Goal: Task Accomplishment & Management: Manage account settings

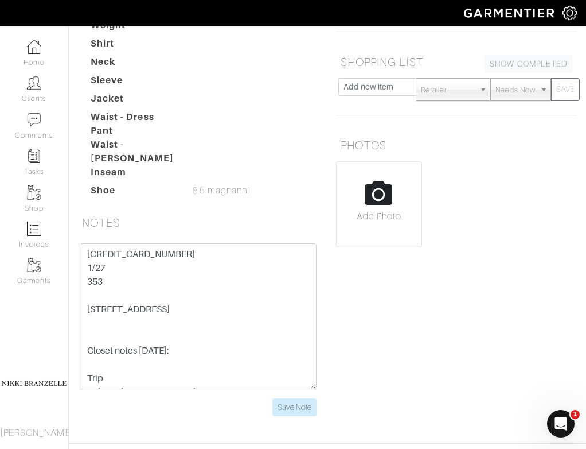
click at [503, 280] on div "REMINDERS SHOW COMPLETED SHOW INCOMPLETE 2025-09-19 SAVE SHOPPING LIST SHOW COM…" at bounding box center [456, 200] width 259 height 457
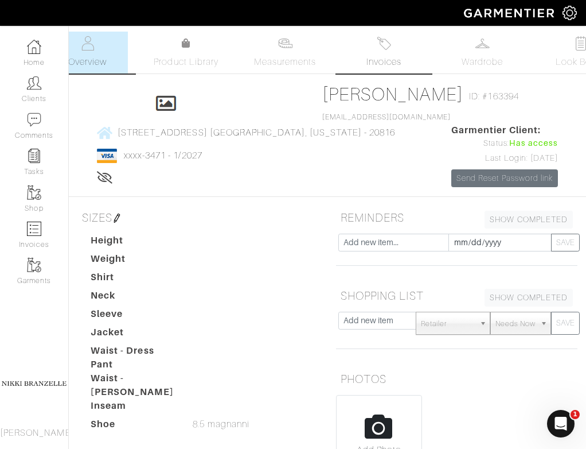
click at [378, 54] on link "Invoices" at bounding box center [384, 53] width 80 height 42
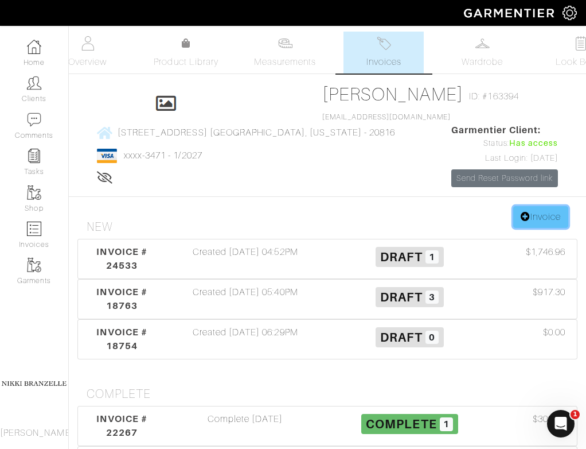
click at [537, 228] on link "Invoice" at bounding box center [540, 217] width 55 height 22
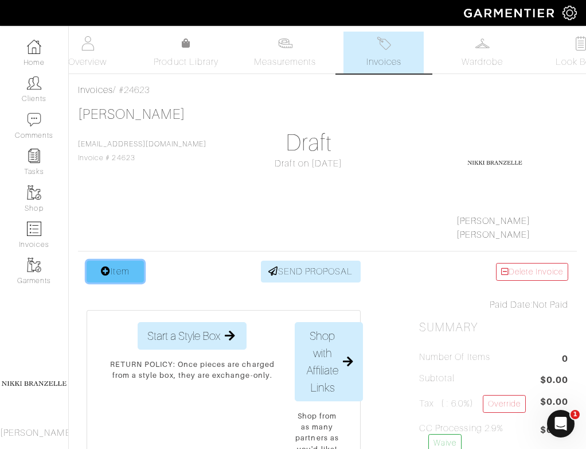
click at [97, 275] on link "Item" at bounding box center [115, 271] width 57 height 22
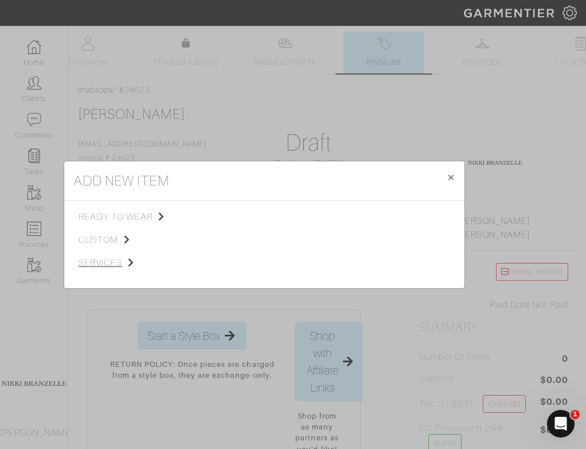
click at [113, 261] on span "services" at bounding box center [136, 263] width 115 height 14
click at [256, 217] on span "Styling Service" at bounding box center [239, 215] width 57 height 9
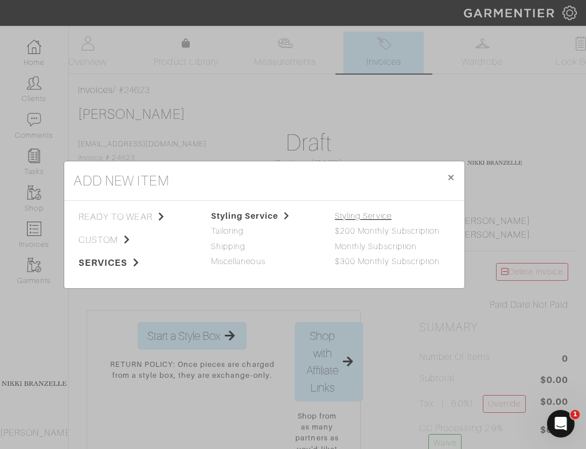
click at [353, 213] on link "Styling Service" at bounding box center [363, 215] width 57 height 9
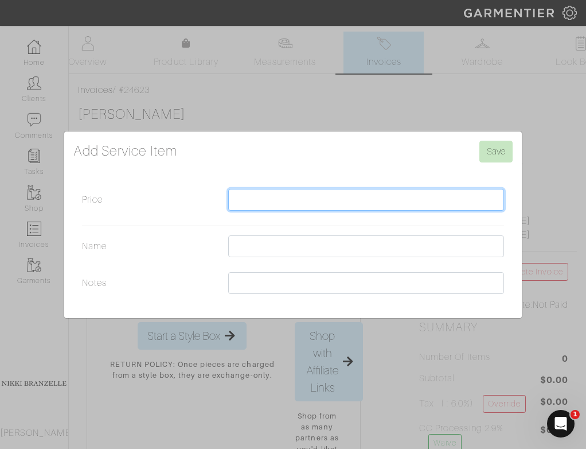
click at [284, 197] on input "Price" at bounding box center [366, 200] width 276 height 22
type input "250"
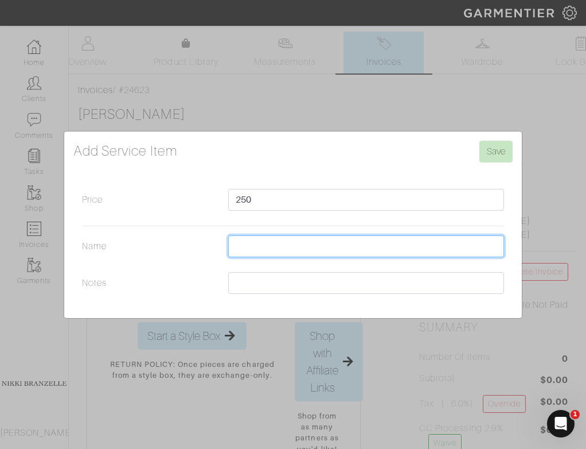
click at [243, 252] on input "Name" at bounding box center [366, 246] width 276 height 22
type input "In-Person Appointment"
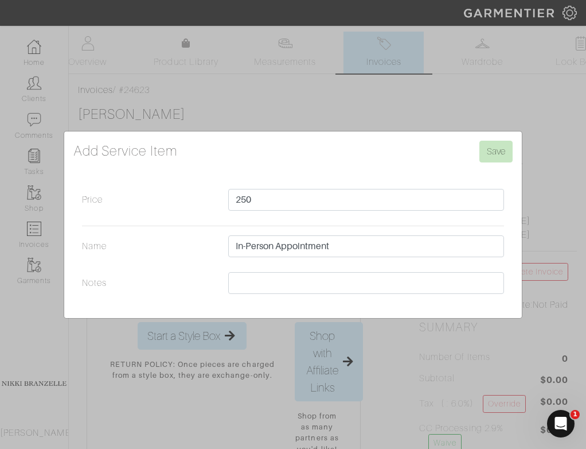
click at [451, 221] on div "Price 250 Name In-Person Appointment Notes" at bounding box center [292, 244] width 439 height 111
click at [505, 148] on input "Save" at bounding box center [495, 152] width 33 height 22
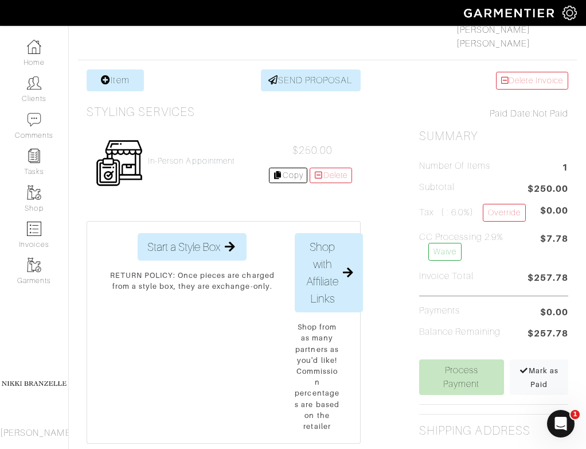
scroll to position [201, 0]
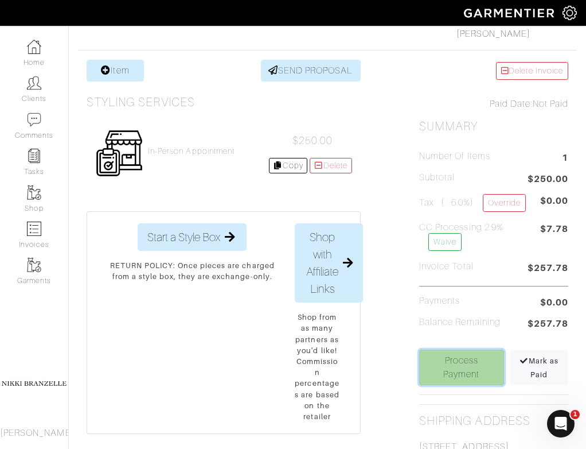
click at [478, 373] on link "Process Payment" at bounding box center [461, 367] width 84 height 36
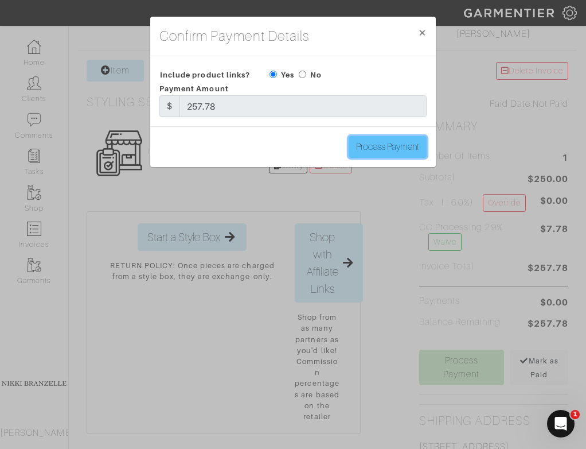
click at [401, 150] on input "Process Payment" at bounding box center [388, 147] width 78 height 22
type input "Process Payment"
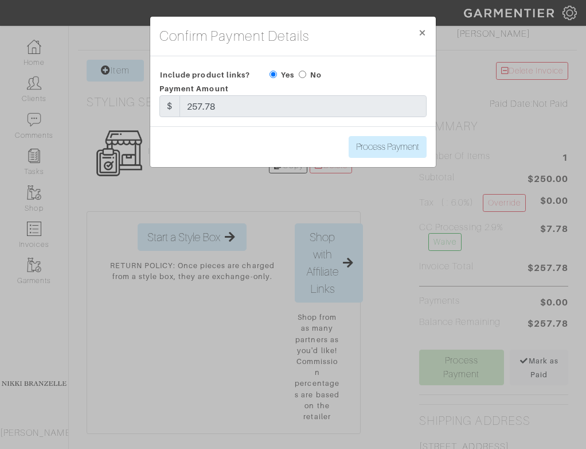
scroll to position [0, 0]
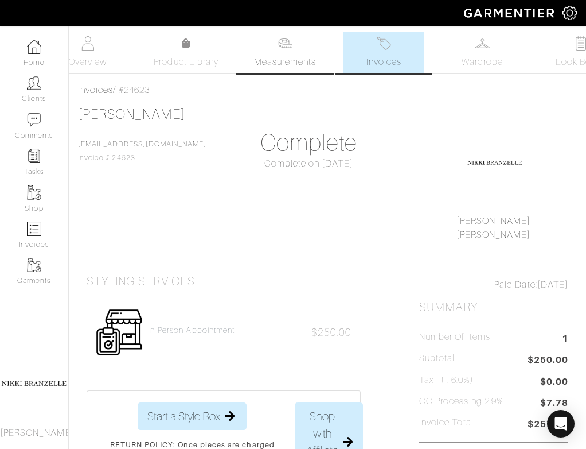
click at [286, 62] on span "Measurements" at bounding box center [285, 62] width 63 height 14
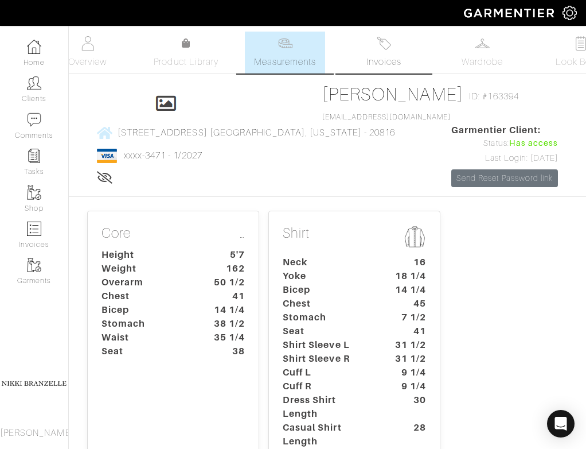
click at [377, 67] on span "Invoices" at bounding box center [383, 62] width 35 height 14
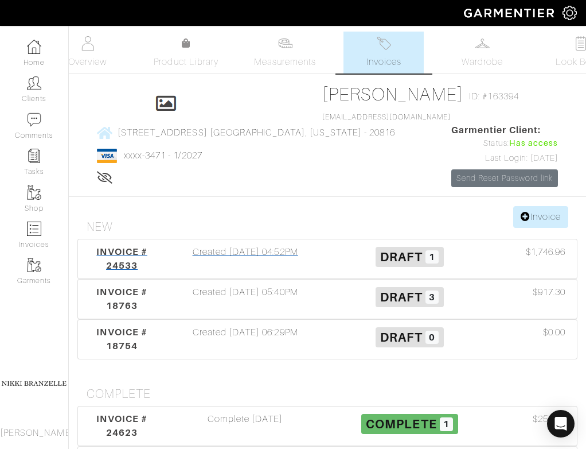
click at [317, 272] on div "Created 09/09/25 04:52PM" at bounding box center [245, 259] width 165 height 28
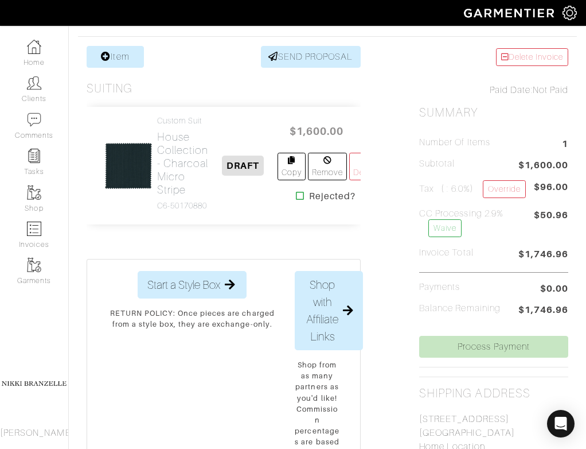
scroll to position [197, 0]
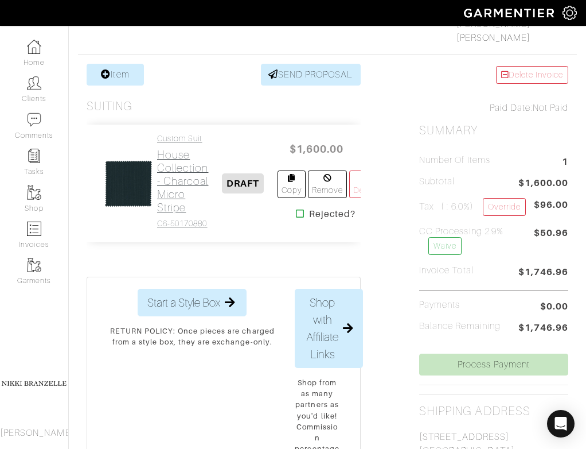
click at [175, 193] on h2 "House Collection - Charcoal Micro Stripe" at bounding box center [183, 181] width 52 height 66
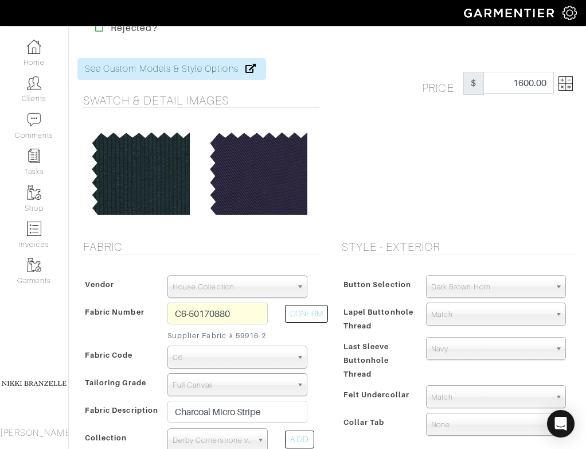
scroll to position [30, 0]
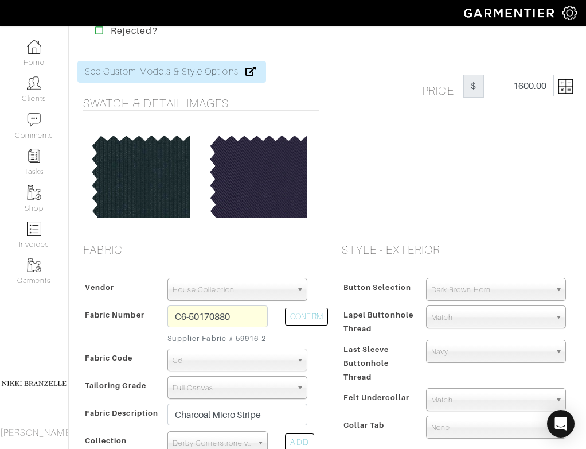
click at [568, 91] on img at bounding box center [566, 86] width 14 height 14
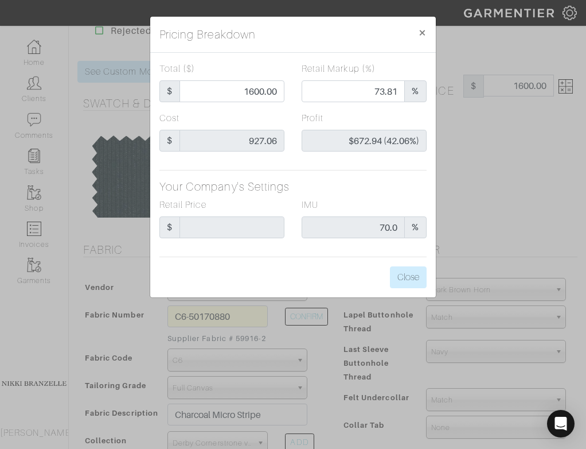
click at [524, 142] on div "Pricing Breakdown × Total ($) $ 1600.00 Retail Markup (%) 73.81 % Cost $ 927.06…" at bounding box center [293, 224] width 586 height 449
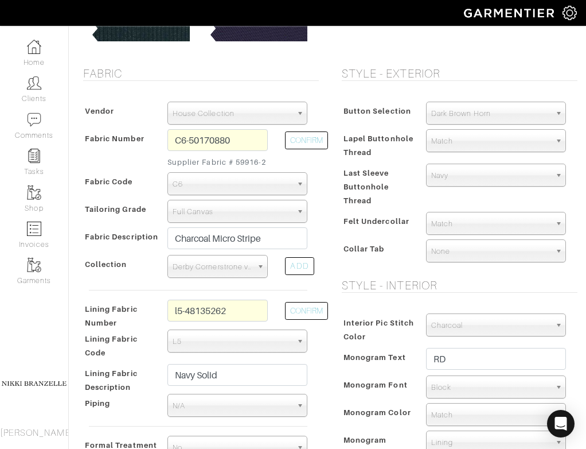
scroll to position [208, 0]
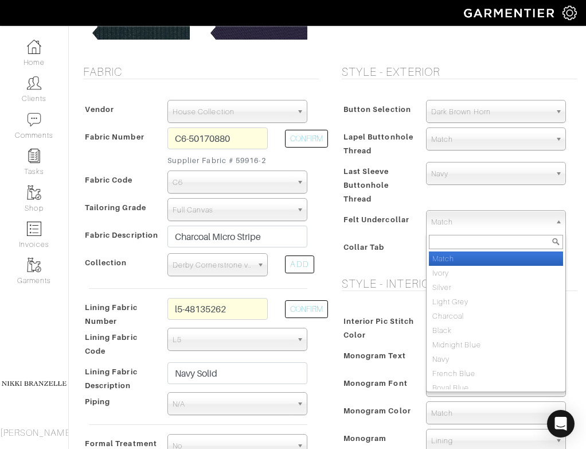
click at [486, 225] on span "Match" at bounding box center [490, 221] width 119 height 23
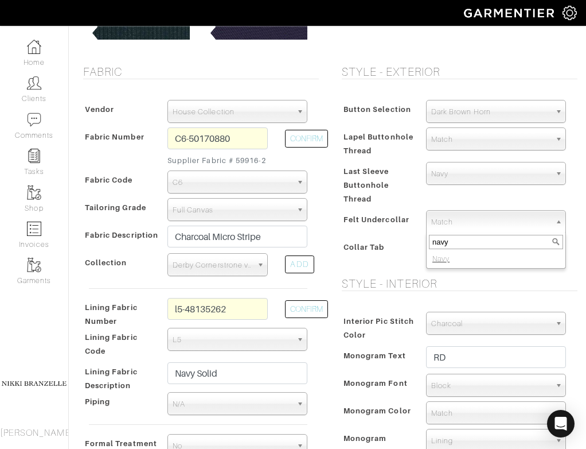
type input "navy"
click at [497, 275] on div "Button Selection Match Formal - Fabric Covered with Formal Treatment Fabric Fab…" at bounding box center [456, 182] width 241 height 188
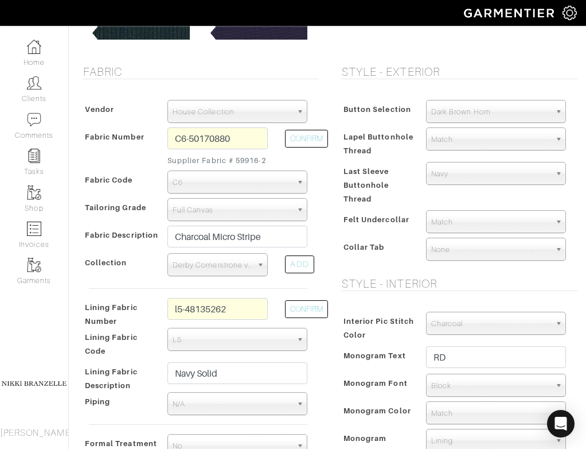
click at [497, 275] on div "Button Selection Match Formal - Fabric Covered with Formal Treatment Fabric Fab…" at bounding box center [456, 182] width 241 height 188
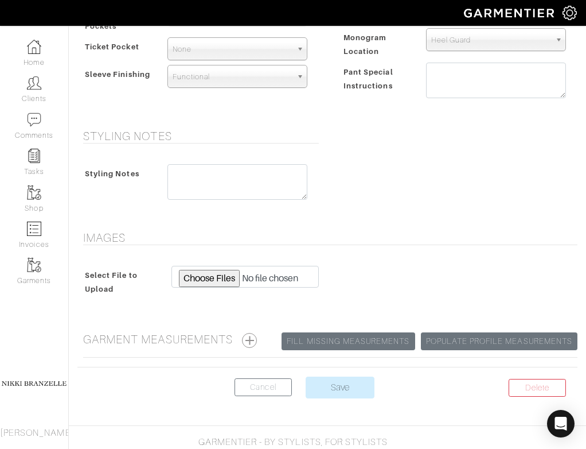
scroll to position [888, 0]
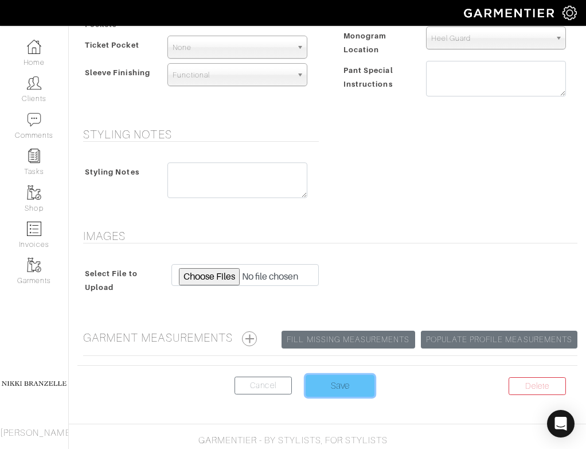
click at [356, 392] on input "Save" at bounding box center [340, 386] width 69 height 22
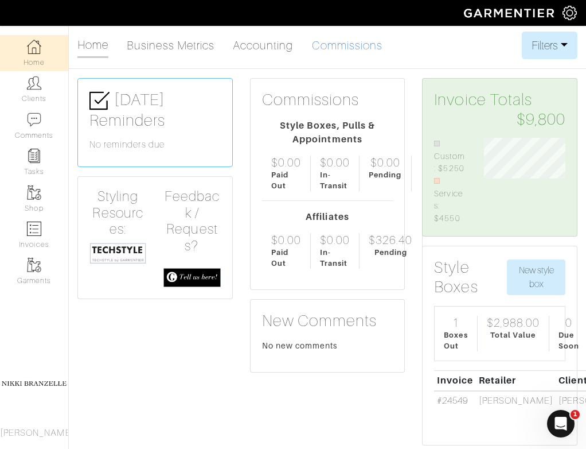
click at [356, 39] on link "Commissions" at bounding box center [347, 45] width 71 height 23
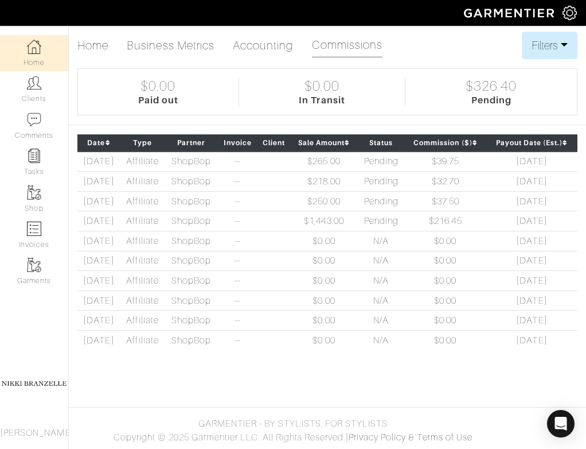
click at [296, 38] on ul "Home Business Metrics Accounting Commissions" at bounding box center [234, 46] width 314 height 28
click at [295, 45] on ul "Home Business Metrics Accounting Commissions" at bounding box center [234, 46] width 314 height 28
click at [287, 46] on link "Accounting" at bounding box center [263, 45] width 61 height 23
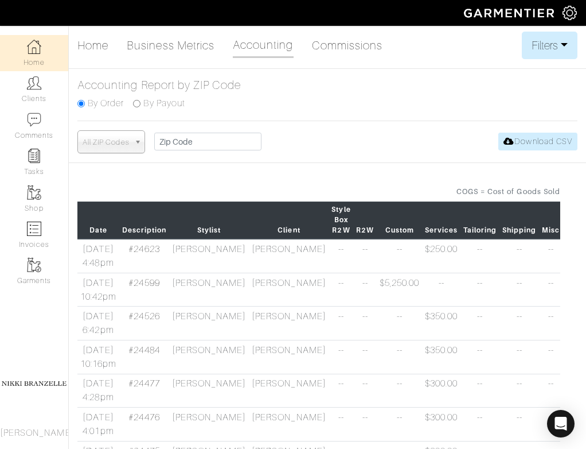
click at [406, 173] on div "Home Business Metrics Accounting Commissions Filters Filter Options Date Range:…" at bounding box center [293, 448] width 586 height 833
click at [24, 47] on link "Home" at bounding box center [34, 53] width 68 height 36
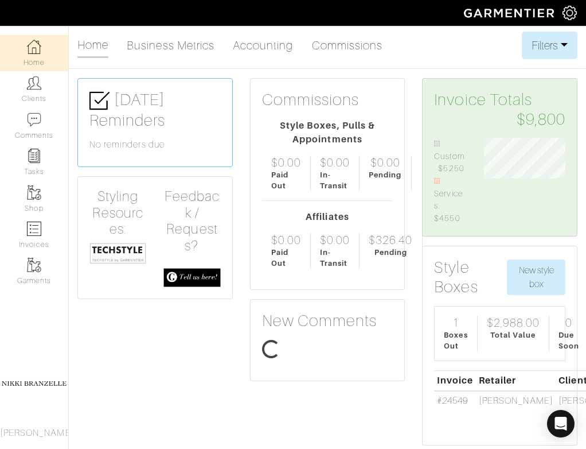
scroll to position [87, 99]
click at [122, 253] on img at bounding box center [117, 253] width 57 height 22
click at [114, 245] on img at bounding box center [117, 253] width 57 height 22
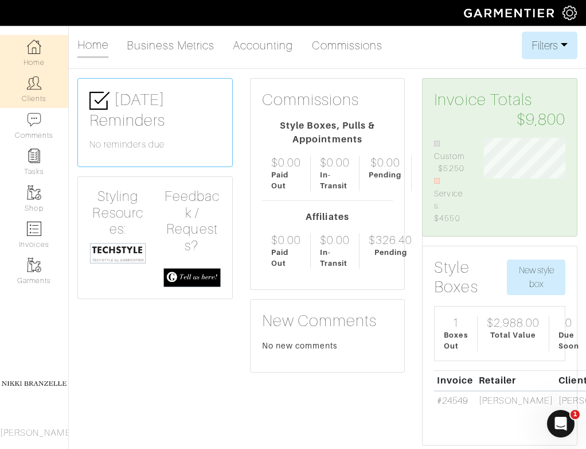
click at [34, 92] on link "Clients" at bounding box center [34, 89] width 68 height 36
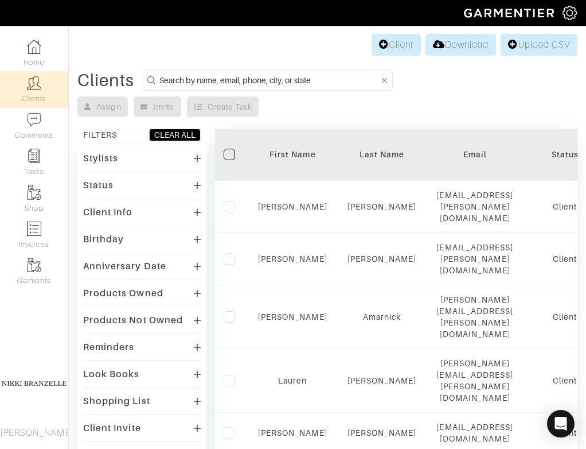
click at [179, 75] on input at bounding box center [269, 80] width 220 height 14
type input "abe"
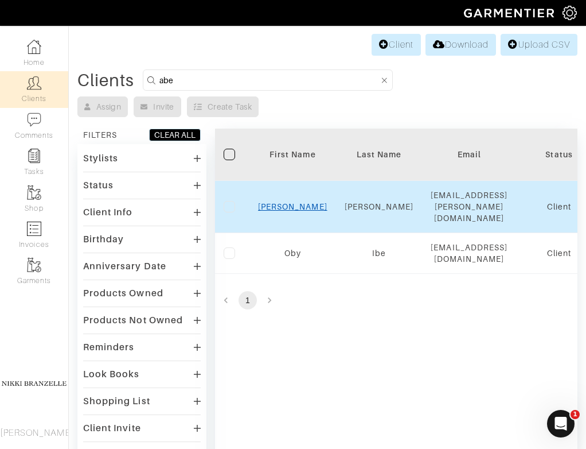
click at [296, 202] on link "Abe" at bounding box center [292, 206] width 69 height 9
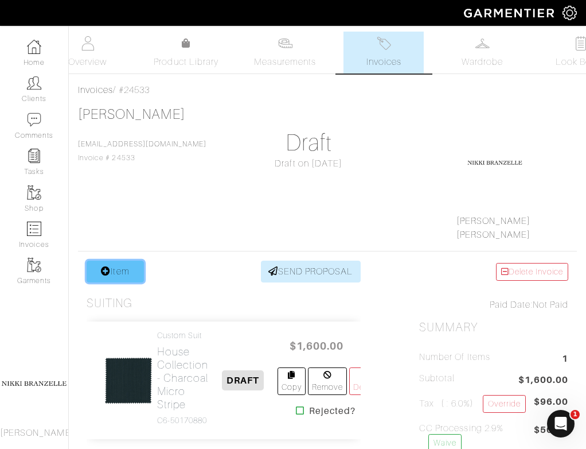
click at [128, 266] on link "Item" at bounding box center [115, 271] width 57 height 22
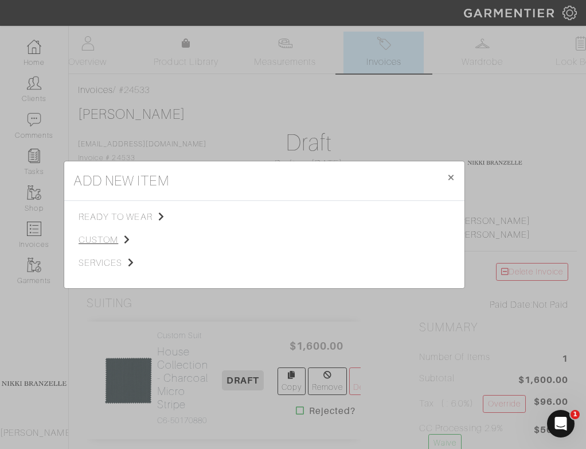
click at [99, 245] on span "custom" at bounding box center [136, 240] width 115 height 14
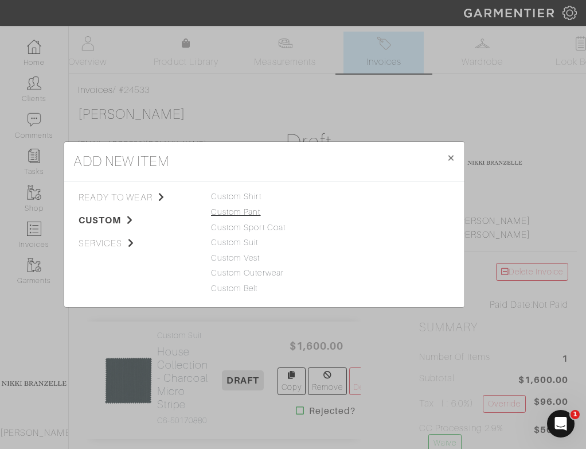
click at [244, 210] on link "Custom Pant" at bounding box center [236, 211] width 50 height 9
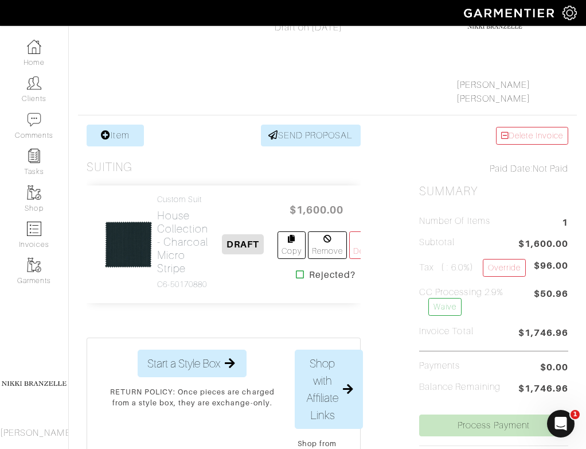
scroll to position [137, 0]
click at [120, 131] on link "Item" at bounding box center [115, 135] width 57 height 22
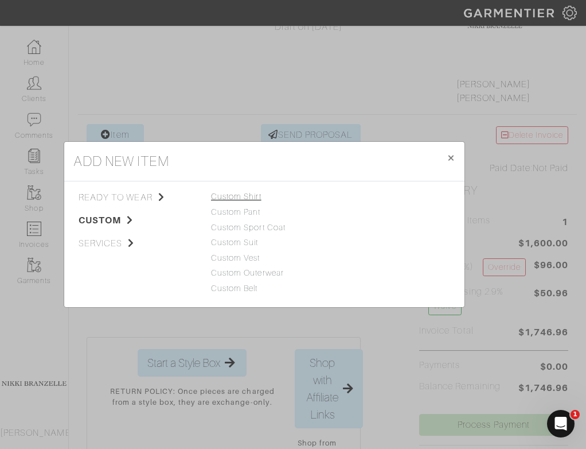
click at [256, 196] on link "Custom Shirt" at bounding box center [236, 196] width 50 height 9
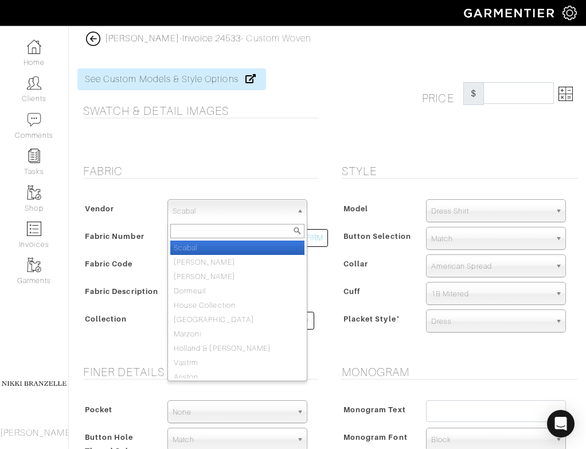
click at [260, 211] on span "Scabal" at bounding box center [232, 211] width 119 height 23
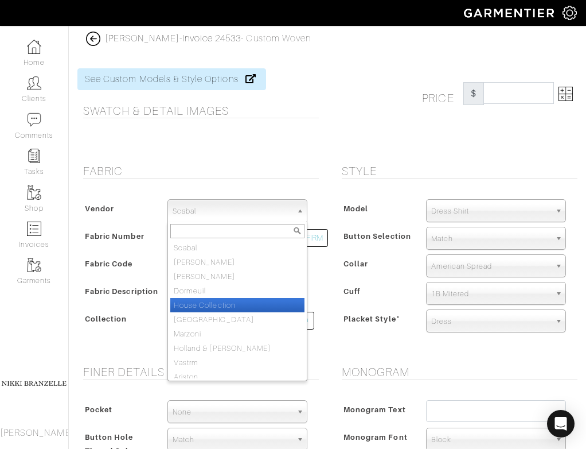
scroll to position [3, 0]
click at [204, 302] on li "House Collection" at bounding box center [237, 301] width 134 height 14
select select "75"
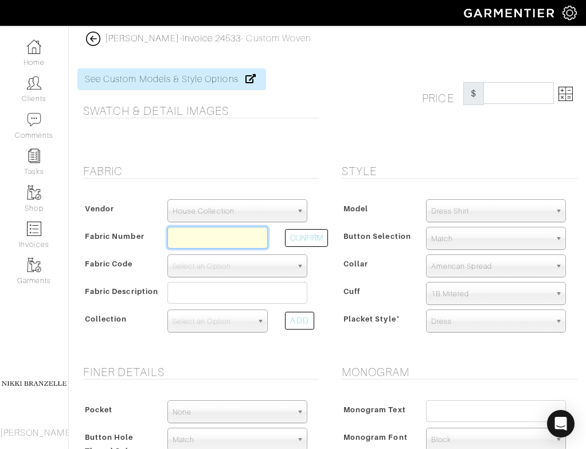
click at [189, 234] on input "text" at bounding box center [217, 238] width 101 height 22
click at [314, 238] on button "CONFIRM" at bounding box center [306, 238] width 43 height 18
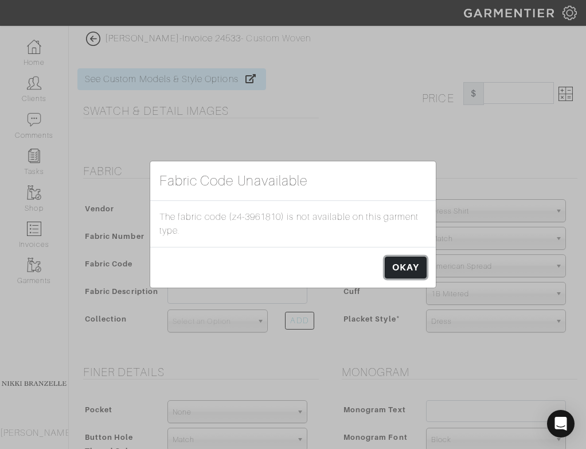
click at [395, 264] on link "OKAY" at bounding box center [406, 267] width 42 height 22
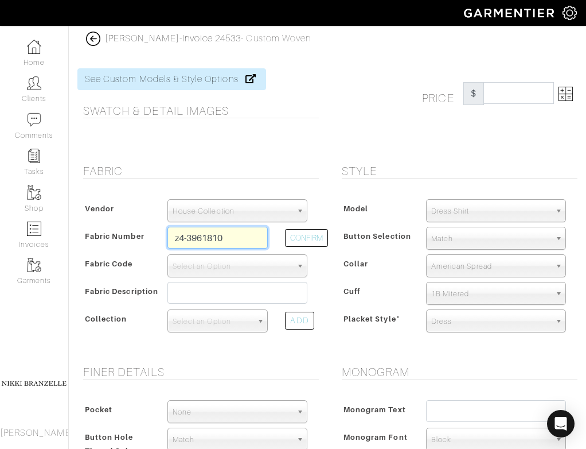
click at [182, 234] on input "z4-3961810" at bounding box center [217, 238] width 101 height 22
click at [180, 239] on input "z4-3961810" at bounding box center [217, 238] width 101 height 22
click at [306, 234] on button "CONFIRM" at bounding box center [306, 238] width 43 height 18
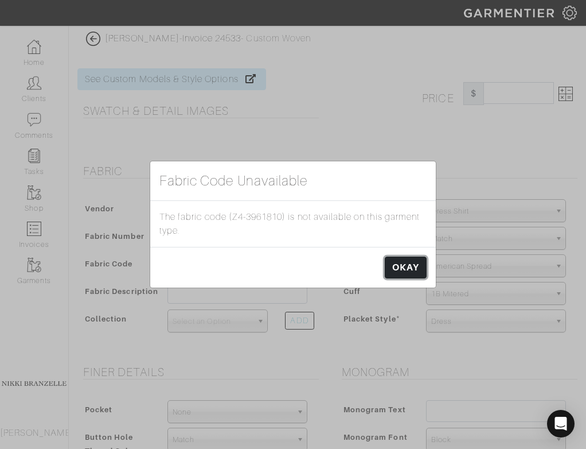
click at [394, 270] on link "OKAY" at bounding box center [406, 267] width 42 height 22
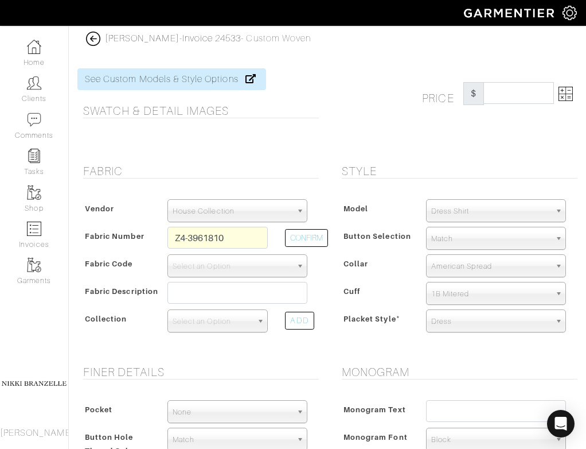
click at [258, 207] on span "House Collection" at bounding box center [232, 211] width 119 height 23
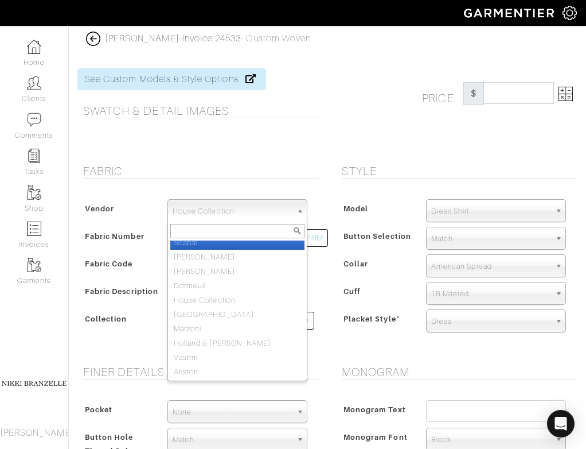
scroll to position [0, 0]
click at [326, 185] on div "Fabric Vendor Scabal Loro Piana Gladson Dormeuil House Collection London Marzon…" at bounding box center [198, 257] width 259 height 187
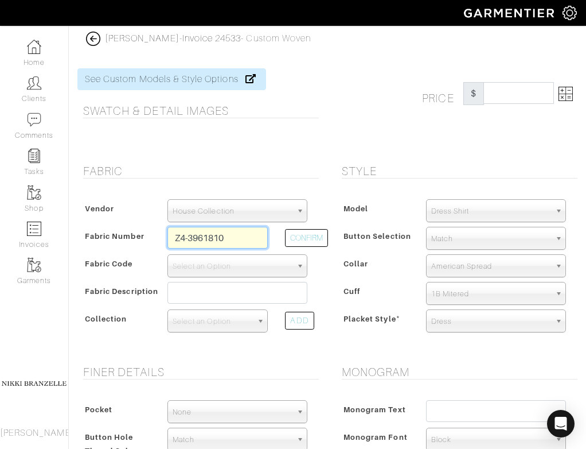
drag, startPoint x: 189, startPoint y: 237, endPoint x: 144, endPoint y: 237, distance: 44.7
click at [144, 237] on div "Fabric Number Z4-3961810 CONFIRM" at bounding box center [198, 241] width 236 height 28
click at [315, 229] on button "CONFIRM" at bounding box center [306, 238] width 43 height 18
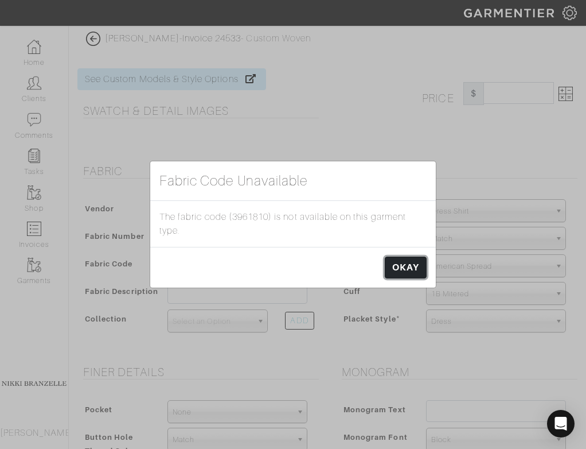
click at [418, 268] on link "OKAY" at bounding box center [406, 267] width 42 height 22
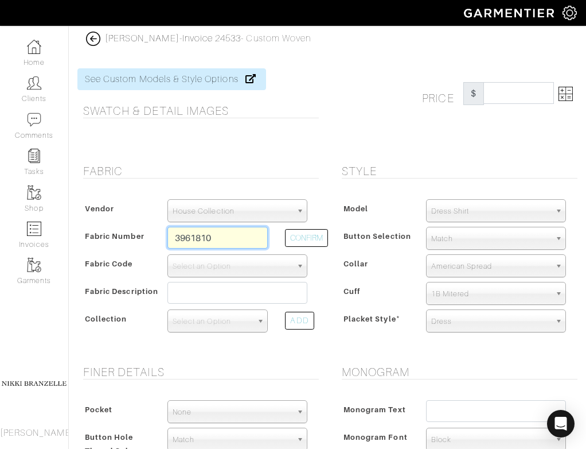
click at [174, 234] on input "3961810" at bounding box center [217, 238] width 101 height 22
click at [236, 242] on input "3961810" at bounding box center [217, 238] width 101 height 22
click at [175, 236] on input "3961810" at bounding box center [217, 238] width 101 height 22
drag, startPoint x: 211, startPoint y: 235, endPoint x: 251, endPoint y: 237, distance: 39.6
click at [250, 237] on input "z43961810" at bounding box center [217, 238] width 101 height 22
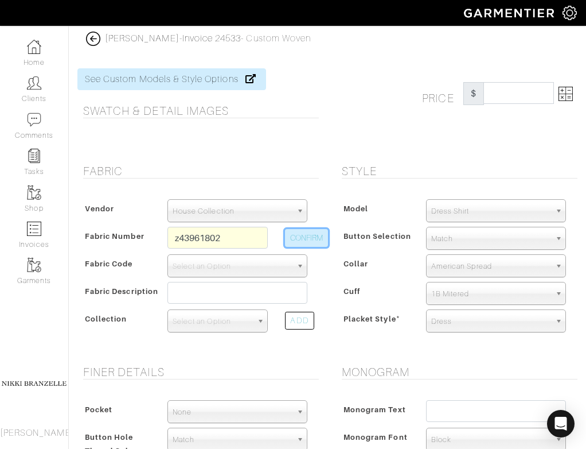
click at [311, 240] on button "CONFIRM" at bounding box center [306, 238] width 43 height 18
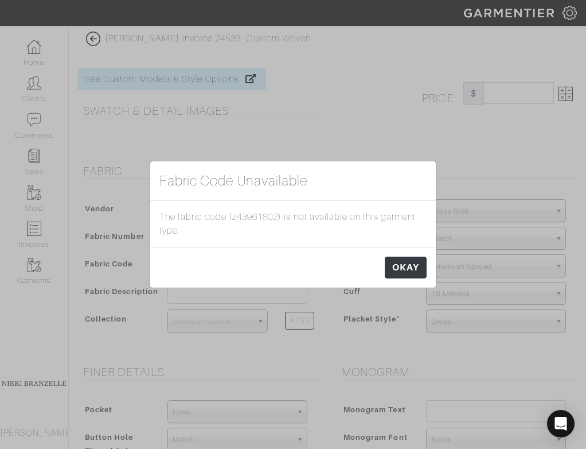
click at [280, 246] on div "The fabric code (z43961802) is not available on this garment type." at bounding box center [293, 224] width 286 height 46
click at [397, 264] on link "OKAY" at bounding box center [406, 267] width 42 height 22
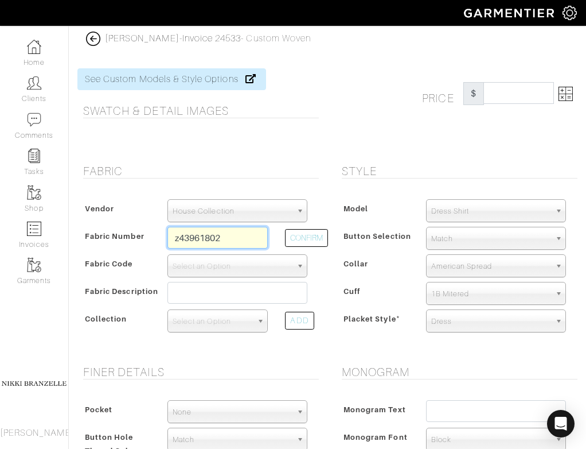
click at [184, 240] on input "z43961802" at bounding box center [217, 238] width 101 height 22
click at [303, 245] on button "CONFIRM" at bounding box center [306, 238] width 43 height 18
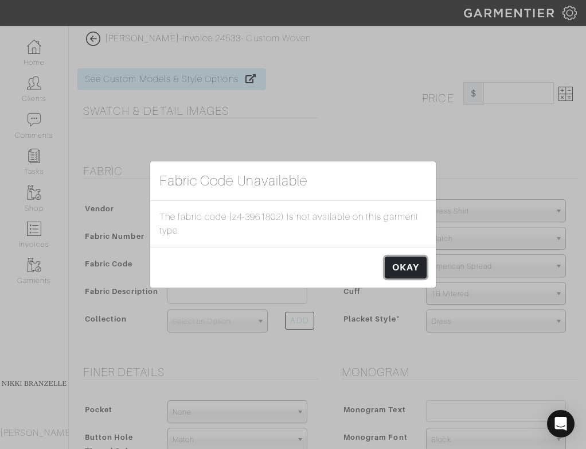
click at [407, 263] on link "OKAY" at bounding box center [406, 267] width 42 height 22
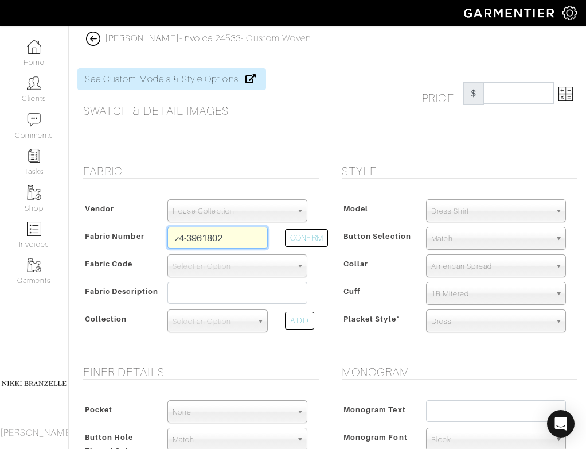
click at [178, 233] on input "z4-3961802" at bounding box center [217, 238] width 101 height 22
click at [218, 240] on input "Z4-3961802" at bounding box center [217, 238] width 101 height 22
type input "Z4-3961811"
click at [306, 242] on button "CONFIRM" at bounding box center [306, 238] width 43 height 18
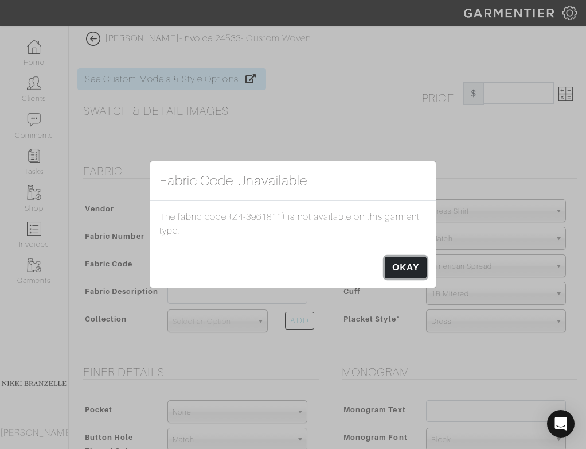
click at [392, 267] on link "OKAY" at bounding box center [406, 267] width 42 height 22
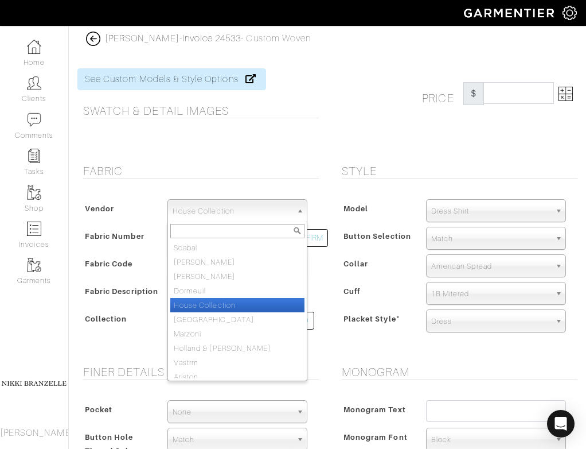
click at [254, 207] on span "House Collection" at bounding box center [232, 211] width 119 height 23
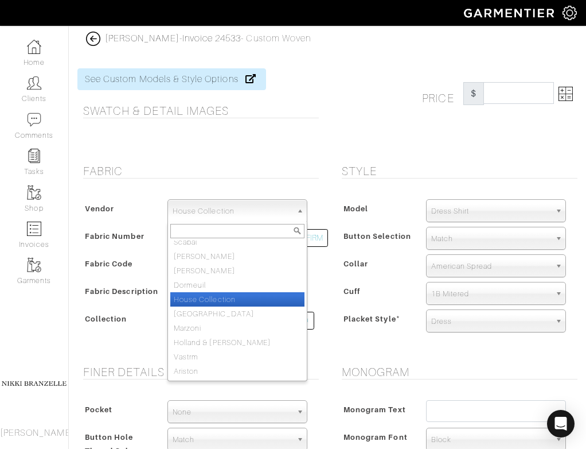
scroll to position [5, 0]
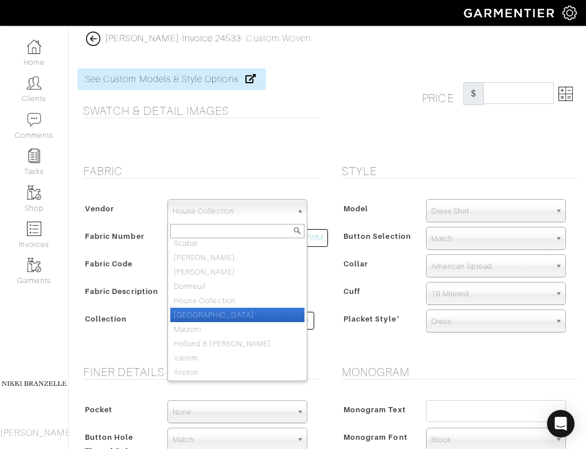
click at [256, 316] on li "London" at bounding box center [237, 314] width 134 height 14
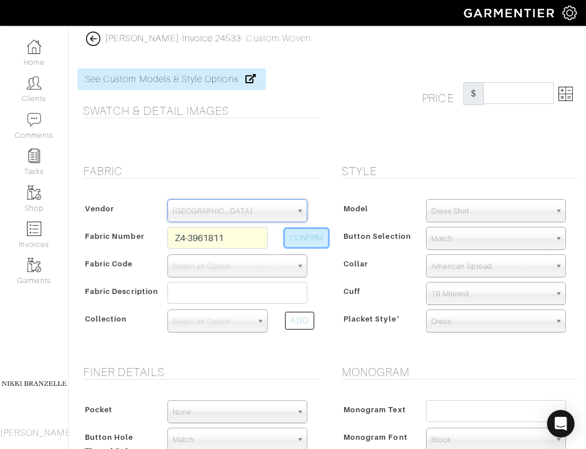
click at [311, 237] on button "CONFIRM" at bounding box center [306, 238] width 43 height 18
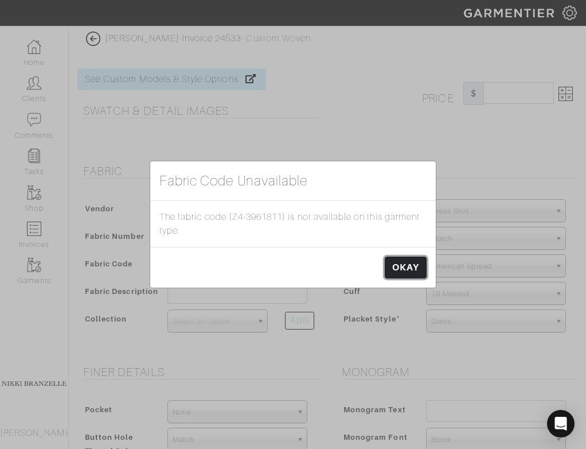
click at [417, 271] on link "OKAY" at bounding box center [406, 267] width 42 height 22
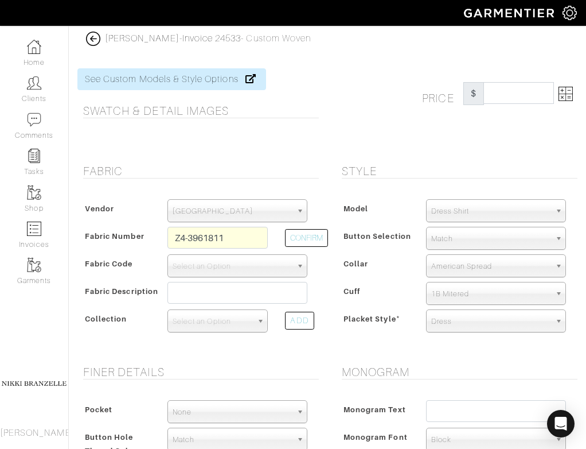
click at [239, 215] on span "London" at bounding box center [232, 211] width 119 height 23
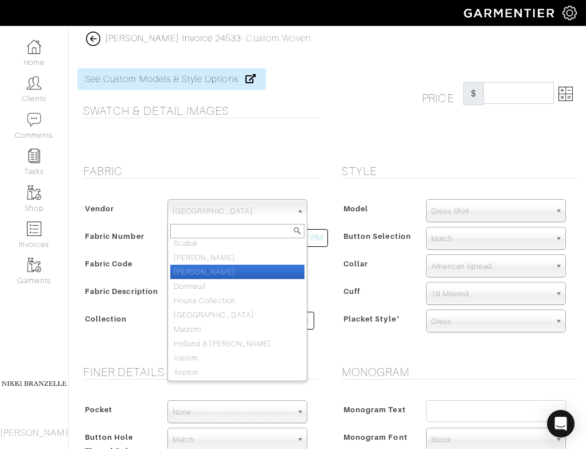
scroll to position [0, 0]
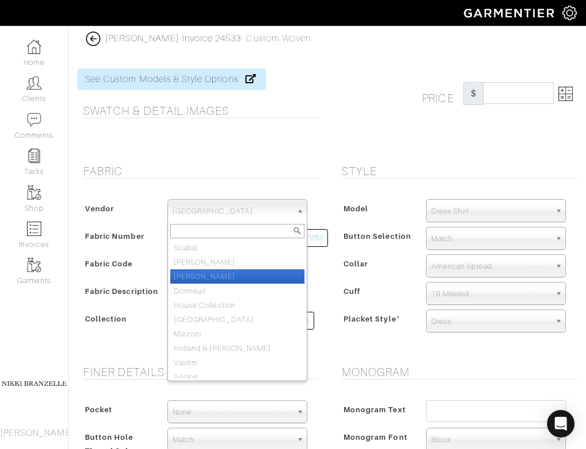
click at [240, 280] on li "[PERSON_NAME]" at bounding box center [237, 276] width 134 height 14
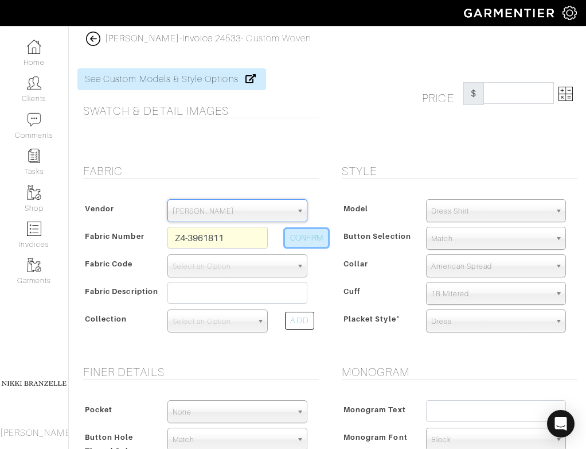
click at [319, 243] on button "CONFIRM" at bounding box center [306, 238] width 43 height 18
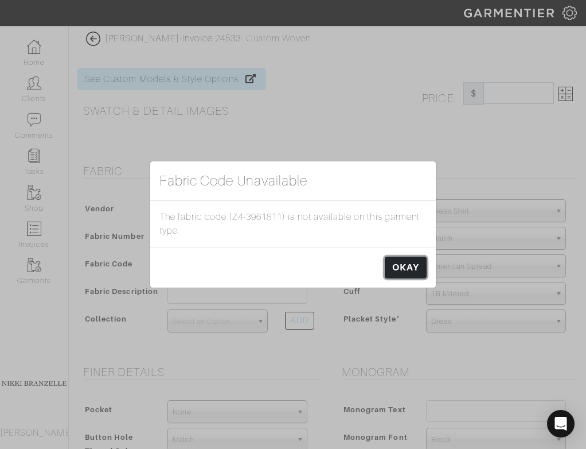
click at [400, 272] on link "OKAY" at bounding box center [406, 267] width 42 height 22
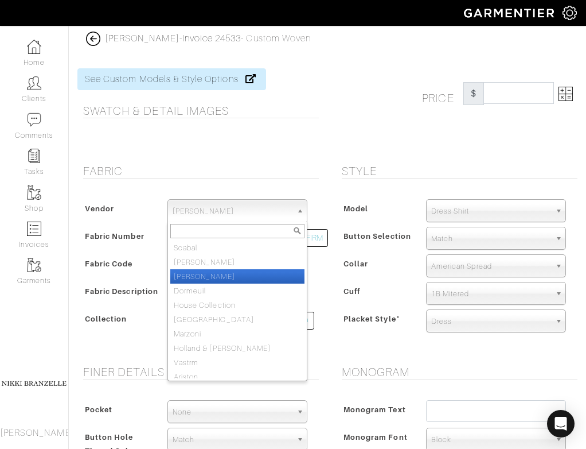
click at [254, 207] on span "[PERSON_NAME]" at bounding box center [232, 211] width 119 height 23
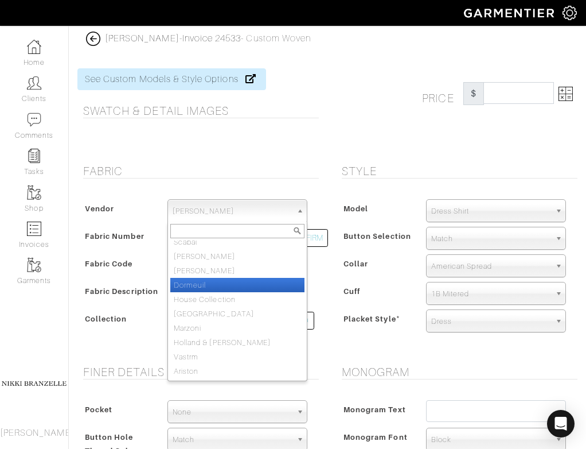
scroll to position [5, 0]
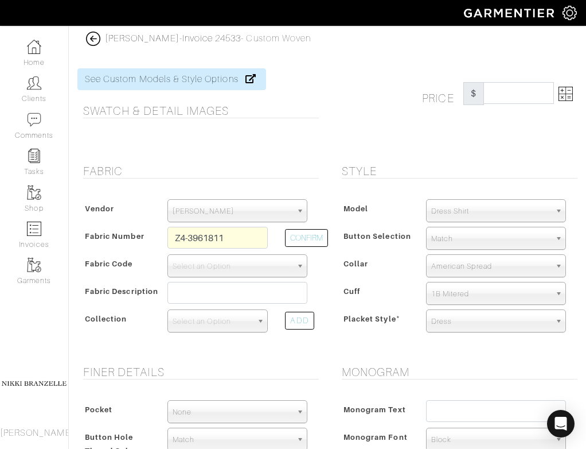
click at [194, 219] on span "[PERSON_NAME]" at bounding box center [232, 211] width 119 height 23
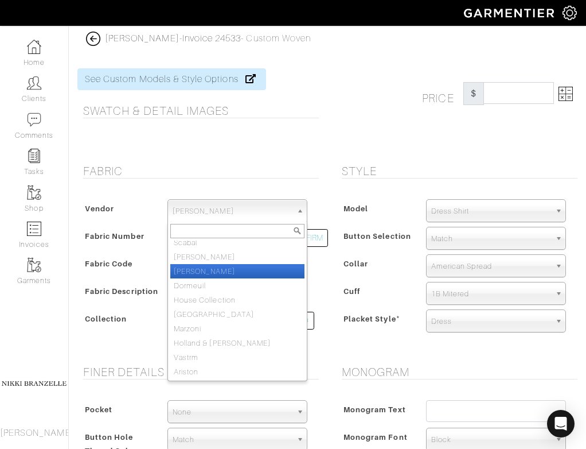
scroll to position [0, 0]
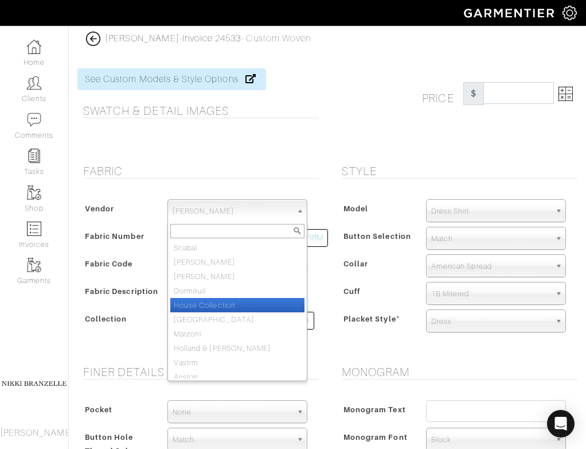
click at [205, 303] on li "House Collection" at bounding box center [237, 305] width 134 height 14
select select "75"
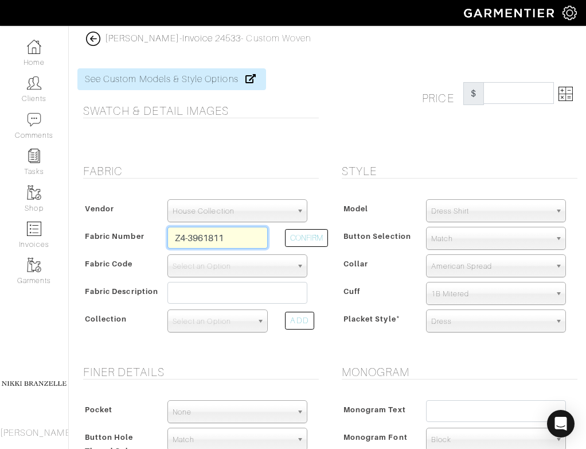
click at [225, 240] on input "Z4-3961811" at bounding box center [217, 238] width 101 height 22
click at [290, 239] on button "CONFIRM" at bounding box center [306, 238] width 43 height 18
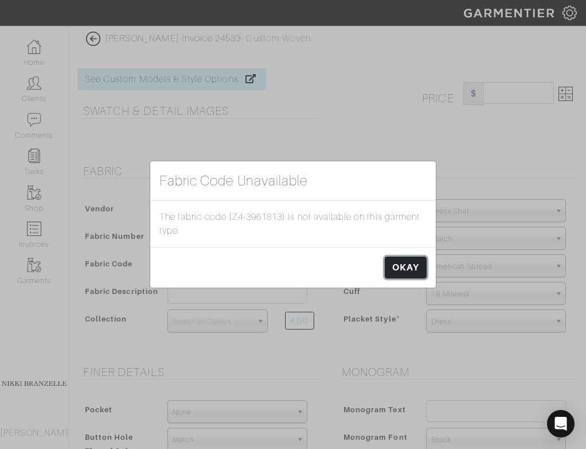
click at [423, 274] on link "OKAY" at bounding box center [406, 267] width 42 height 22
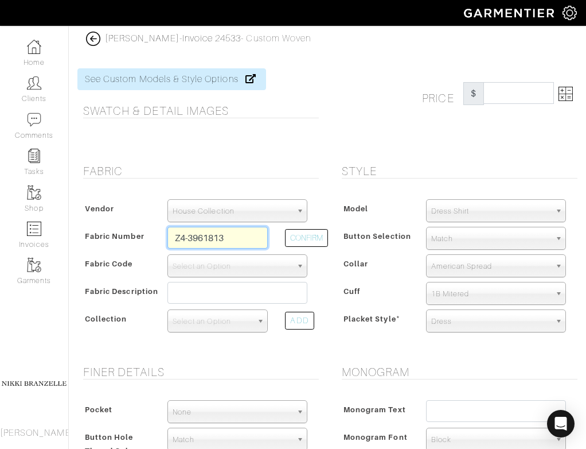
click at [258, 243] on input "Z4-3961813" at bounding box center [217, 238] width 101 height 22
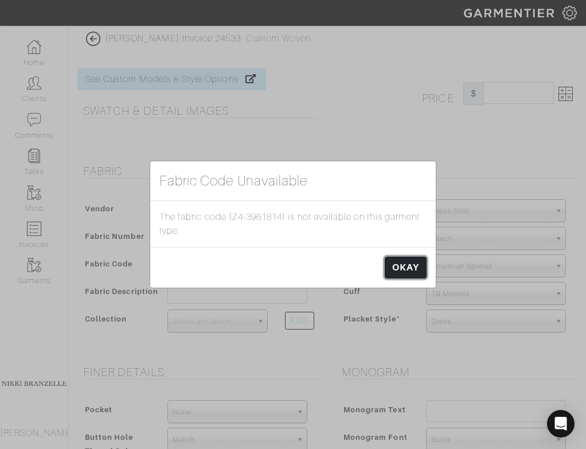
click at [402, 264] on link "OKAY" at bounding box center [406, 267] width 42 height 22
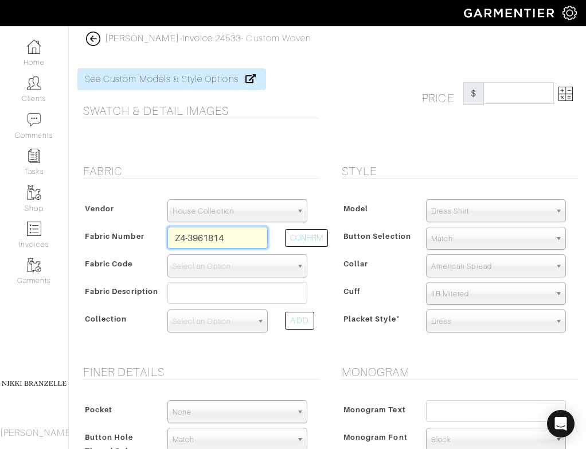
click at [243, 231] on input "Z4-3961814" at bounding box center [217, 238] width 101 height 22
click at [239, 240] on input "Z4-3961814" at bounding box center [217, 238] width 101 height 22
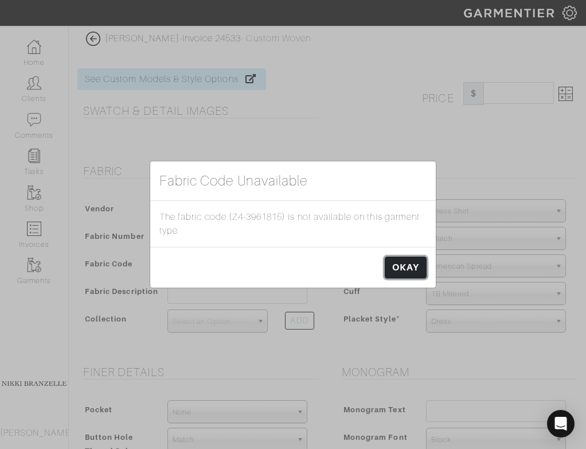
click at [424, 266] on link "OKAY" at bounding box center [406, 267] width 42 height 22
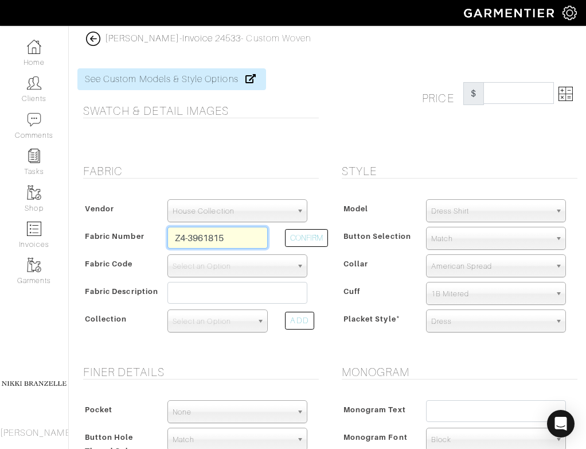
drag, startPoint x: 217, startPoint y: 239, endPoint x: 245, endPoint y: 239, distance: 28.7
click at [245, 239] on input "Z4-3961815" at bounding box center [217, 238] width 101 height 22
click at [309, 245] on button "CONFIRM" at bounding box center [306, 238] width 43 height 18
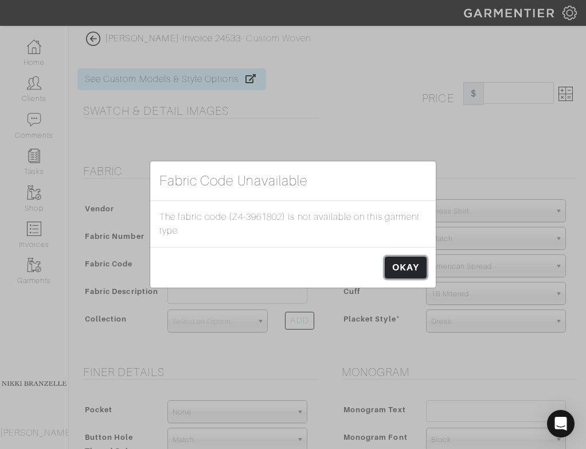
click at [408, 272] on link "OKAY" at bounding box center [406, 267] width 42 height 22
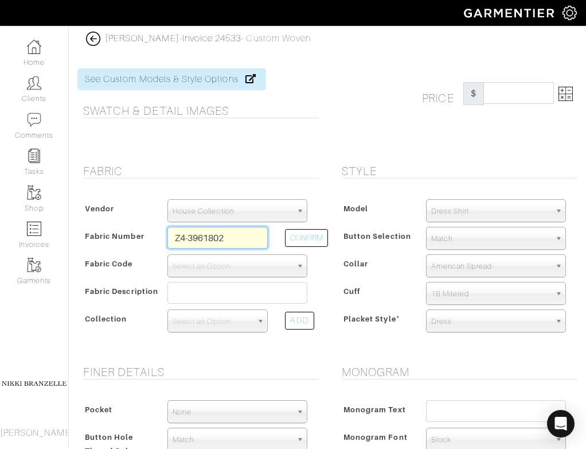
click at [243, 235] on input "Z4-3961802" at bounding box center [217, 238] width 101 height 22
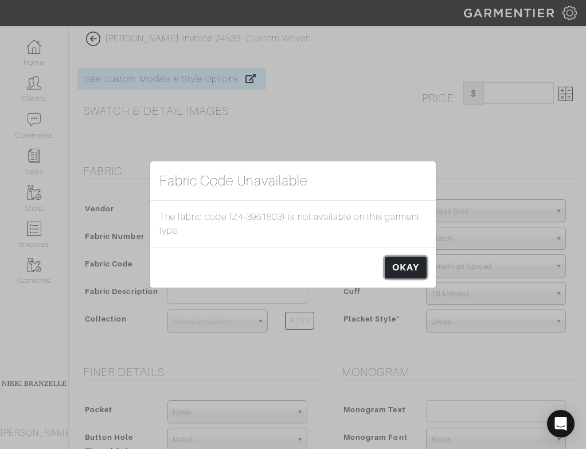
click at [412, 267] on link "OKAY" at bounding box center [406, 267] width 42 height 22
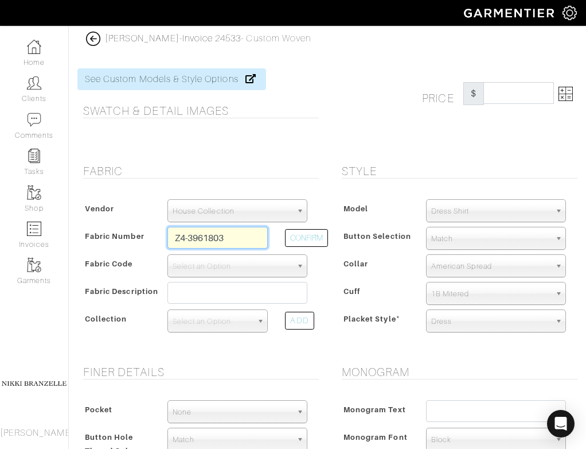
click at [247, 245] on input "Z4-3961803" at bounding box center [217, 238] width 101 height 22
type input "Z4-3961804"
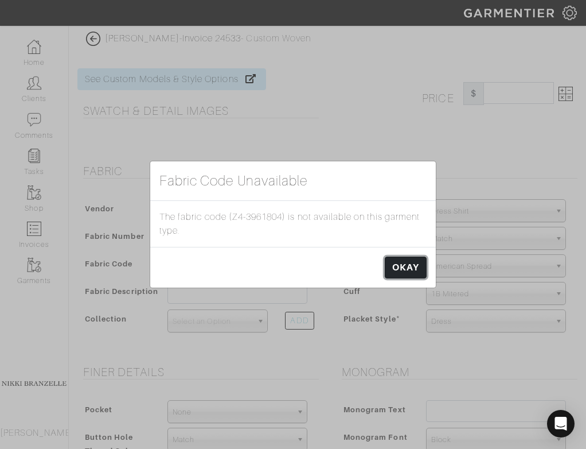
click at [419, 272] on link "OKAY" at bounding box center [406, 267] width 42 height 22
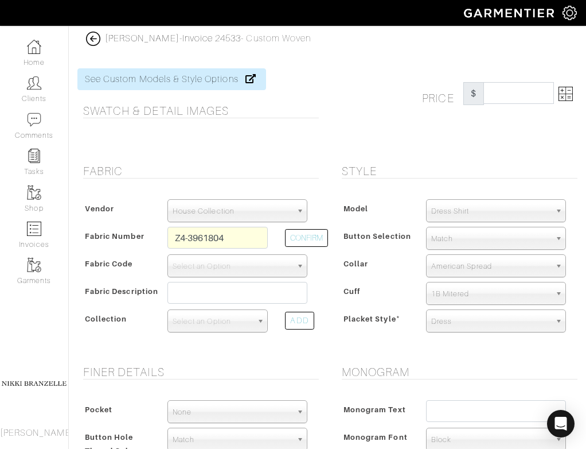
click at [255, 202] on span "House Collection" at bounding box center [232, 211] width 119 height 23
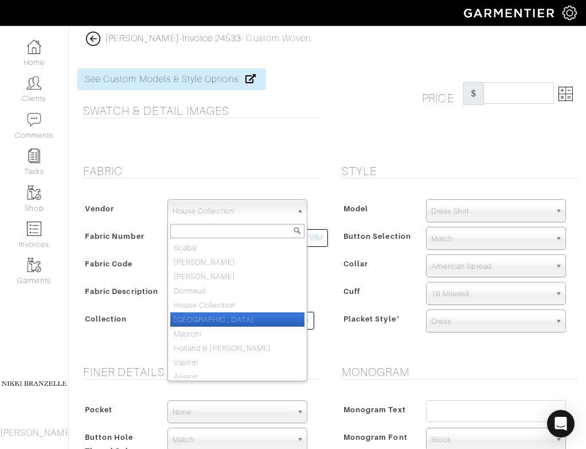
scroll to position [6, 0]
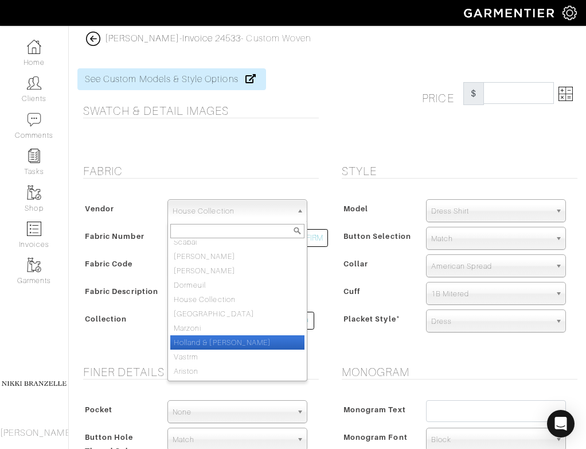
click at [232, 337] on li "Holland & Sherry" at bounding box center [237, 342] width 134 height 14
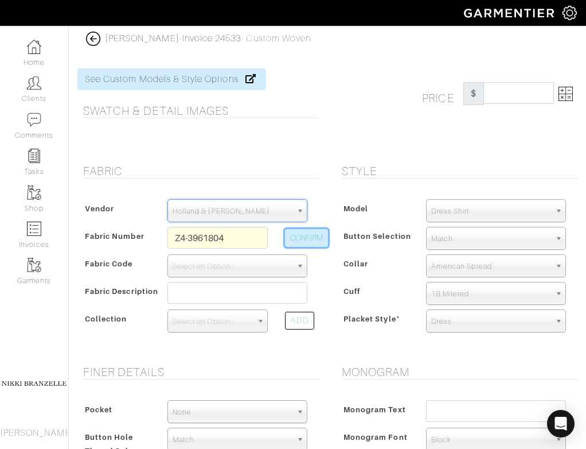
click at [300, 236] on button "CONFIRM" at bounding box center [306, 238] width 43 height 18
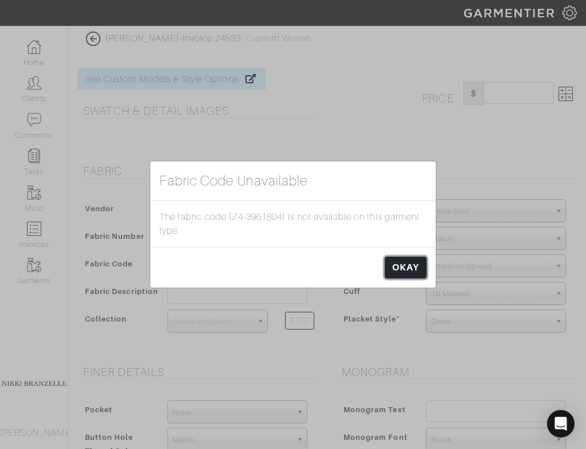
click at [412, 269] on link "OKAY" at bounding box center [406, 267] width 42 height 22
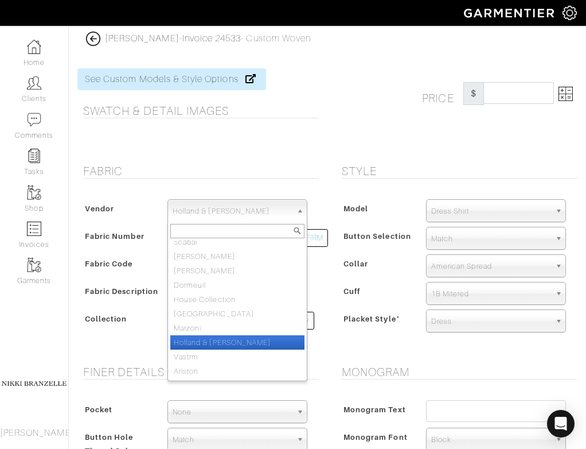
click at [247, 210] on span "Holland & Sherry" at bounding box center [232, 211] width 119 height 23
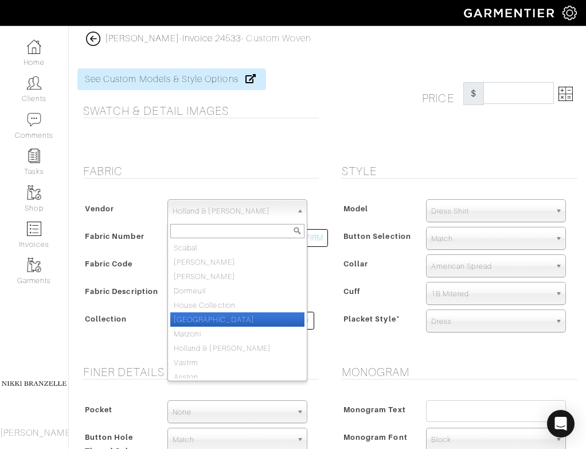
click at [230, 321] on li "London" at bounding box center [237, 319] width 134 height 14
select select "72"
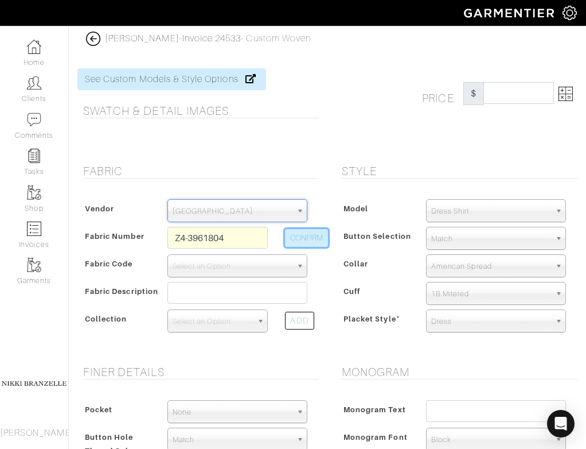
click at [306, 237] on button "CONFIRM" at bounding box center [306, 238] width 43 height 18
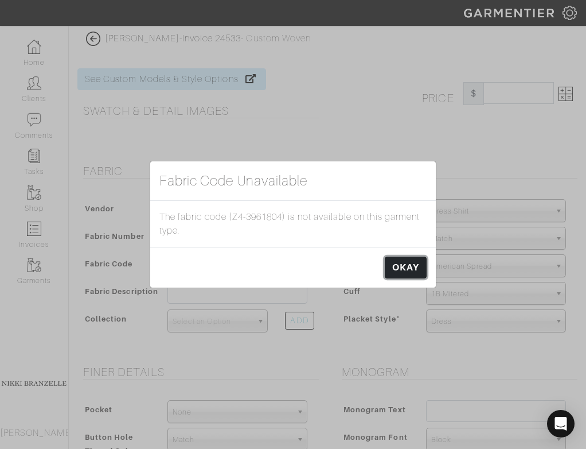
click at [399, 278] on link "OKAY" at bounding box center [406, 267] width 42 height 22
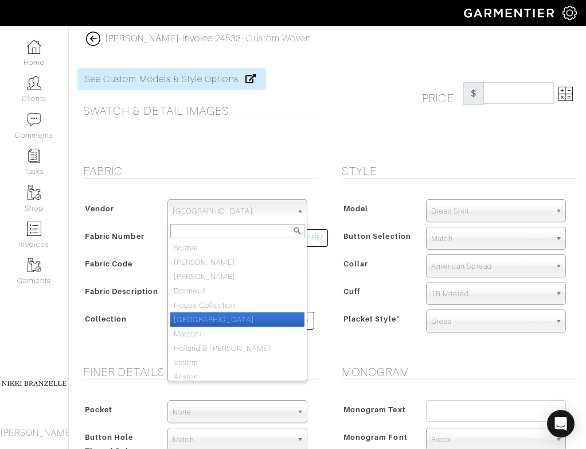
click at [233, 208] on span "London" at bounding box center [232, 211] width 119 height 23
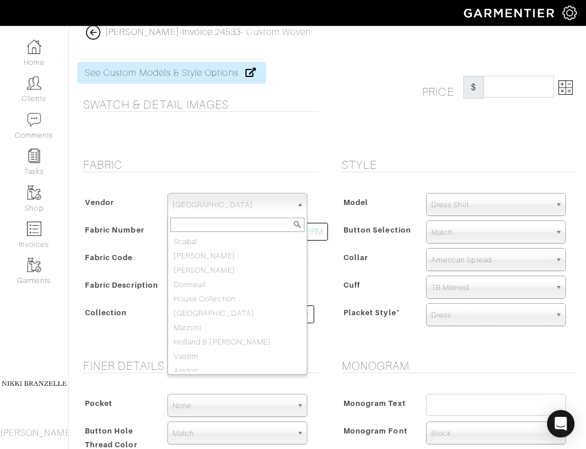
click at [268, 100] on h5 "Swatch & Detail Images" at bounding box center [201, 105] width 236 height 14
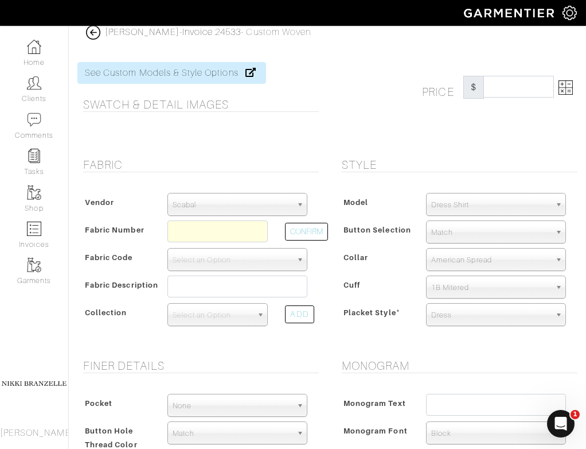
click at [210, 197] on span "Scabal" at bounding box center [232, 204] width 119 height 23
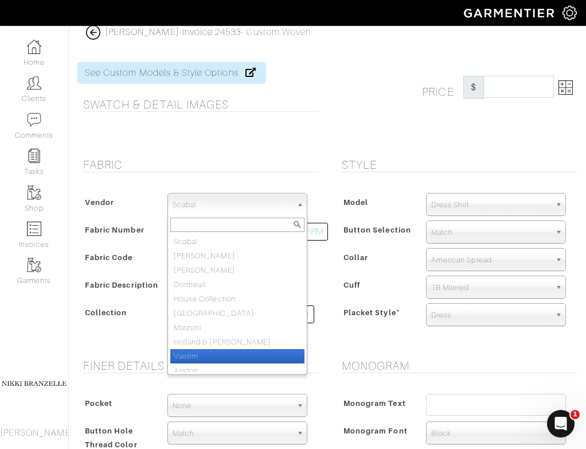
scroll to position [6, 0]
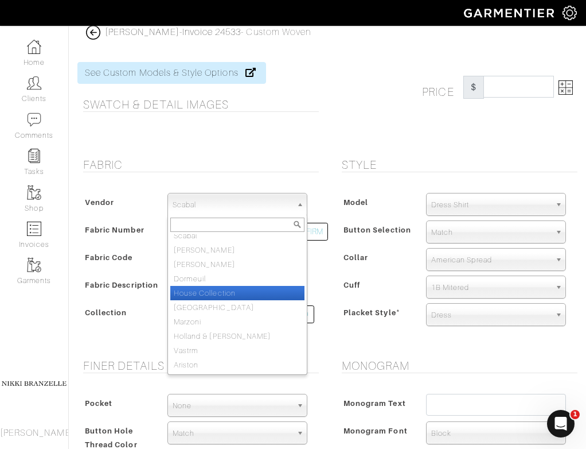
click at [212, 298] on li "House Collection" at bounding box center [237, 293] width 134 height 14
select select "75"
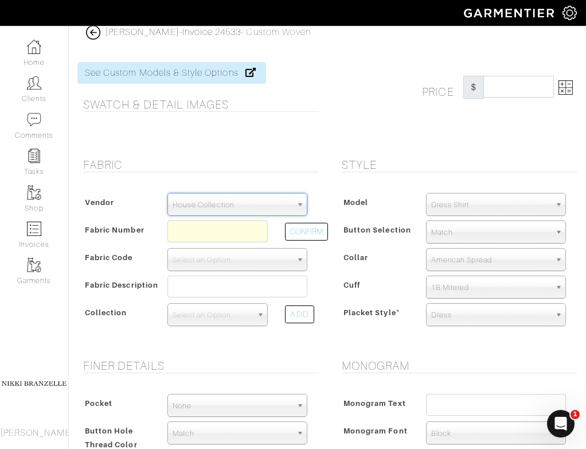
click at [354, 133] on div "Price $" at bounding box center [456, 103] width 259 height 82
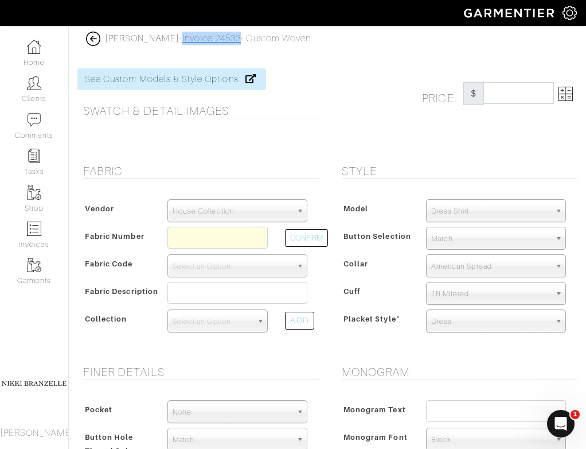
copy link "Invoice 24533"
click at [202, 269] on span "Select an Option" at bounding box center [232, 266] width 119 height 23
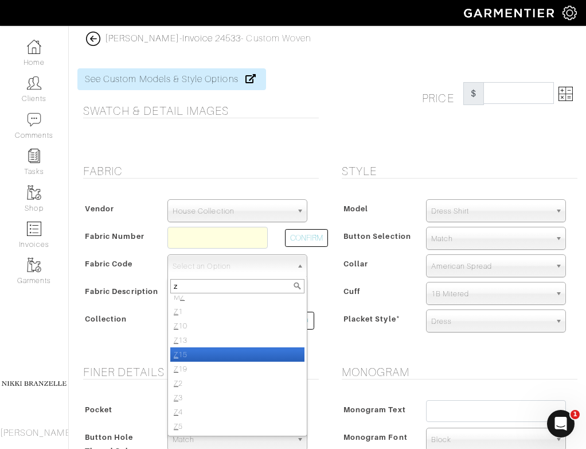
scroll to position [56, 0]
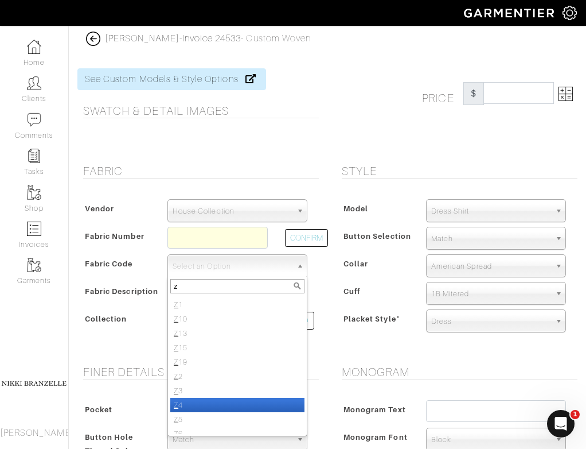
type input "z"
click at [206, 403] on li "Z 4" at bounding box center [237, 404] width 134 height 14
select select "5613"
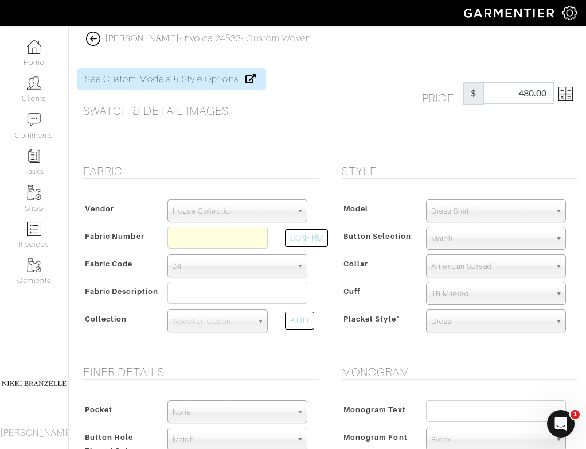
click at [562, 99] on img at bounding box center [566, 94] width 14 height 14
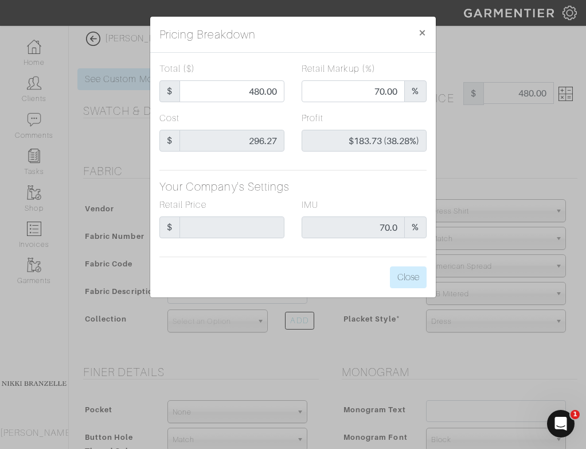
click at [513, 149] on div "Pricing Breakdown × Total ($) $ 480.00 Retail Markup (%) 70.00 % Cost $ 296.27 …" at bounding box center [293, 224] width 586 height 449
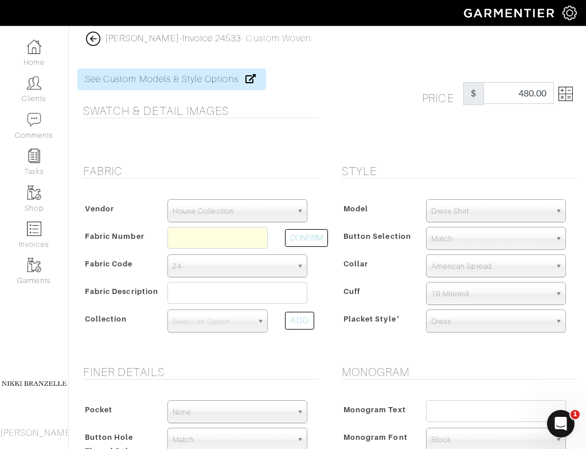
click at [561, 96] on img at bounding box center [566, 94] width 14 height 14
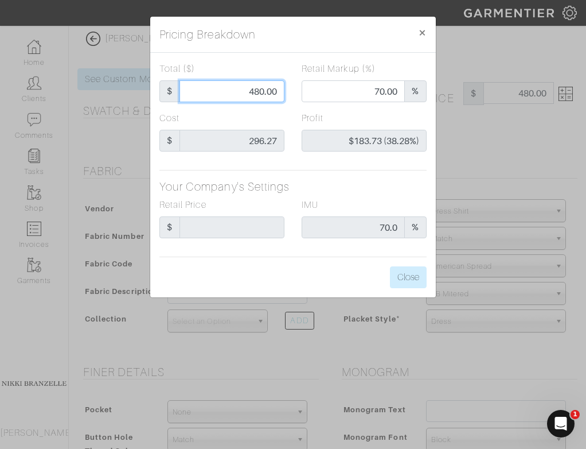
click at [262, 89] on input "480.00" at bounding box center [232, 91] width 105 height 22
type input "48.00"
type input "0.00"
type input "-$248.27 (-517.23%)"
type input "4.00"
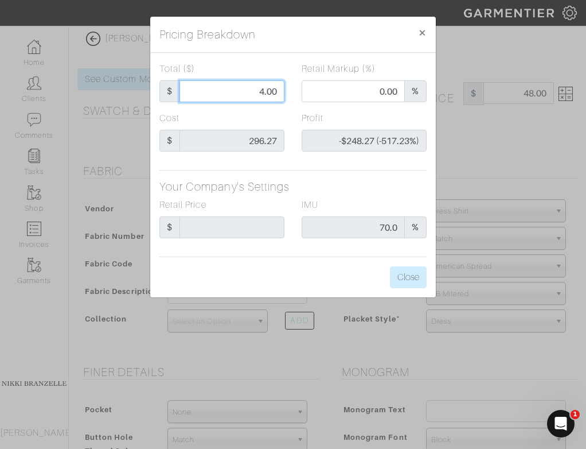
type input "-$292.27 (-7306.75%)"
type input "47.00"
type input "-$249.27 (-530.36%)"
type input "475.00"
type input "69.68"
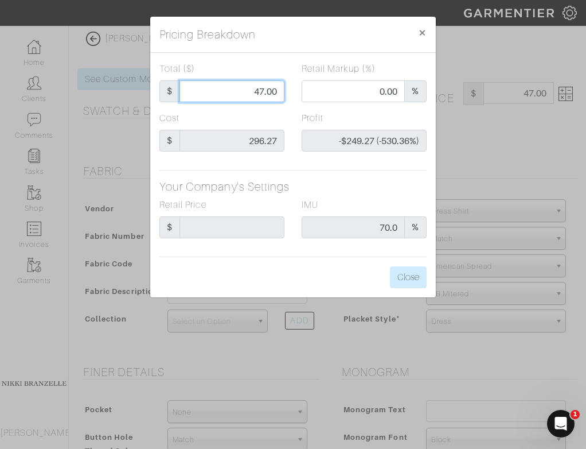
type input "$178.73 (37.63%)"
type input "475.00"
click at [330, 169] on div "Total ($) $ 475.00 Retail Markup (%) 69.68 % Cost $ 296.27 Profit $178.73 (37.6…" at bounding box center [293, 175] width 286 height 244
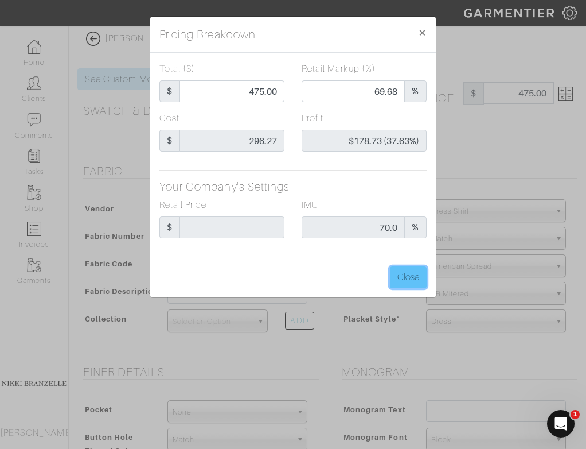
click at [410, 283] on button "Close" at bounding box center [408, 277] width 37 height 22
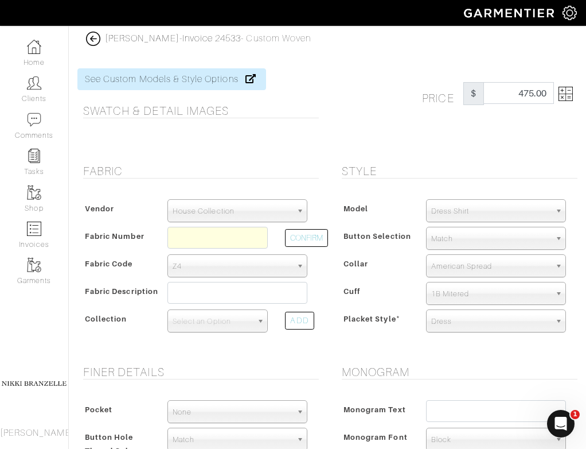
click at [170, 154] on form "See Custom Models & Style Options Swatch & Detail Images Price $ Fabric Vendor …" at bounding box center [327, 456] width 500 height 805
click at [197, 41] on link "Invoice 24533" at bounding box center [211, 38] width 59 height 10
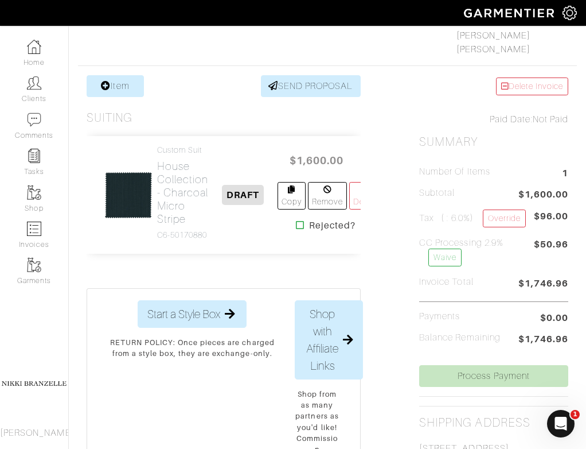
scroll to position [183, 0]
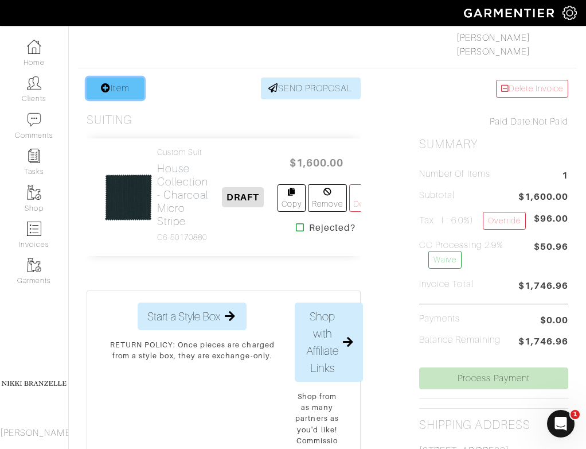
click at [123, 88] on link "Item" at bounding box center [115, 88] width 57 height 22
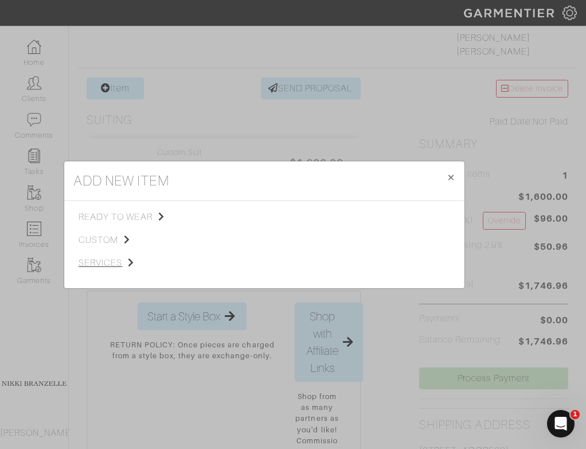
click at [111, 256] on span "services" at bounding box center [136, 263] width 115 height 14
click at [84, 248] on div "ready to wear custom services" at bounding box center [141, 244] width 124 height 69
click at [84, 239] on span "custom" at bounding box center [136, 240] width 115 height 14
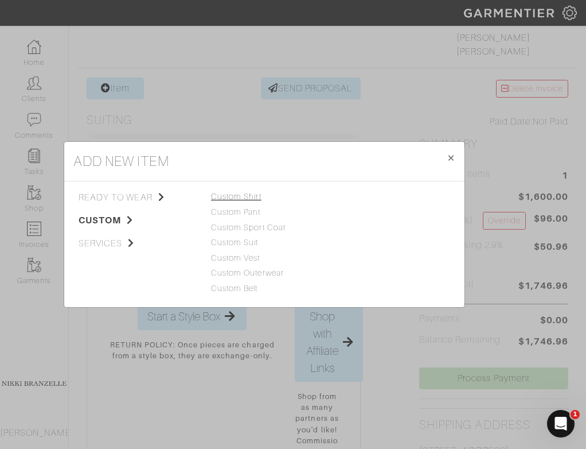
click at [232, 194] on link "Custom Shirt" at bounding box center [236, 196] width 50 height 9
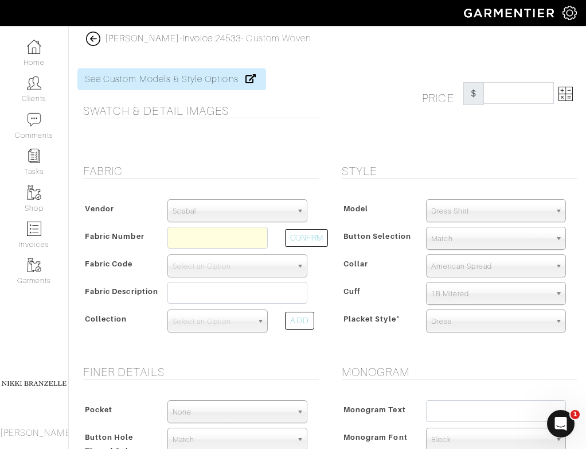
scroll to position [7, 0]
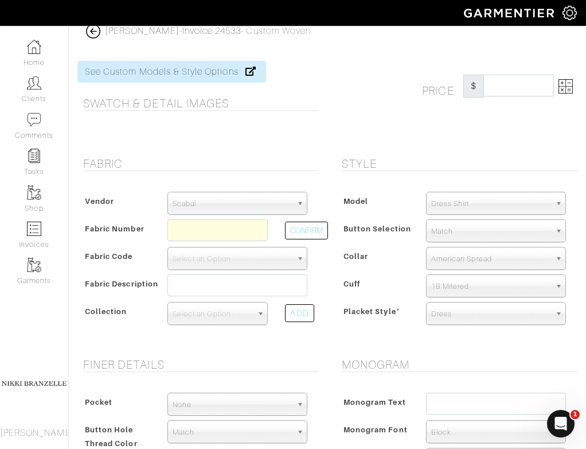
click at [234, 202] on span "Scabal" at bounding box center [232, 203] width 119 height 23
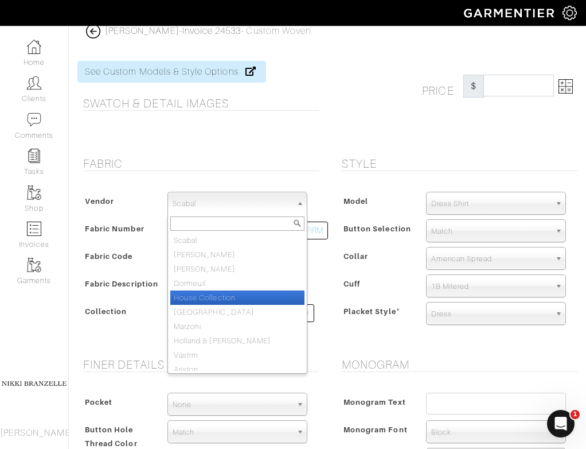
click at [229, 298] on li "House Collection" at bounding box center [237, 297] width 134 height 14
select select "75"
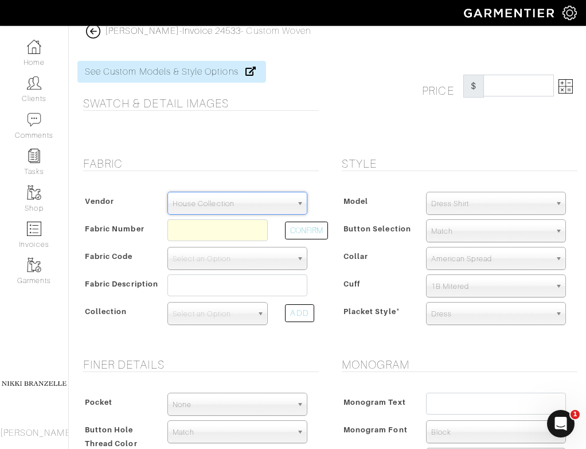
click at [373, 123] on div "Price $" at bounding box center [456, 102] width 259 height 82
click at [202, 223] on input "text" at bounding box center [217, 230] width 101 height 22
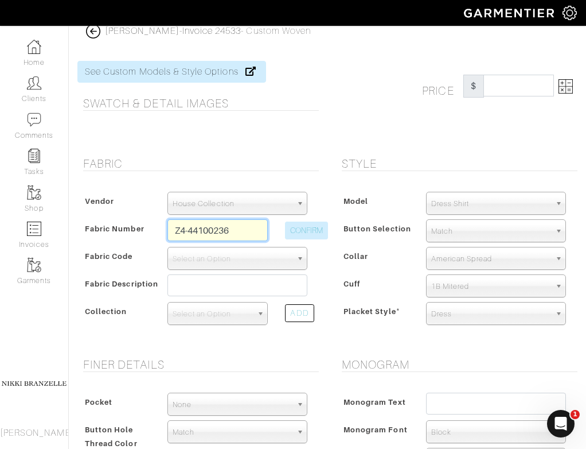
drag, startPoint x: 189, startPoint y: 227, endPoint x: 307, endPoint y: 228, distance: 118.1
click at [307, 228] on div "Fabric Number Z4-44100236 CONFIRM" at bounding box center [198, 233] width 236 height 28
click at [302, 224] on button "CONFIRM" at bounding box center [306, 230] width 43 height 18
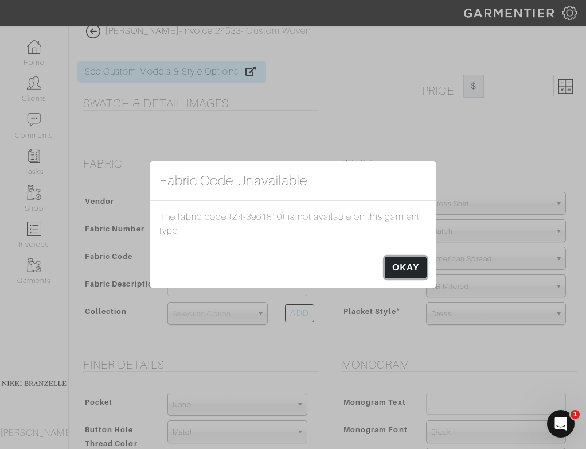
click at [397, 274] on link "OKAY" at bounding box center [406, 267] width 42 height 22
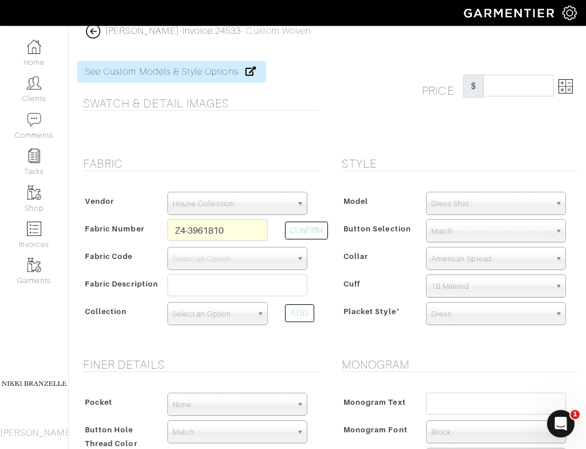
click at [215, 316] on span "Select an Option" at bounding box center [213, 313] width 80 height 23
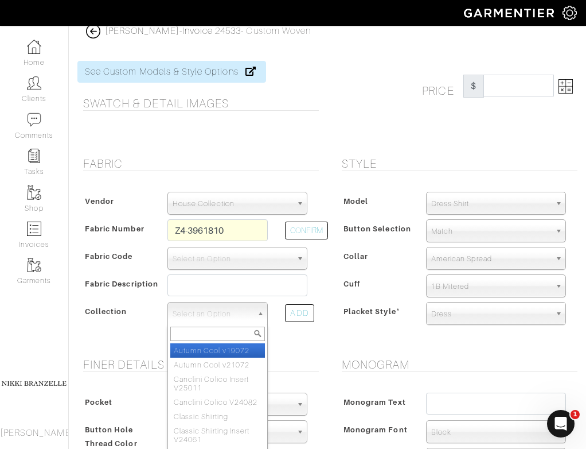
click at [404, 190] on div "Model Dress Shirt Casual Shirt Short Sleeve Tuxedo - Plain Front Tuxedo - Pleat…" at bounding box center [456, 260] width 241 height 161
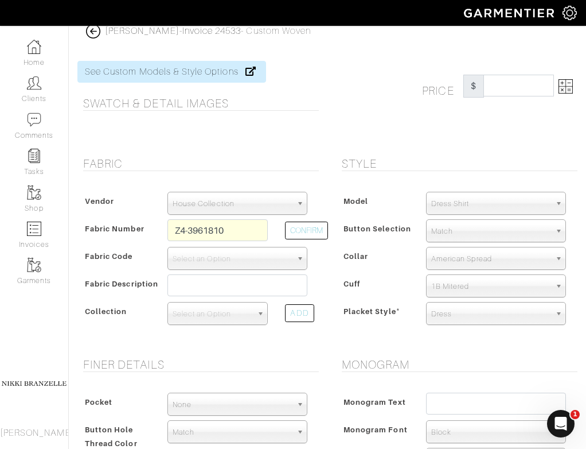
scroll to position [49, 0]
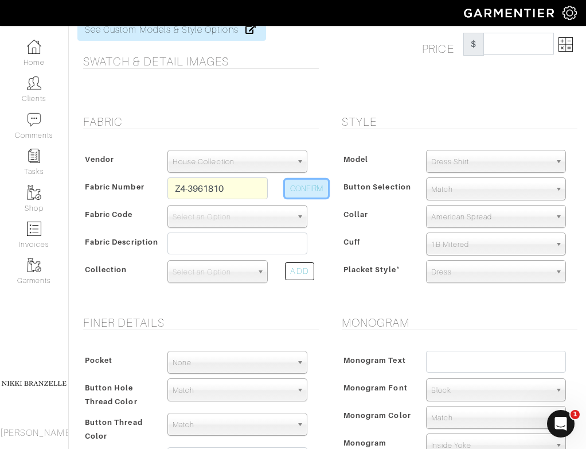
click at [295, 188] on button "CONFIRM" at bounding box center [306, 189] width 43 height 18
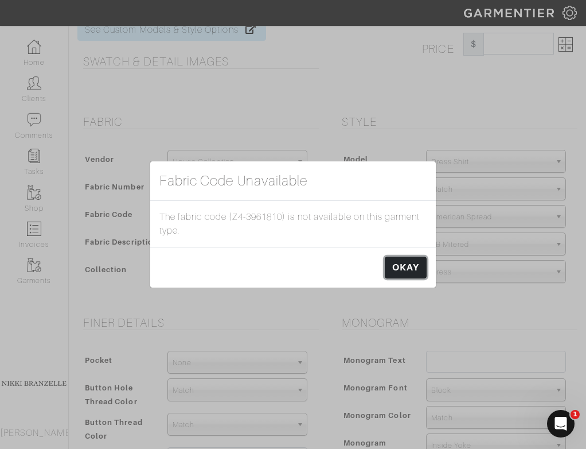
click at [408, 266] on link "OKAY" at bounding box center [406, 267] width 42 height 22
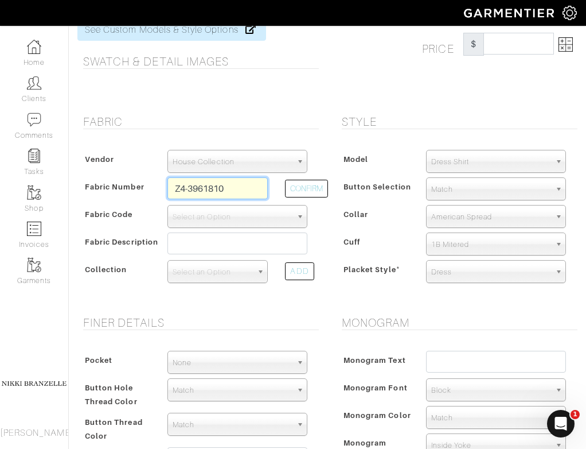
click at [189, 186] on input "Z4-3961810" at bounding box center [217, 188] width 101 height 22
click at [305, 186] on button "CONFIRM" at bounding box center [306, 189] width 43 height 18
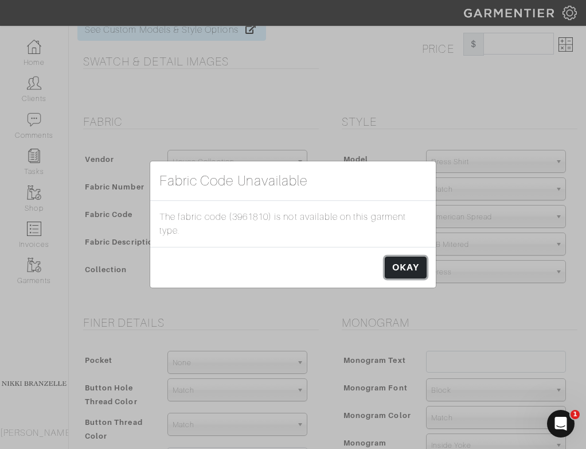
click at [401, 264] on link "OKAY" at bounding box center [406, 267] width 42 height 22
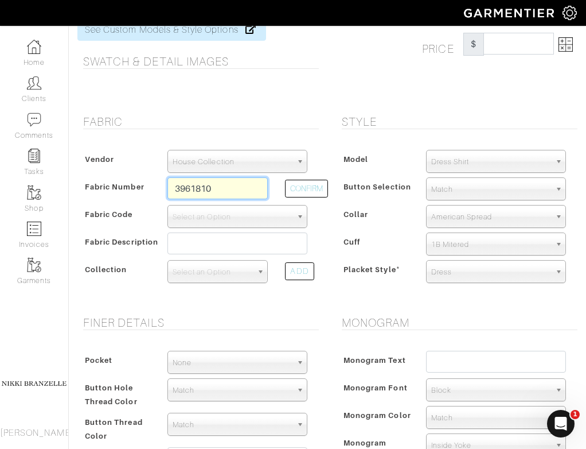
click at [171, 184] on input "3961810" at bounding box center [217, 188] width 101 height 22
click at [291, 191] on button "CONFIRM" at bounding box center [306, 189] width 43 height 18
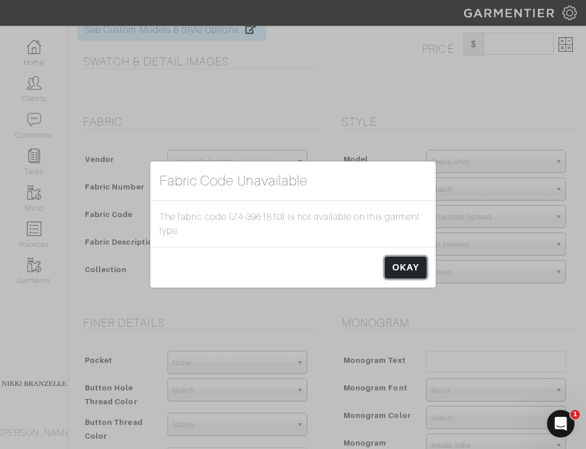
click at [414, 262] on link "OKAY" at bounding box center [406, 267] width 42 height 22
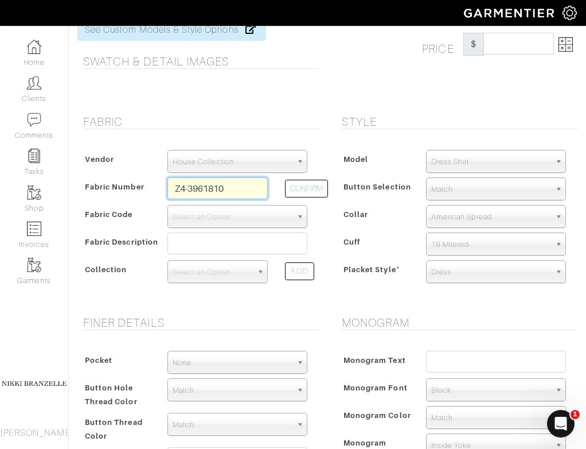
click at [191, 188] on input "Z4-3961810" at bounding box center [217, 188] width 101 height 22
type input "Z43961810"
click at [301, 190] on button "CONFIRM" at bounding box center [306, 189] width 43 height 18
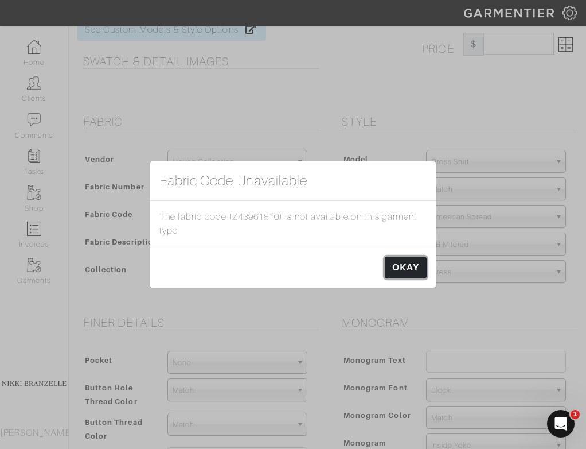
click at [397, 272] on link "OKAY" at bounding box center [406, 267] width 42 height 22
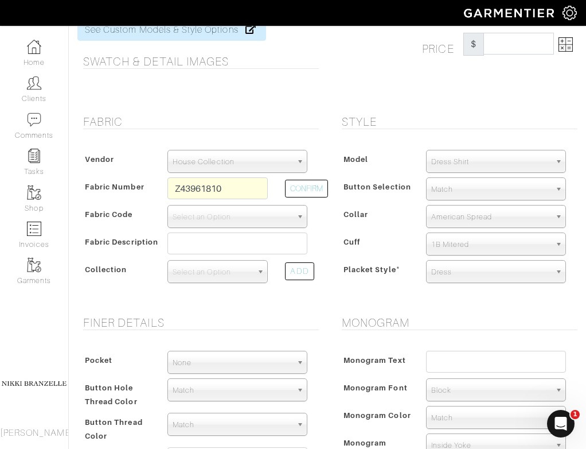
scroll to position [183, 0]
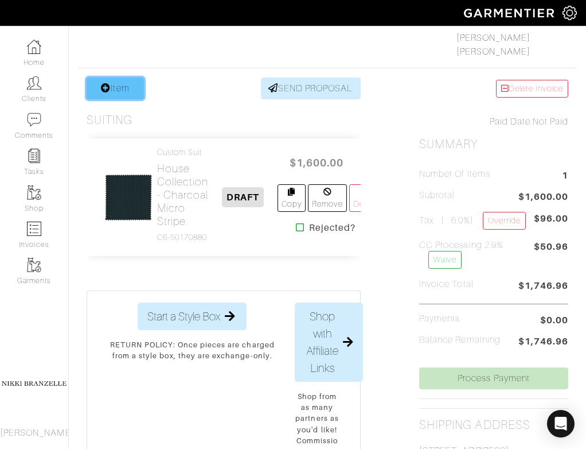
click at [118, 95] on link "Item" at bounding box center [115, 88] width 57 height 22
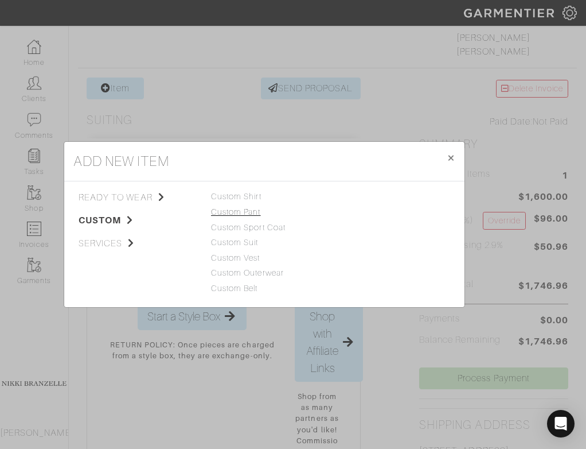
click at [251, 212] on link "Custom Pant" at bounding box center [236, 211] width 50 height 9
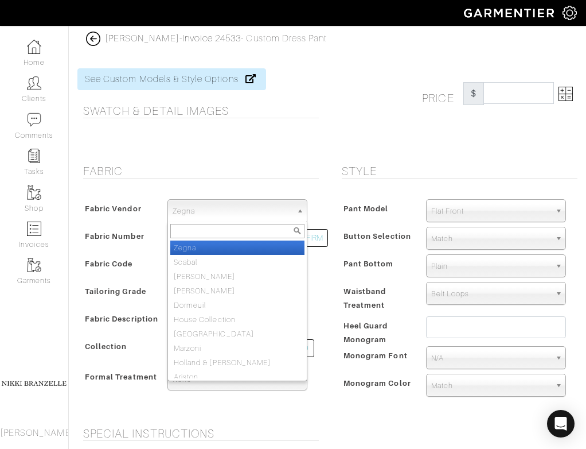
click at [229, 213] on span "Zegna" at bounding box center [232, 211] width 119 height 23
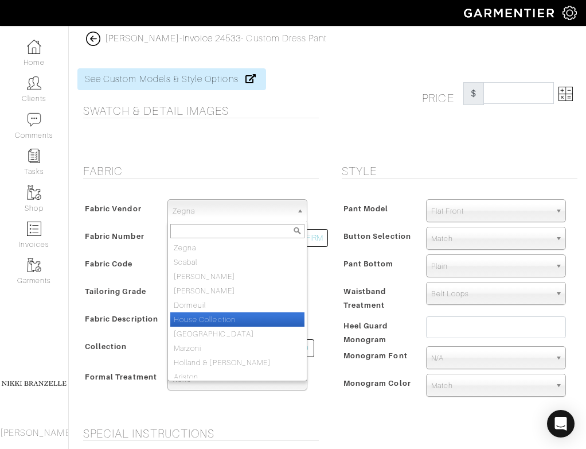
click at [220, 319] on li "House Collection" at bounding box center [237, 319] width 134 height 14
select select "75"
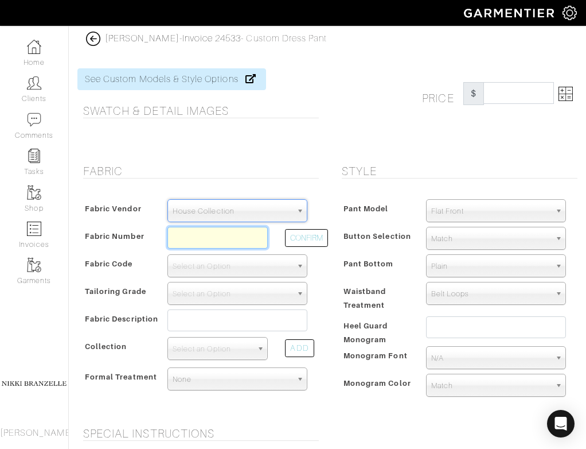
click at [220, 235] on input "text" at bounding box center [217, 238] width 101 height 22
drag, startPoint x: 190, startPoint y: 235, endPoint x: 353, endPoint y: 235, distance: 162.9
click at [353, 235] on div "Fabric Fabric Vendor Zegna Scabal Loro Piana Gladson Dormeuil House Collection …" at bounding box center [327, 288] width 517 height 248
type input "C3-4394930"
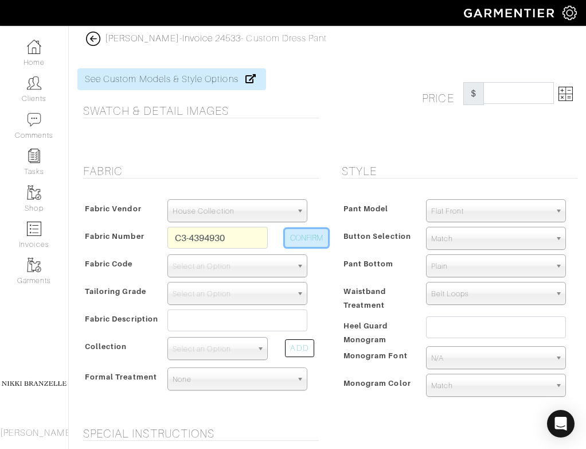
click at [322, 240] on button "CONFIRM" at bounding box center [306, 238] width 43 height 18
select select "498"
type input "Dk Khaki Solid"
select select
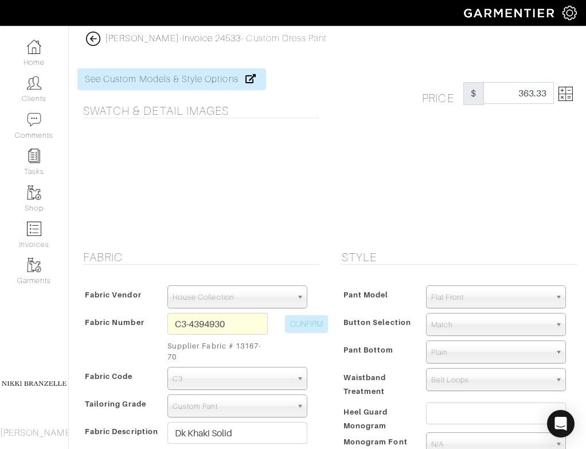
scroll to position [4, 0]
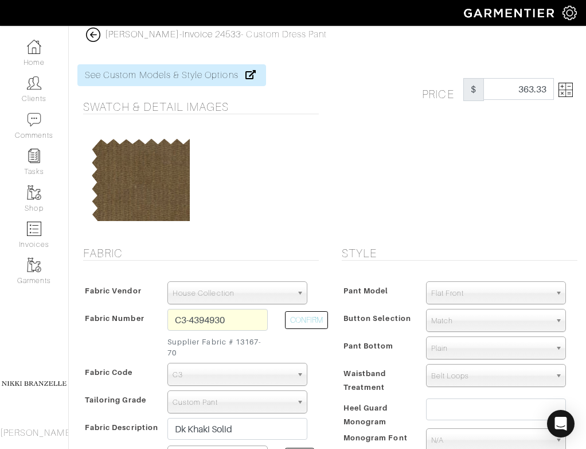
click at [564, 88] on img at bounding box center [566, 90] width 14 height 14
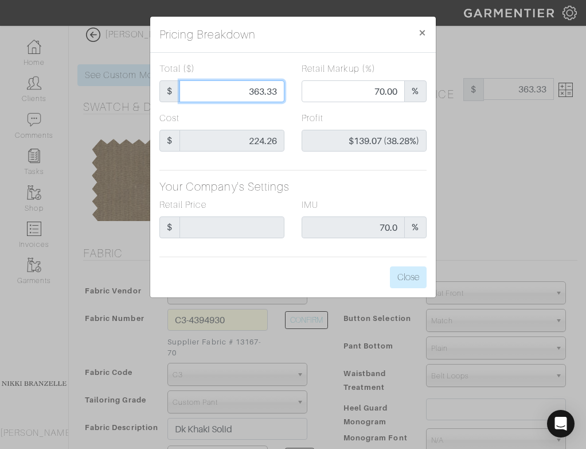
drag, startPoint x: 258, startPoint y: 91, endPoint x: 293, endPoint y: 100, distance: 36.6
click at [293, 100] on div "Total ($) $ 363.33 Retail Markup (%) 70.00 %" at bounding box center [293, 86] width 284 height 49
type input "366"
type input "70.22"
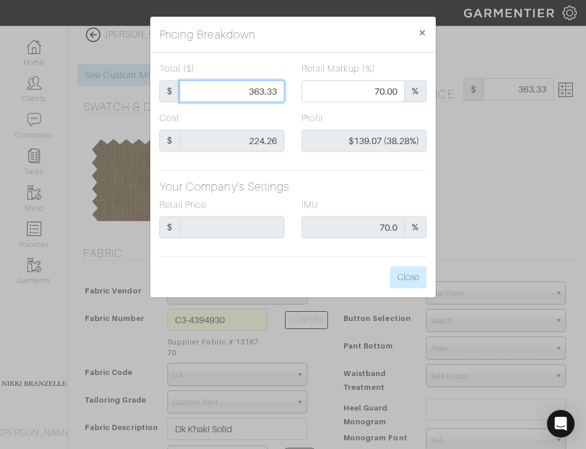
type input "$141.74 (38.73%)"
type input "36"
type input "0.00"
type input "-$188.26 (-522.94%)"
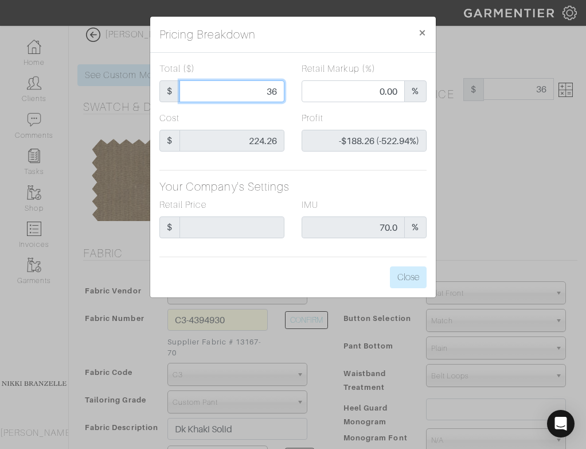
type input "366"
type input "70.22"
type input "$141.74 (38.73%)"
type input "36"
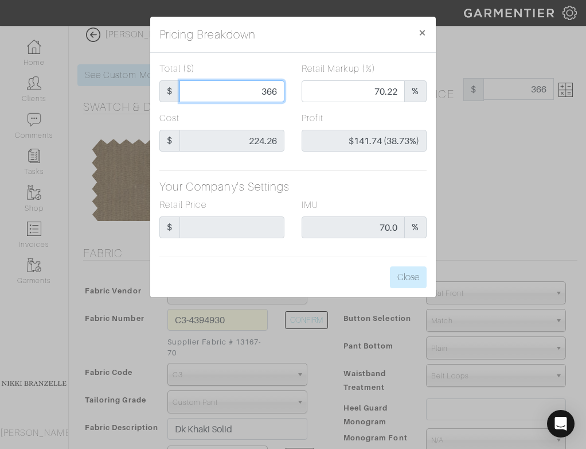
type input "36"
type input "0.00"
type input "-$188.26 (-522.94%)"
type input "365"
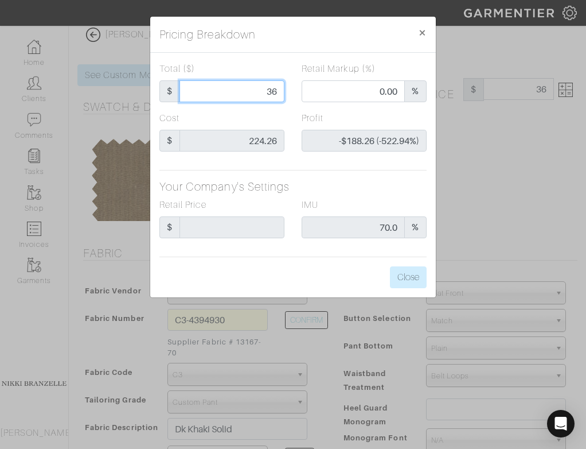
type input "70.14"
type input "$140.74 (38.56%)"
type input "365"
type input "365.00"
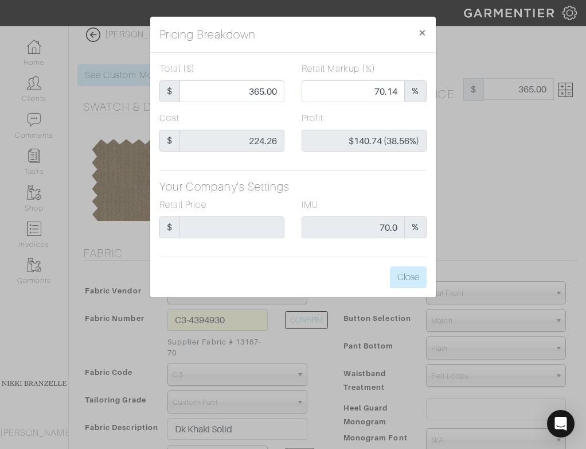
click at [277, 115] on div "Cost $ 224.26" at bounding box center [221, 131] width 125 height 40
click at [409, 272] on button "Close" at bounding box center [408, 277] width 37 height 22
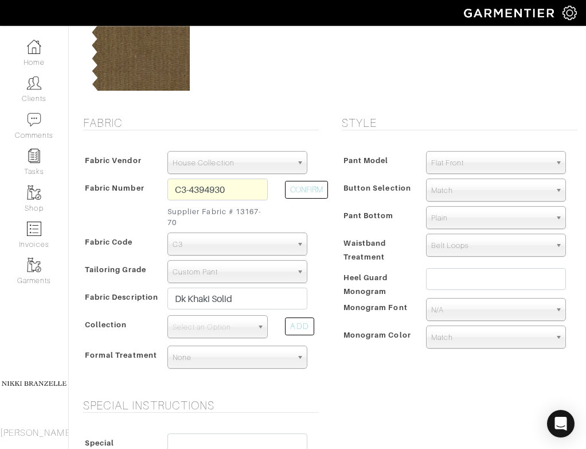
scroll to position [136, 0]
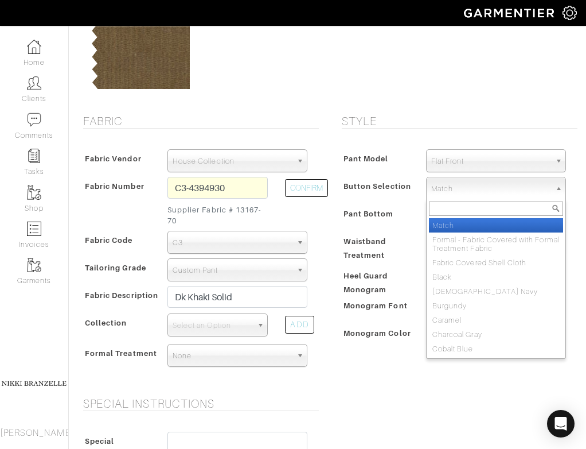
click at [457, 195] on span "Match" at bounding box center [490, 188] width 119 height 23
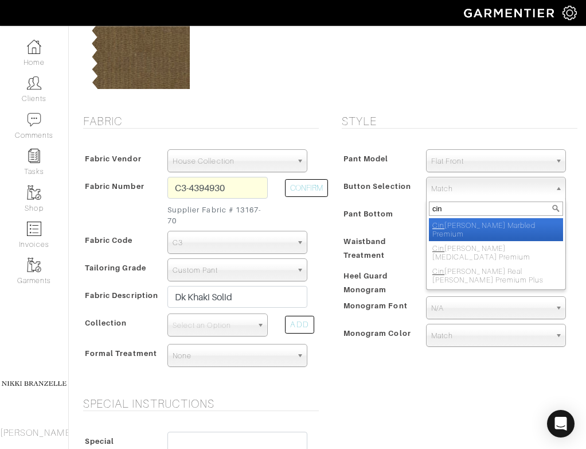
type input "cin"
click at [455, 223] on li "Cin namon Marbled Premium" at bounding box center [496, 229] width 134 height 23
select select "118"
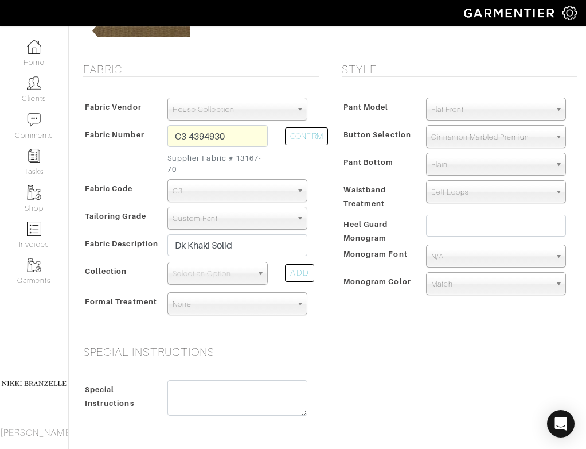
scroll to position [189, 0]
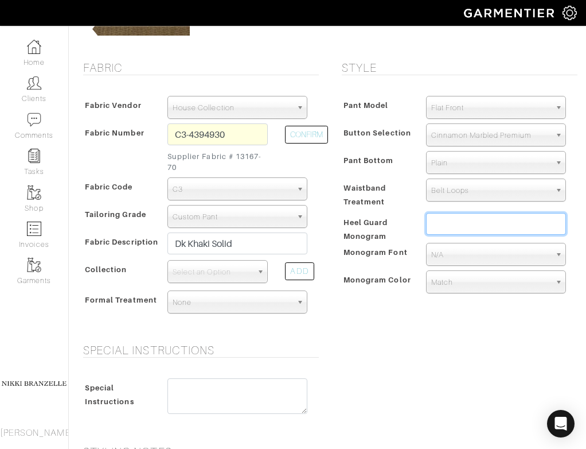
click at [444, 224] on input "text" at bounding box center [496, 224] width 140 height 22
type input "RD"
click at [447, 258] on span "N/A" at bounding box center [490, 254] width 119 height 23
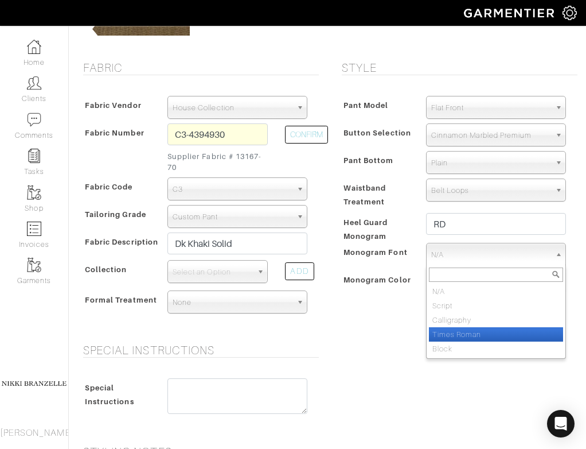
click at [450, 330] on li "Times Roman" at bounding box center [496, 334] width 134 height 14
select select "Times Roman"
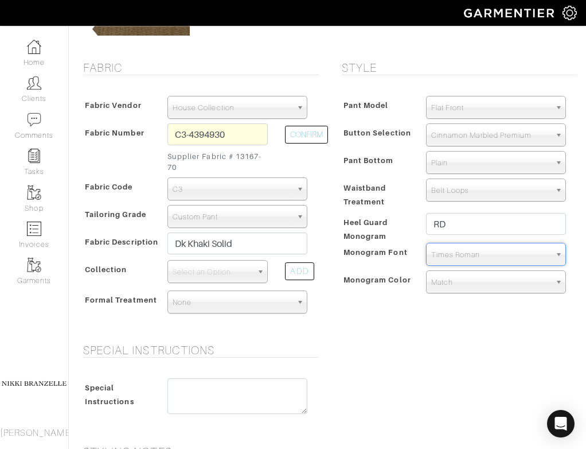
click at [467, 327] on div "Style Pant Model Flat Front Single Pleat Chino Tuxedo 5-Pocket (Jean) Flat Fron…" at bounding box center [456, 195] width 259 height 268
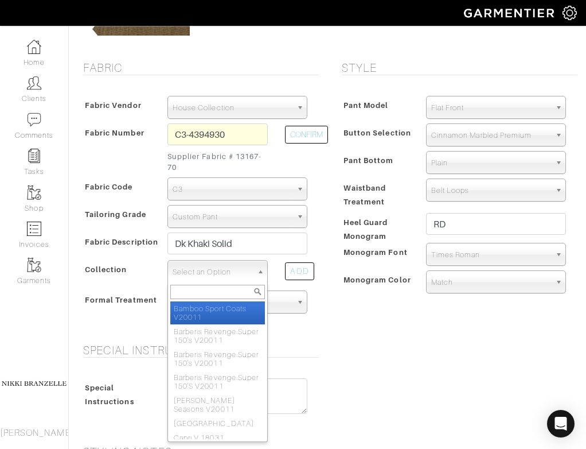
click at [228, 272] on span "Select an Option" at bounding box center [213, 271] width 80 height 23
type input "sart"
click at [232, 313] on li "Sart orial Action Solids V25021" at bounding box center [217, 312] width 95 height 23
select select "1078"
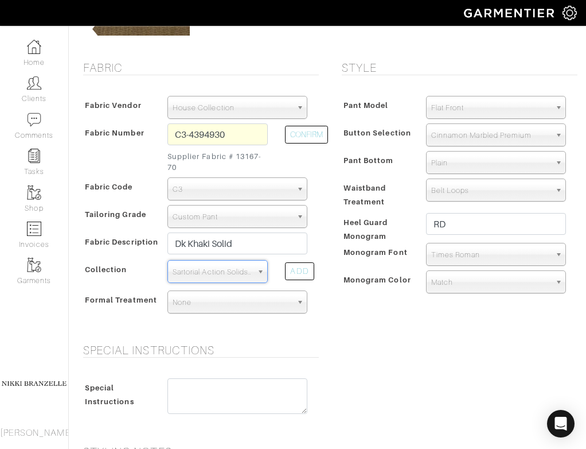
click at [245, 270] on span "Sartorial Action Solids V25021" at bounding box center [213, 271] width 80 height 23
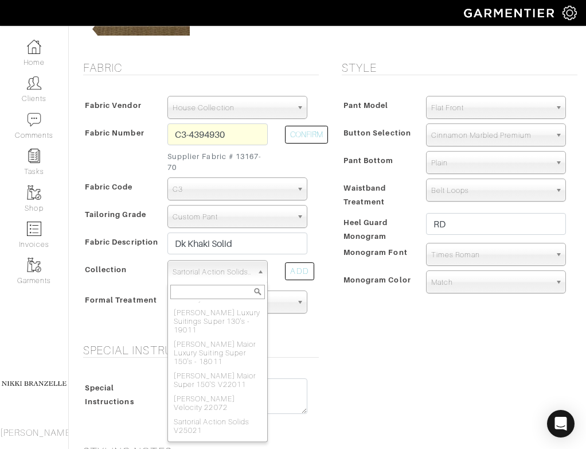
scroll to position [2588, 0]
select select "505"
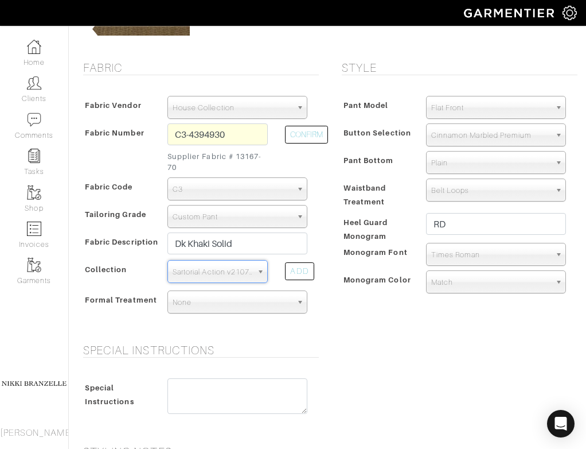
click at [336, 325] on div "Style Pant Model Flat Front Single Pleat Chino Tuxedo 5-Pocket (Jean) Flat Fron…" at bounding box center [456, 195] width 259 height 268
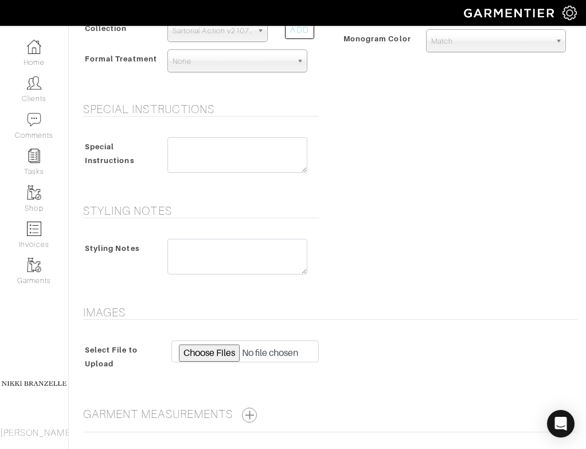
scroll to position [529, 0]
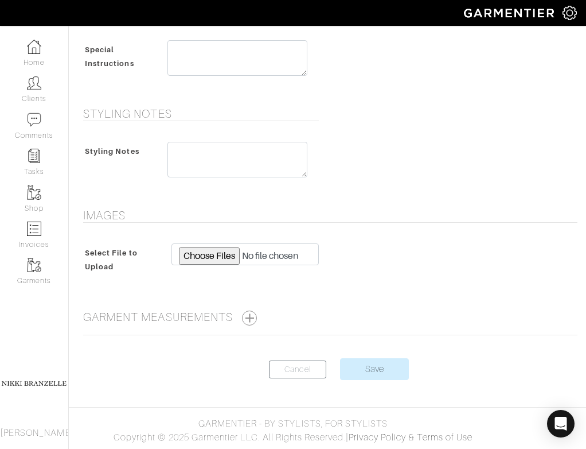
click at [383, 380] on center "Cancel Save" at bounding box center [327, 376] width 500 height 36
click at [382, 369] on input "Save" at bounding box center [374, 369] width 69 height 22
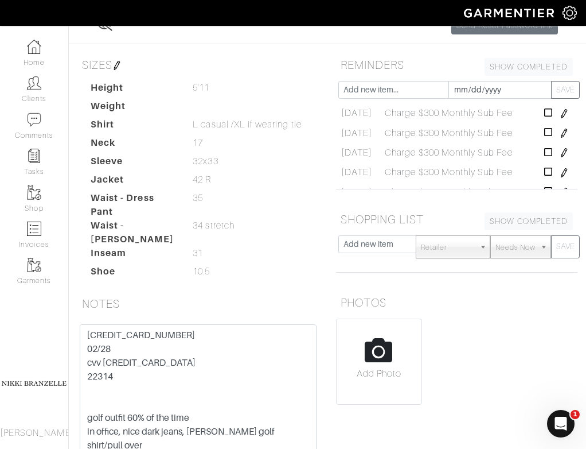
scroll to position [280, 0]
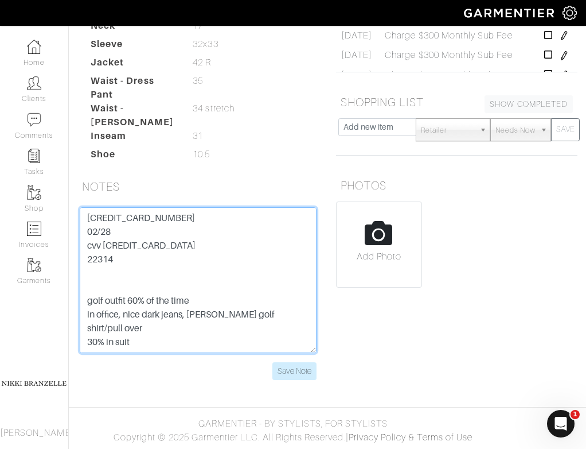
click at [170, 213] on textarea "[CREDIT_CARD_NUMBER] 02/28 cvv [CREDIT_CARD_DATA] 22314 golf outfit 60% of the …" at bounding box center [198, 280] width 237 height 146
click at [170, 213] on textarea "3767 61896987016 02/28 cvv 3742 22314 golf outfit 60% of the time in office, ni…" at bounding box center [198, 280] width 237 height 146
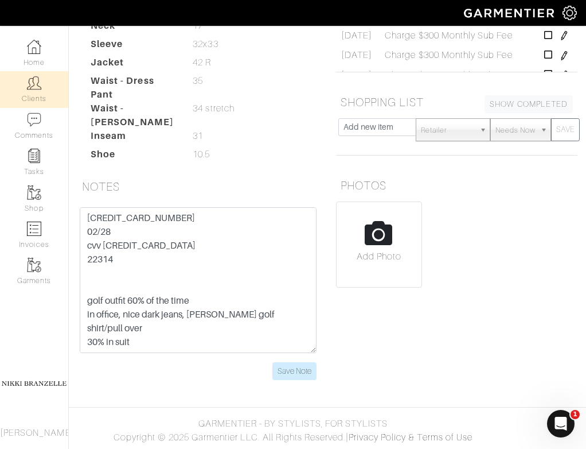
click at [33, 84] on img at bounding box center [34, 83] width 14 height 14
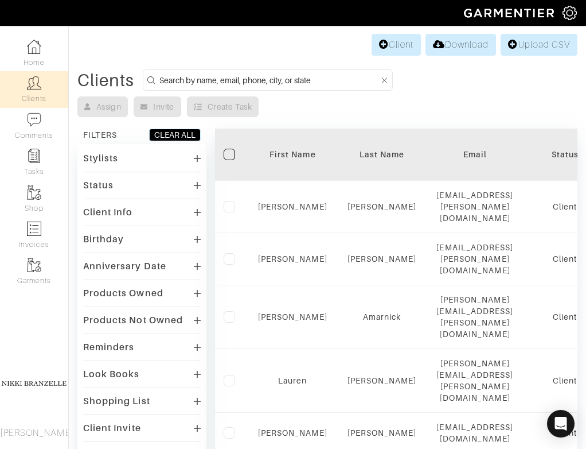
click at [252, 79] on input at bounding box center [269, 80] width 220 height 14
type input "rich"
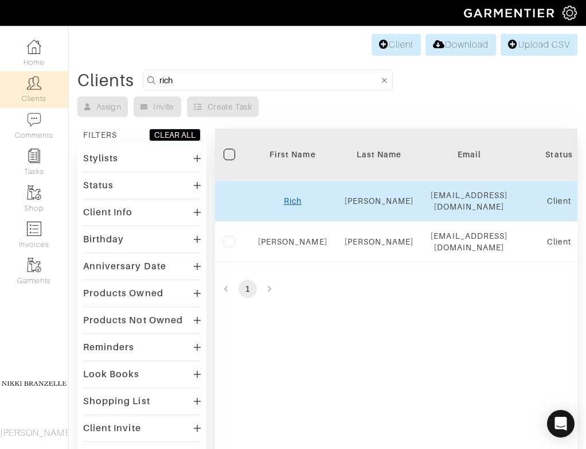
click at [296, 196] on link "Rich" at bounding box center [293, 200] width 18 height 9
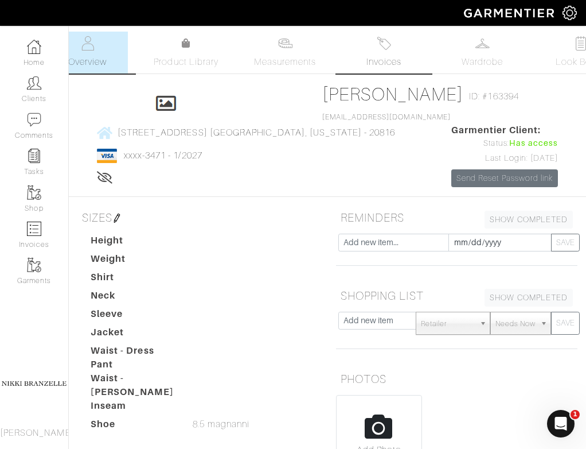
click at [381, 65] on span "Invoices" at bounding box center [383, 62] width 35 height 14
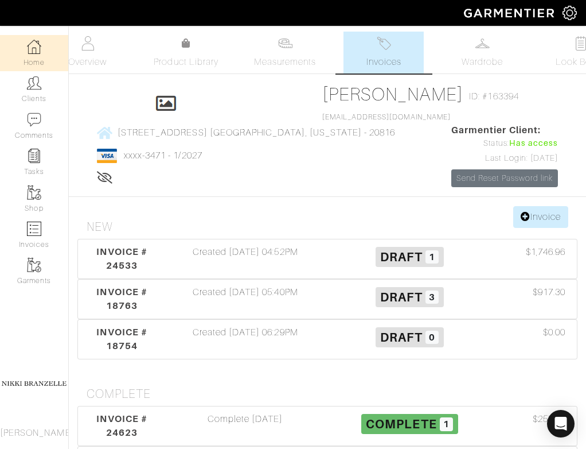
click at [26, 54] on link "Home" at bounding box center [34, 53] width 68 height 36
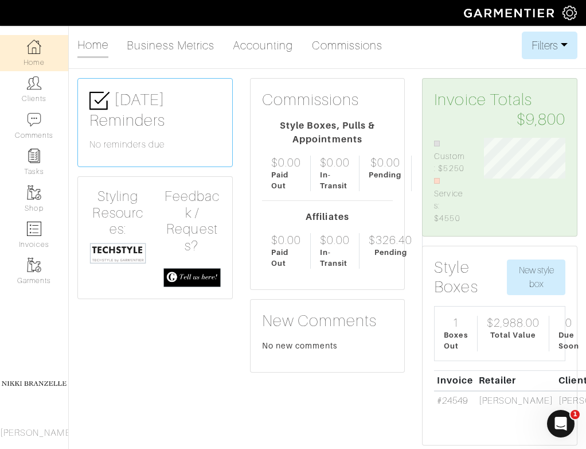
click at [109, 250] on img at bounding box center [117, 253] width 57 height 22
click at [123, 251] on img at bounding box center [117, 253] width 57 height 22
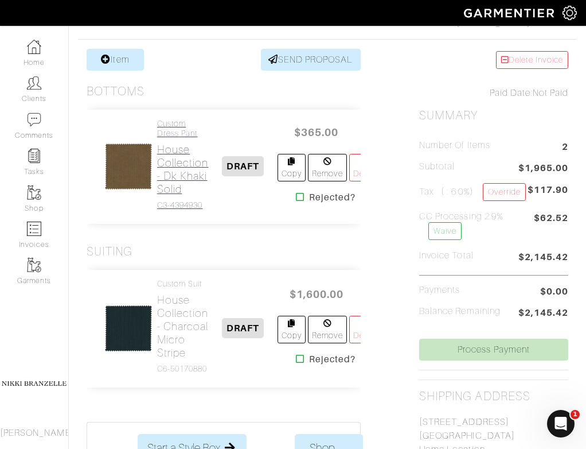
scroll to position [211, 0]
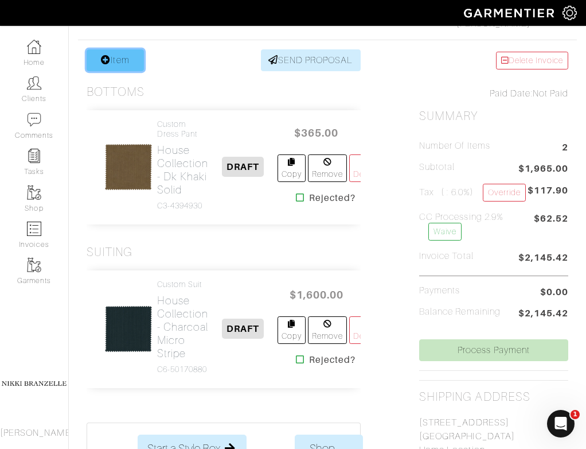
click at [115, 52] on link "Item" at bounding box center [115, 60] width 57 height 22
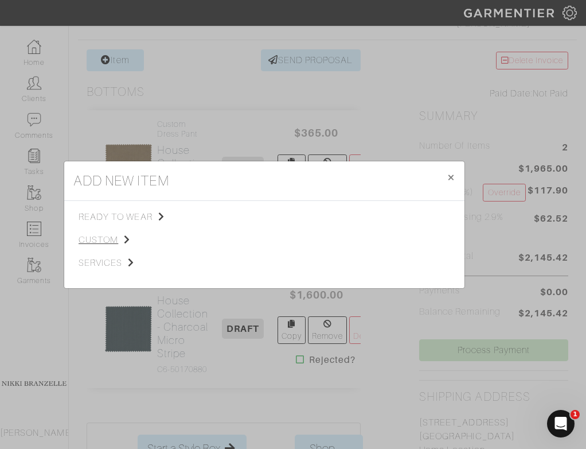
click at [99, 239] on span "custom" at bounding box center [136, 240] width 115 height 14
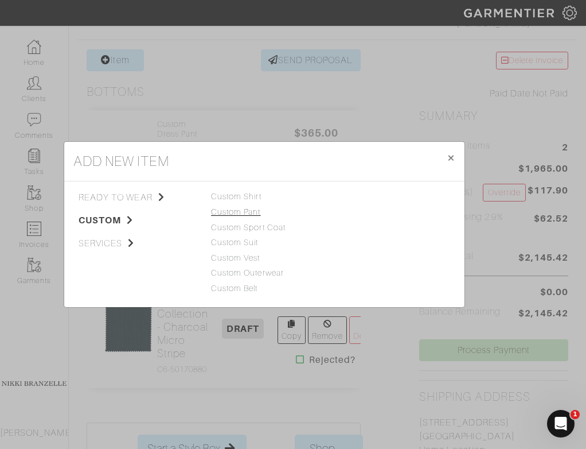
click at [251, 214] on link "Custom Pant" at bounding box center [236, 211] width 50 height 9
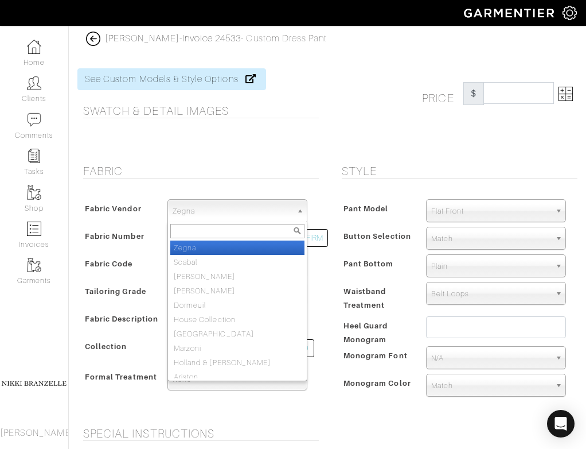
click at [251, 214] on span "Zegna" at bounding box center [232, 211] width 119 height 23
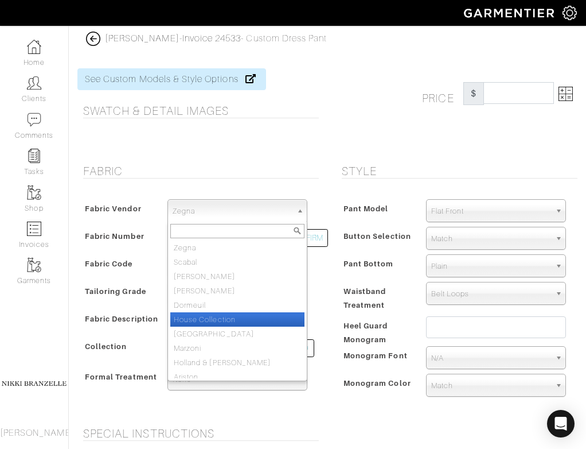
click at [236, 317] on li "House Collection" at bounding box center [237, 319] width 134 height 14
select select "75"
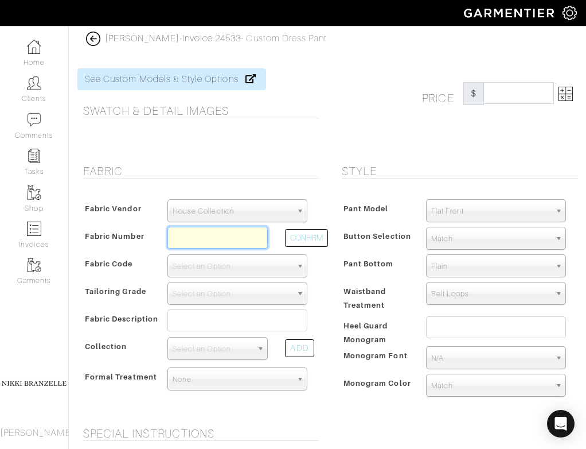
click at [205, 232] on input "text" at bounding box center [217, 238] width 101 height 22
click at [294, 244] on button "CONFIRM" at bounding box center [306, 238] width 43 height 18
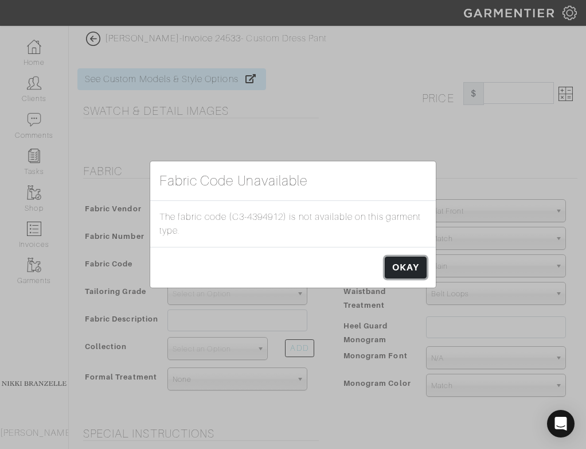
click at [402, 269] on link "OKAY" at bounding box center [406, 267] width 42 height 22
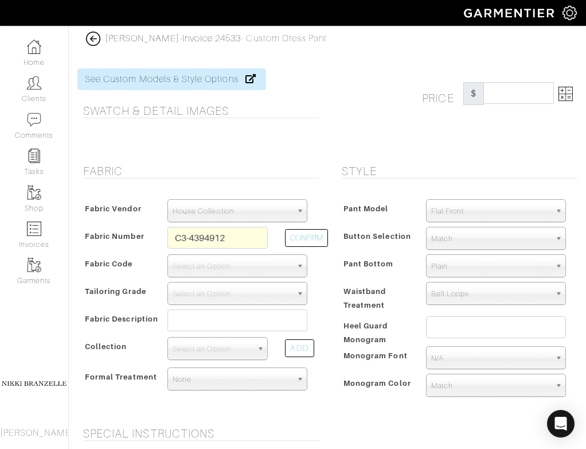
click at [290, 140] on div at bounding box center [197, 138] width 241 height 23
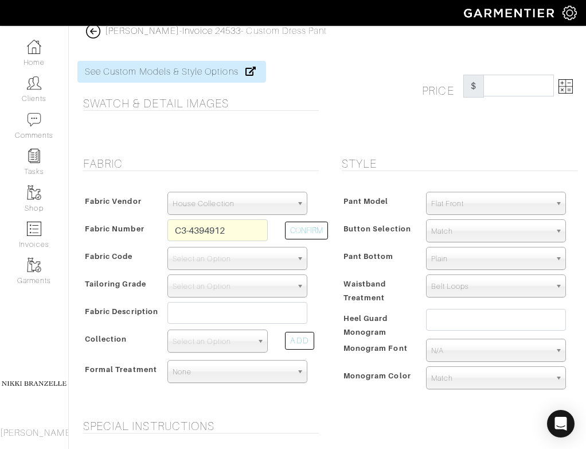
scroll to position [9, 0]
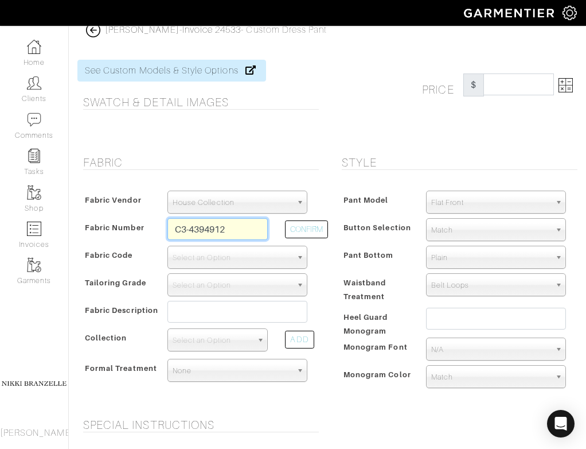
click at [256, 232] on input "C3-4394912" at bounding box center [217, 229] width 101 height 22
type input "C3-4394911"
click at [314, 227] on button "CONFIRM" at bounding box center [306, 229] width 43 height 18
select select "498"
type input "Sand Solid"
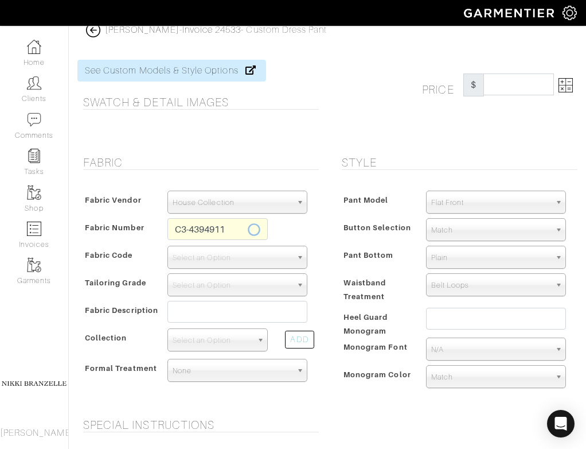
select select
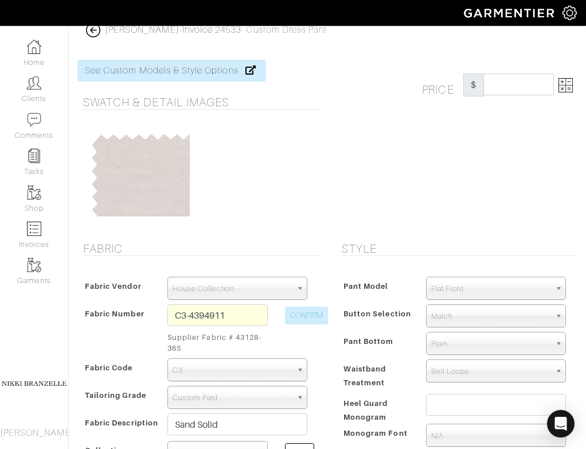
type input "363.33"
click at [243, 313] on input "C3-4394911" at bounding box center [217, 315] width 101 height 22
type input "C3-4394913"
click at [291, 318] on button "CONFIRM" at bounding box center [306, 315] width 43 height 18
select select
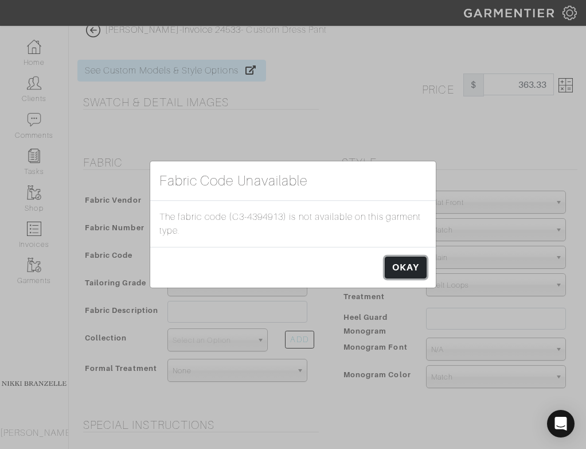
click at [412, 274] on link "OKAY" at bounding box center [406, 267] width 42 height 22
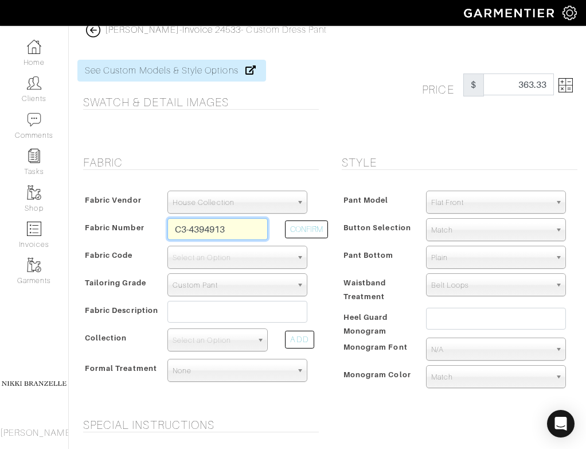
click at [247, 231] on input "C3-4394913" at bounding box center [217, 229] width 101 height 22
type input "C3-4394911"
click at [275, 165] on h5 "Fabric" at bounding box center [201, 162] width 236 height 14
click at [319, 228] on button "CONFIRM" at bounding box center [306, 229] width 43 height 18
select select "498"
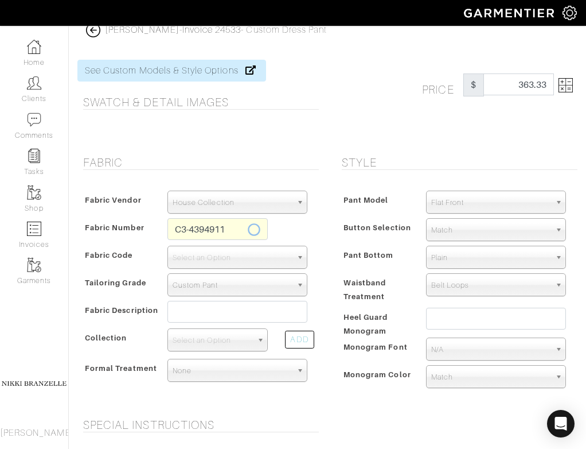
type input "Sand Solid"
select select
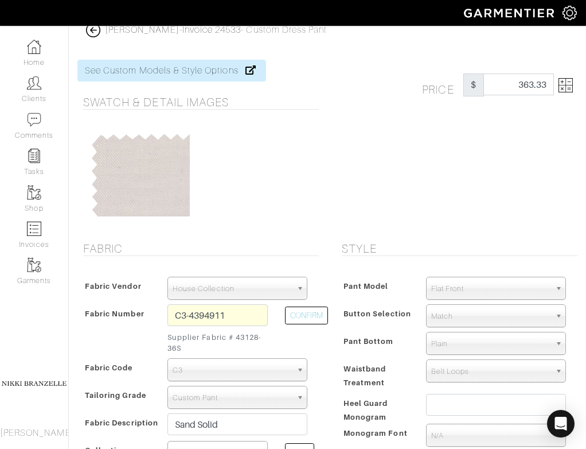
click at [564, 83] on img at bounding box center [566, 85] width 14 height 14
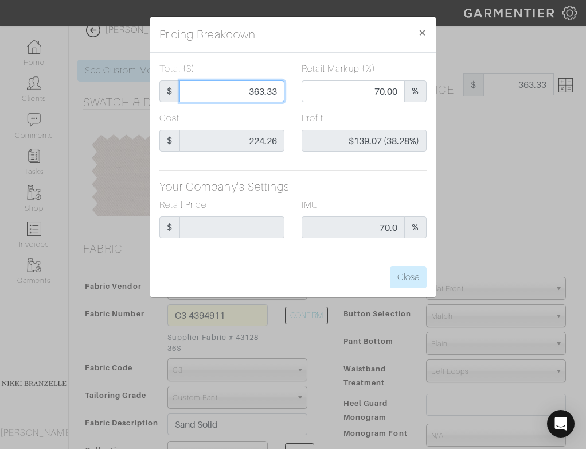
drag, startPoint x: 259, startPoint y: 91, endPoint x: 355, endPoint y: 108, distance: 97.4
click at [355, 108] on div "Total ($) $ 363.33 Retail Markup (%) 70.00 %" at bounding box center [293, 86] width 284 height 49
type input "365"
type input "70.14"
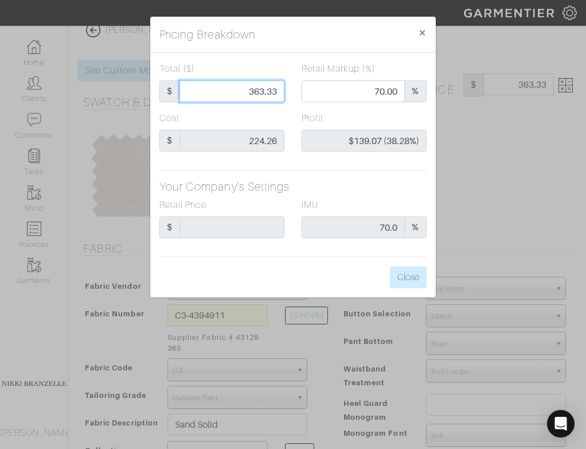
type input "$140.74 (38.56%)"
type input "365"
type input "365.00"
click at [278, 111] on div "Total ($) $ 365.00" at bounding box center [222, 86] width 142 height 49
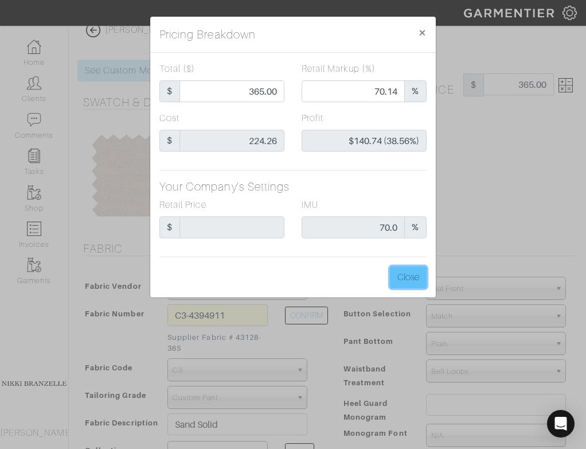
click at [414, 277] on button "Close" at bounding box center [408, 277] width 37 height 22
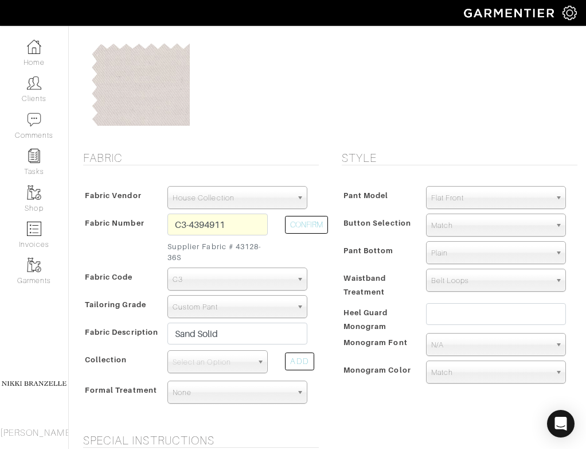
scroll to position [100, 0]
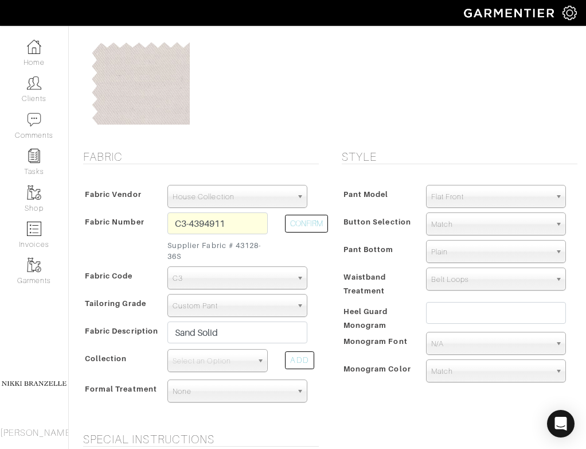
click at [461, 221] on span "Match" at bounding box center [490, 224] width 119 height 23
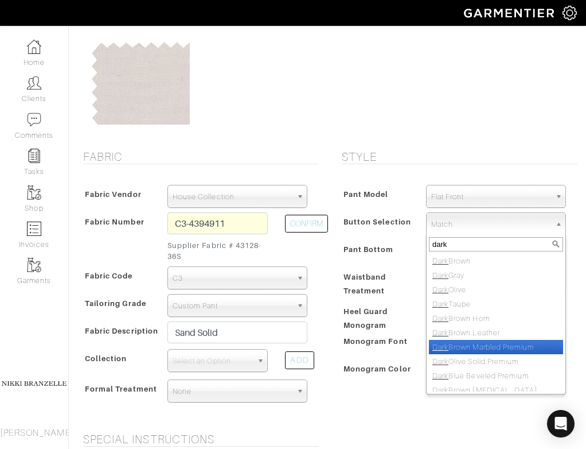
type input "dark"
click at [467, 344] on li "Dark Brown Marbled Premium" at bounding box center [496, 347] width 134 height 14
select select "120"
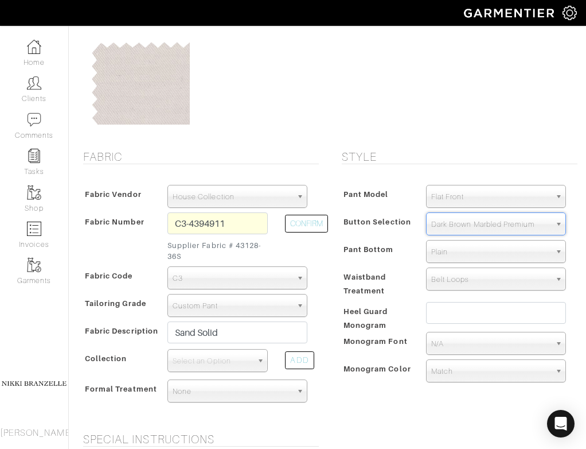
click at [454, 137] on form "See Custom Models & Style Options Swatch & Detail Images Price $ 365.00 Fabric …" at bounding box center [327, 387] width 500 height 866
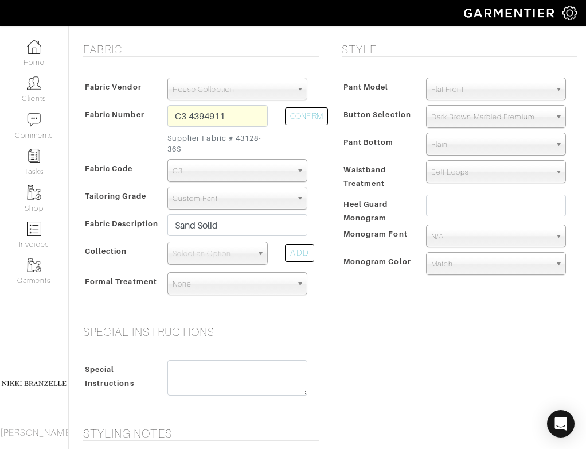
scroll to position [209, 0]
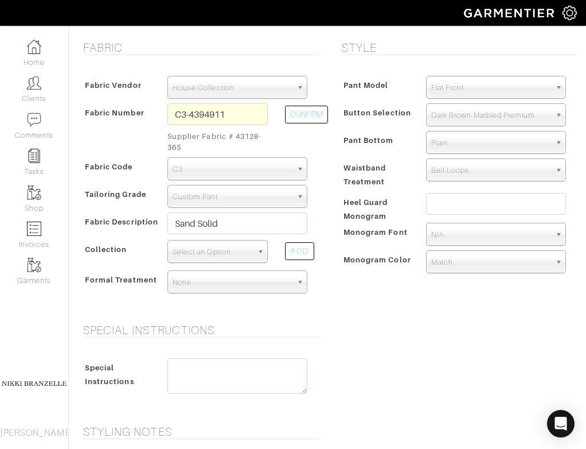
click at [224, 252] on span "Select an Option" at bounding box center [213, 251] width 80 height 23
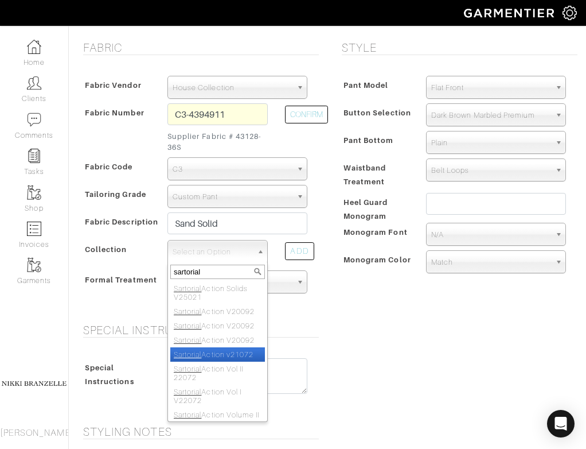
type input "sartorial"
click at [227, 361] on li "Sartorial Action v21072" at bounding box center [217, 354] width 95 height 14
select select "505"
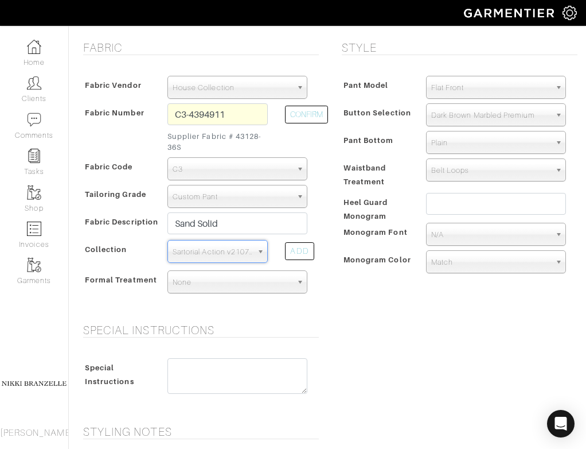
click at [252, 329] on h5 "Special Instructions" at bounding box center [201, 330] width 236 height 14
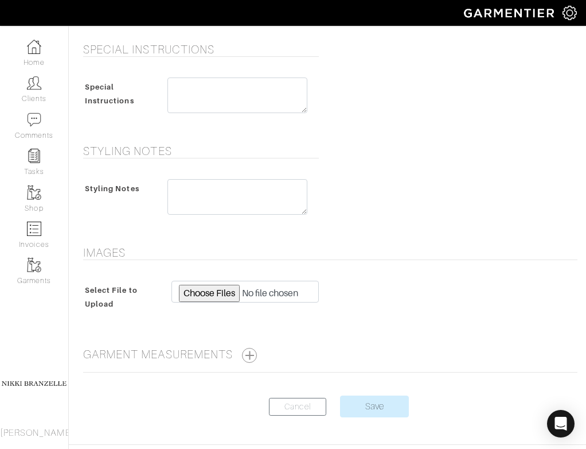
scroll to position [490, 0]
click at [380, 411] on input "Save" at bounding box center [374, 406] width 69 height 22
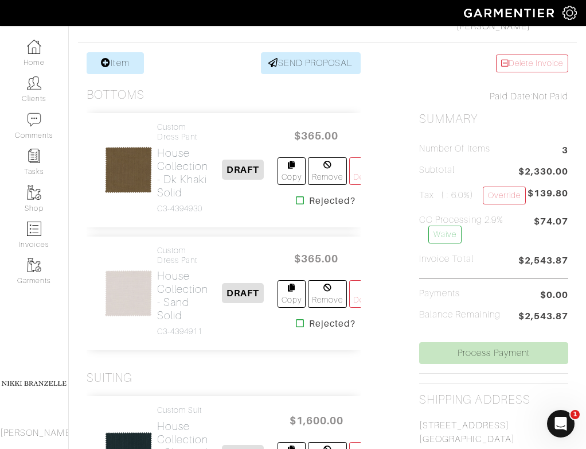
scroll to position [205, 0]
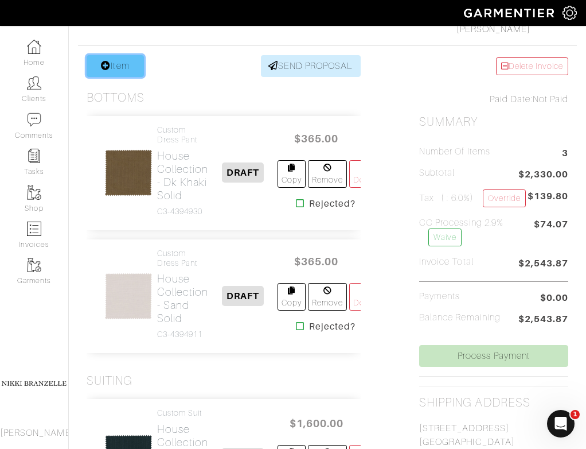
click at [131, 73] on link "Item" at bounding box center [115, 66] width 57 height 22
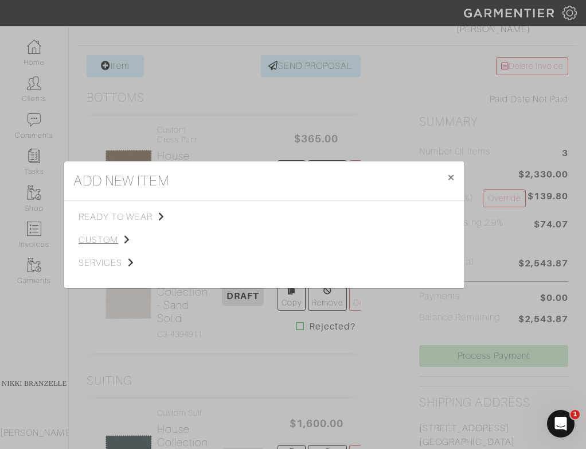
click at [94, 240] on span "custom" at bounding box center [136, 240] width 115 height 14
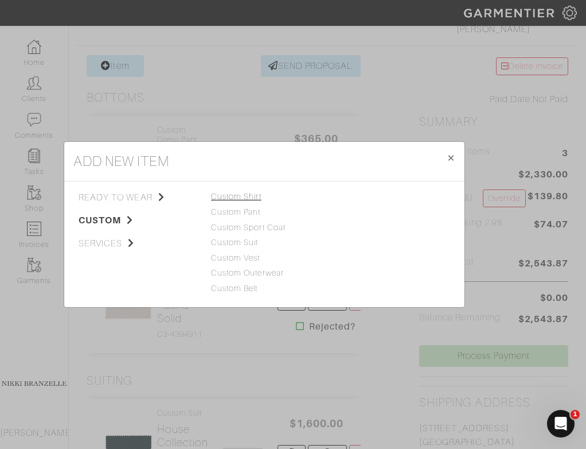
click at [241, 197] on link "Custom Shirt" at bounding box center [236, 196] width 50 height 9
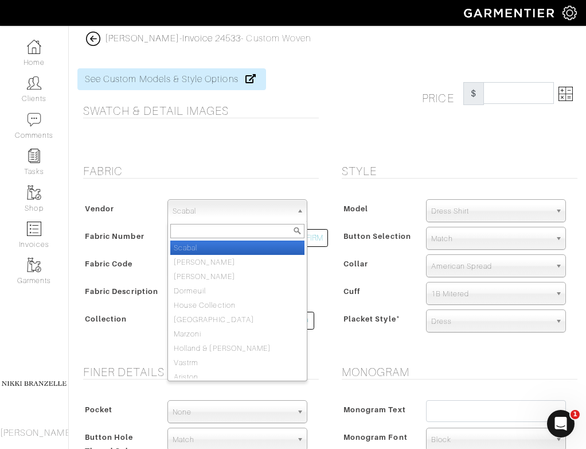
click at [267, 210] on span "Scabal" at bounding box center [232, 211] width 119 height 23
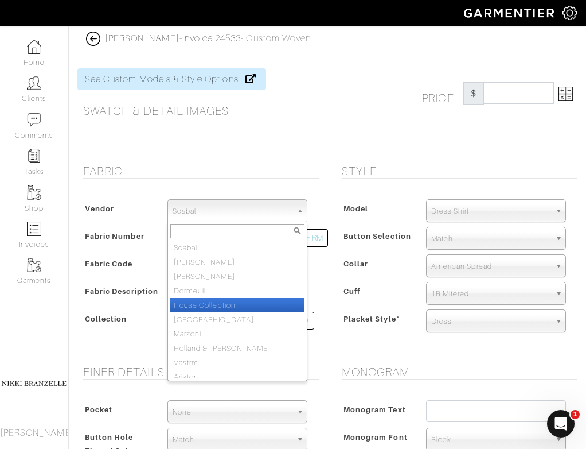
click at [252, 304] on li "House Collection" at bounding box center [237, 305] width 134 height 14
select select "75"
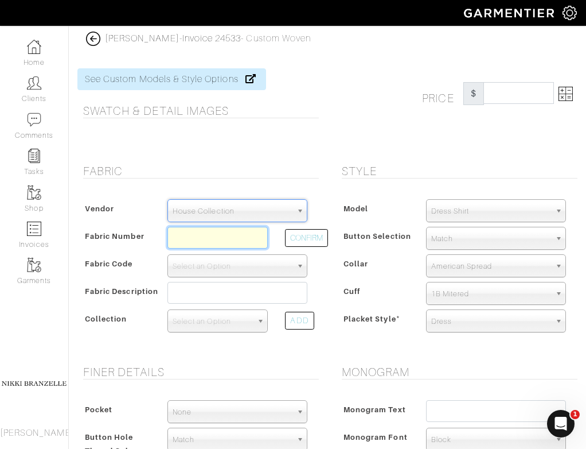
click at [221, 232] on input "text" at bounding box center [217, 238] width 101 height 22
type input "218-48145854"
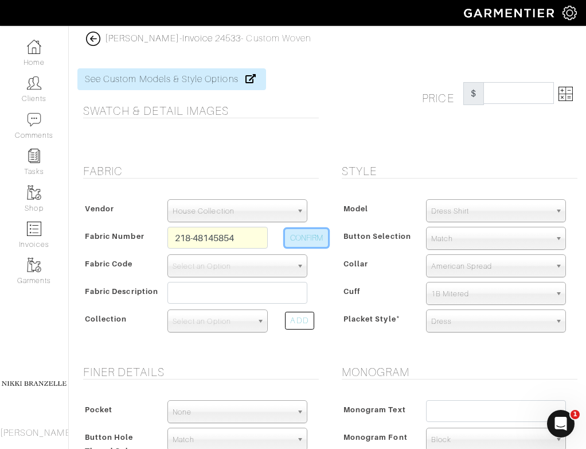
click at [325, 239] on button "CONFIRM" at bounding box center [306, 238] width 43 height 18
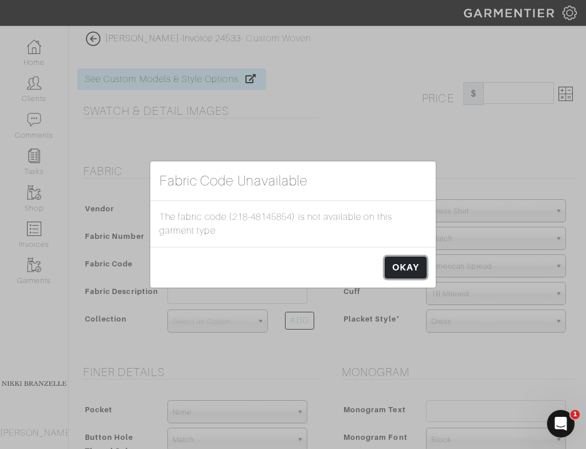
click at [392, 262] on link "OKAY" at bounding box center [406, 267] width 42 height 22
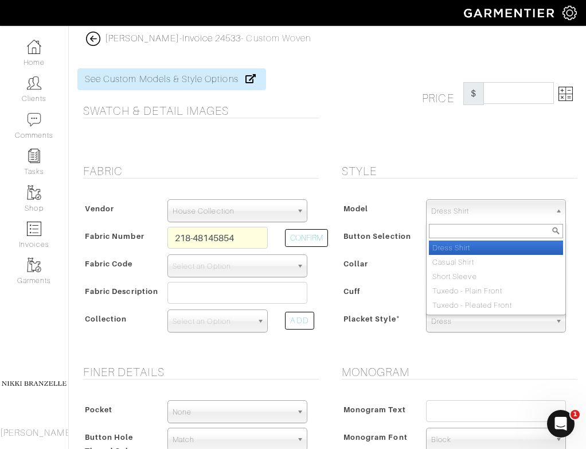
click at [492, 215] on span "Dress Shirt" at bounding box center [490, 211] width 119 height 23
click at [479, 250] on li "Dress Shirt" at bounding box center [496, 247] width 134 height 14
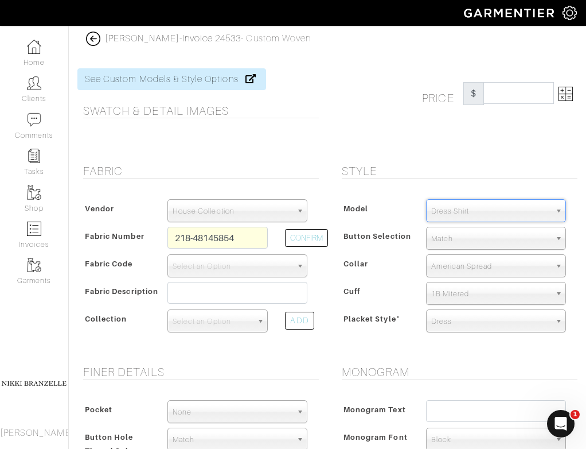
scroll to position [53, 0]
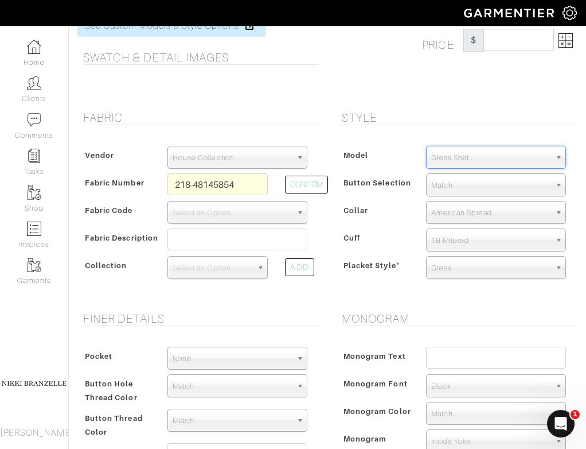
click at [465, 181] on span "Match" at bounding box center [490, 185] width 119 height 23
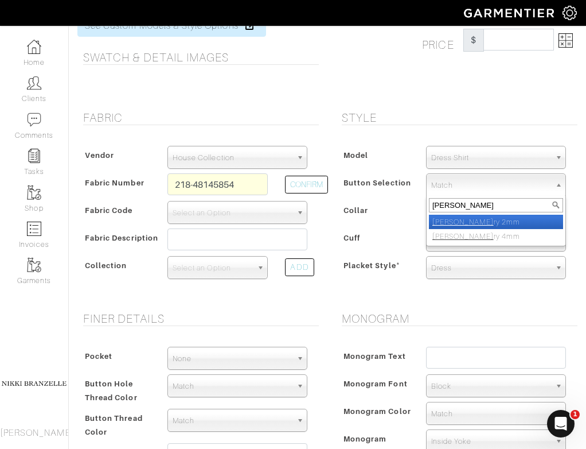
type input "[PERSON_NAME]"
click at [466, 221] on li "Ivo ry 2mm" at bounding box center [496, 222] width 134 height 14
select select "2"
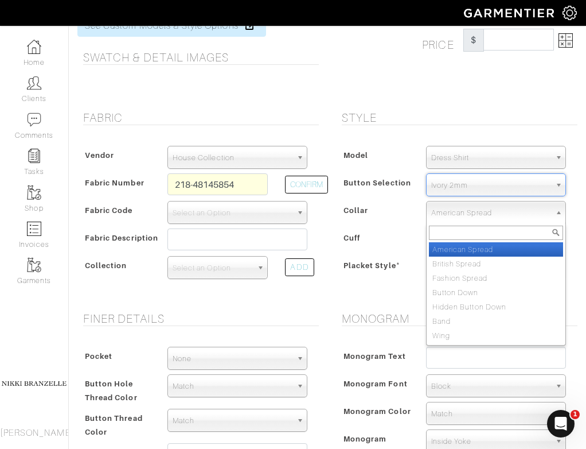
click at [442, 214] on span "American Spread" at bounding box center [490, 212] width 119 height 23
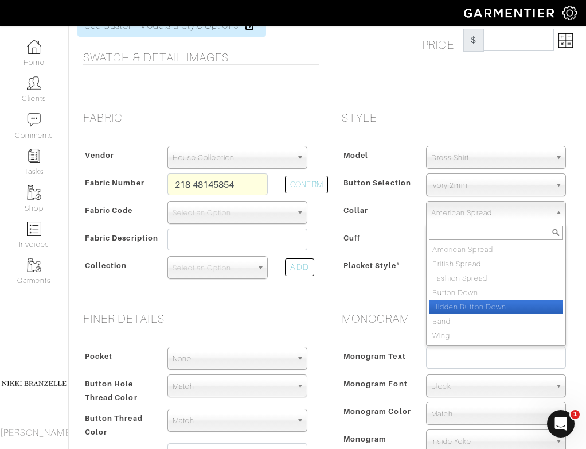
click at [466, 305] on li "Hidden Button Down" at bounding box center [496, 306] width 134 height 14
select select "Hidden Button Down"
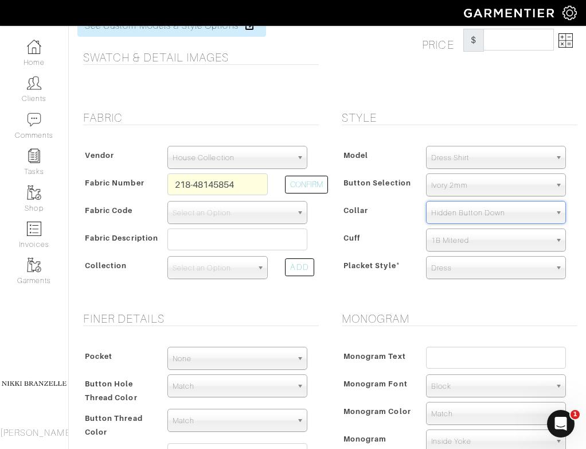
click at [485, 272] on span "Dress" at bounding box center [490, 267] width 119 height 23
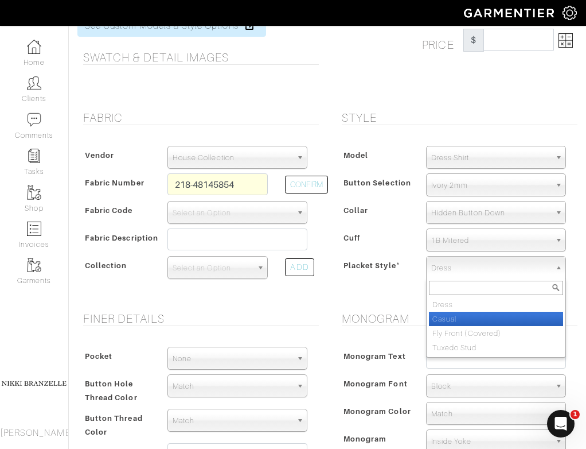
click at [493, 317] on li "Casual" at bounding box center [496, 318] width 134 height 14
select select "Casual"
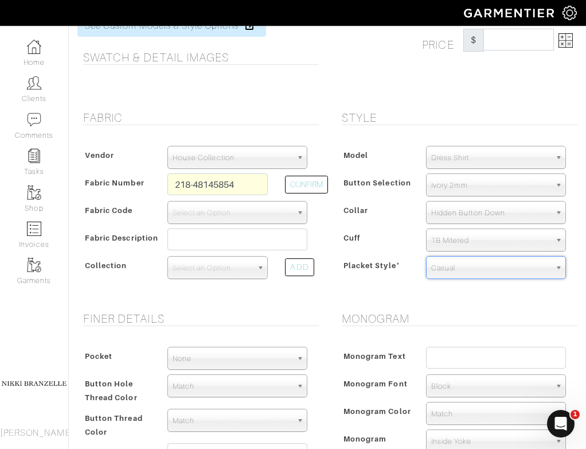
click at [175, 294] on div "Vendor Scabal Loro Piana Gladson Dormeuil House Collection London Marzoni Holla…" at bounding box center [197, 215] width 241 height 163
click at [198, 279] on span "Select an Option" at bounding box center [213, 267] width 80 height 23
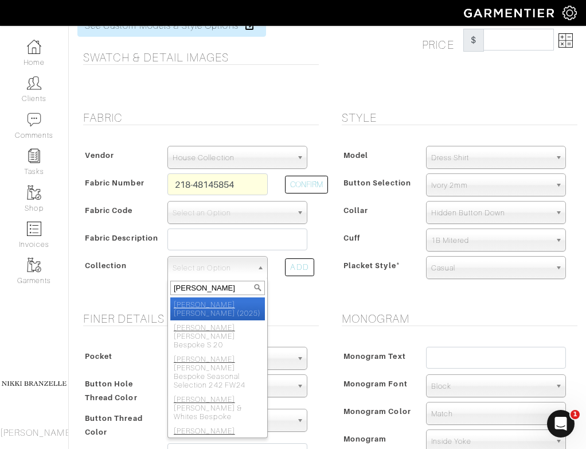
type input "thomas"
click at [225, 315] on li "Thomas Mason Bespoke (2025)" at bounding box center [217, 308] width 95 height 23
select select "1074"
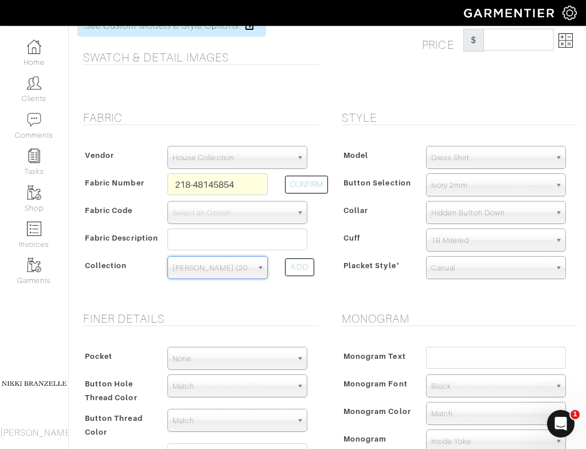
click at [337, 238] on div "Model Dress Shirt Casual Shirt Short Sleeve Tuxedo - Plain Front Tuxedo - Pleat…" at bounding box center [456, 214] width 241 height 161
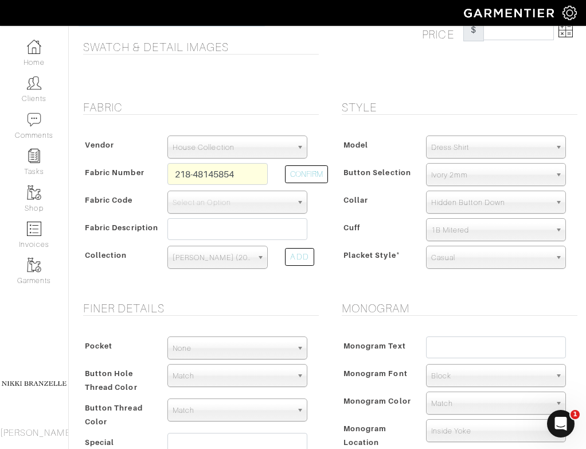
scroll to position [65, 0]
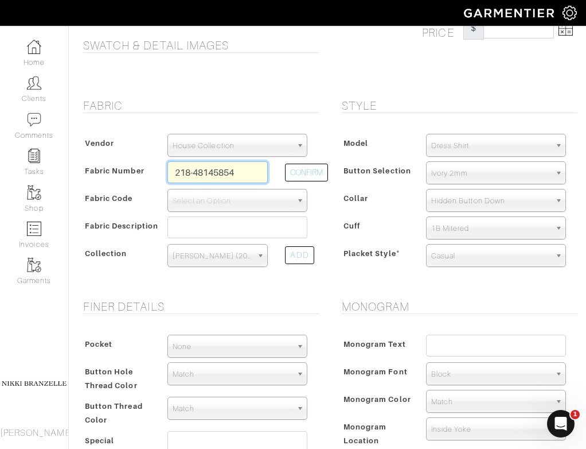
click at [181, 176] on input "218-48145854" at bounding box center [217, 172] width 101 height 22
type input "S18-48145854"
click at [300, 181] on button "CONFIRM" at bounding box center [306, 172] width 43 height 18
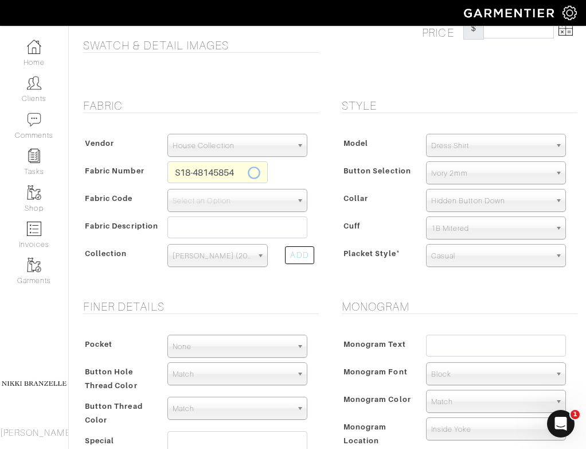
select select "1186"
type input "Lt Blue Plain weave - Journey Oxford - FM54095-10"
select select
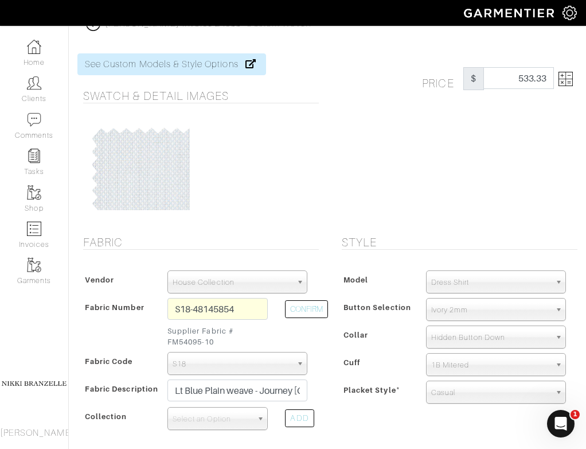
scroll to position [0, 0]
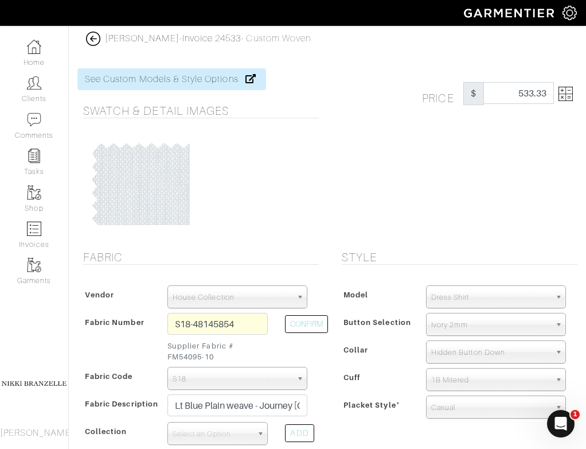
click at [562, 101] on link at bounding box center [563, 93] width 19 height 23
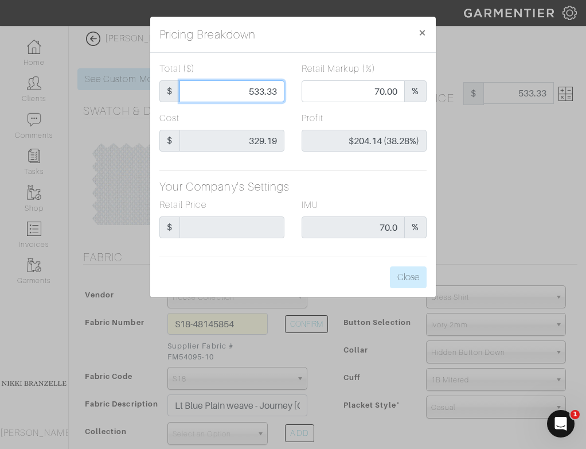
drag, startPoint x: 236, startPoint y: 92, endPoint x: 303, endPoint y: 89, distance: 66.6
click at [303, 89] on div "Total ($) $ 533.33 Retail Markup (%) 70.00 %" at bounding box center [293, 86] width 284 height 49
type input "4"
type input "0.00"
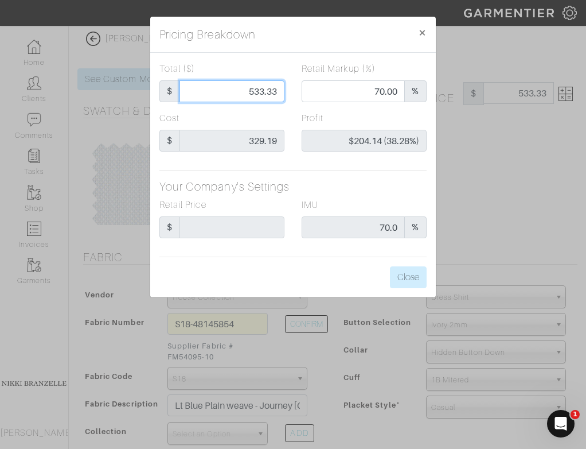
type input "-$325.19 (-8129.75%)"
type input "47"
type input "-$282.19 (-600.40%)"
type input "475"
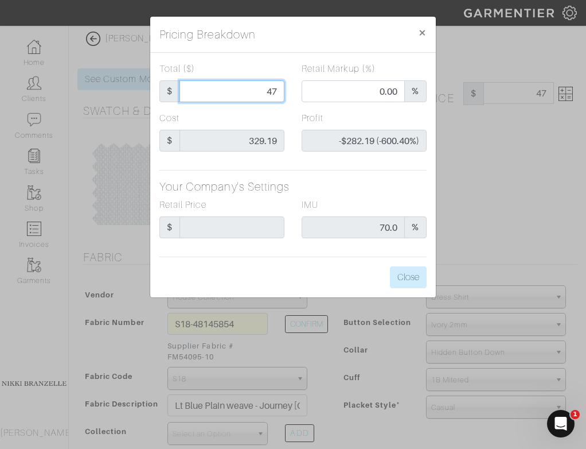
type input "475"
type input "66.32"
type input "$145.81 (30.70%)"
type input "475"
type input "475.00"
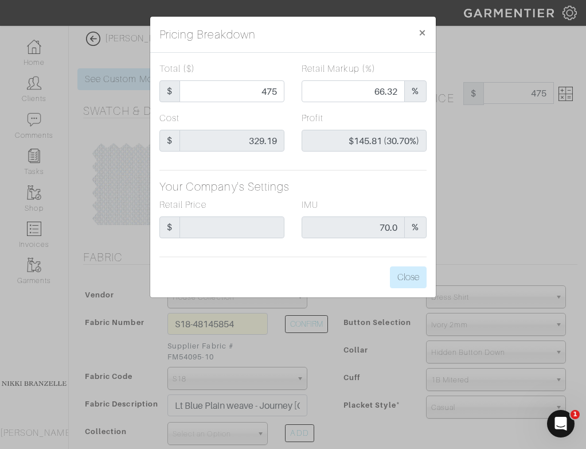
type input "475.00"
click at [322, 198] on div "IMU 70.0 %" at bounding box center [364, 218] width 125 height 40
click at [404, 282] on button "Close" at bounding box center [408, 277] width 37 height 22
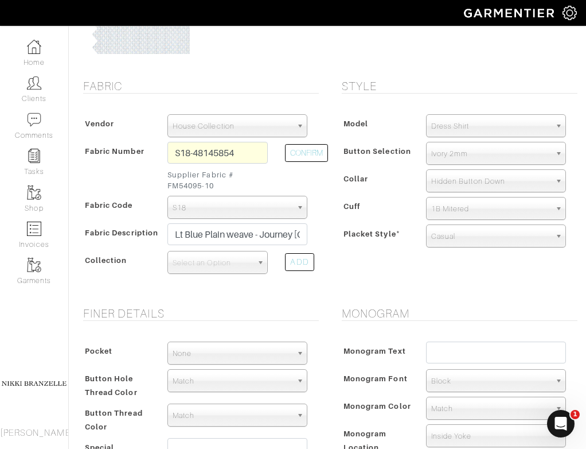
scroll to position [174, 0]
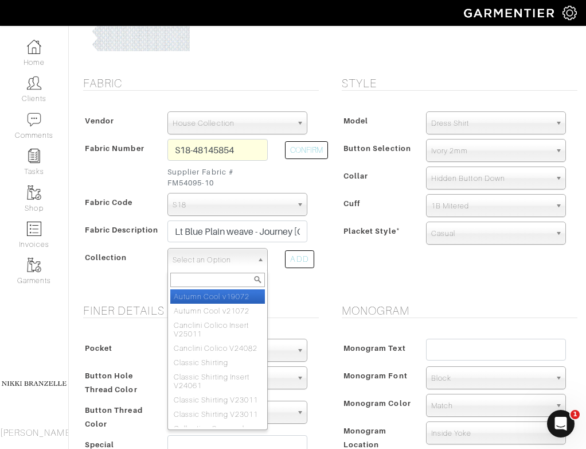
click at [242, 258] on span "Select an Option" at bounding box center [213, 259] width 80 height 23
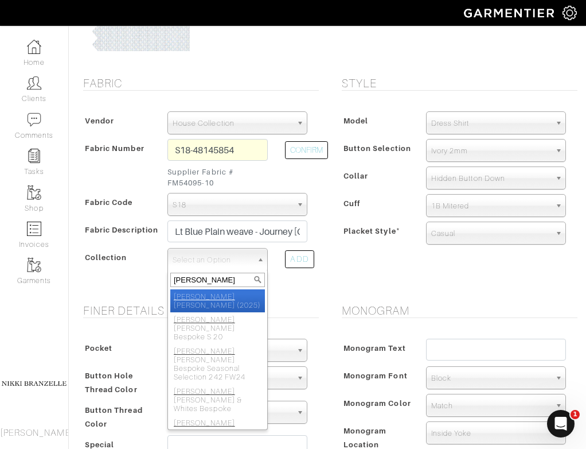
type input "thomas"
click at [237, 301] on li "Thomas Mason Bespoke (2025)" at bounding box center [217, 300] width 95 height 23
select select "1074"
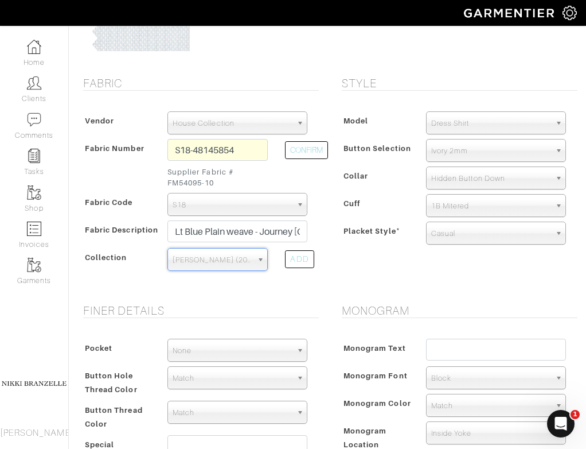
click at [237, 301] on form "See Custom Models & Style Options Swatch & Detail Images Price $ 475.00 Fabric …" at bounding box center [327, 339] width 500 height 917
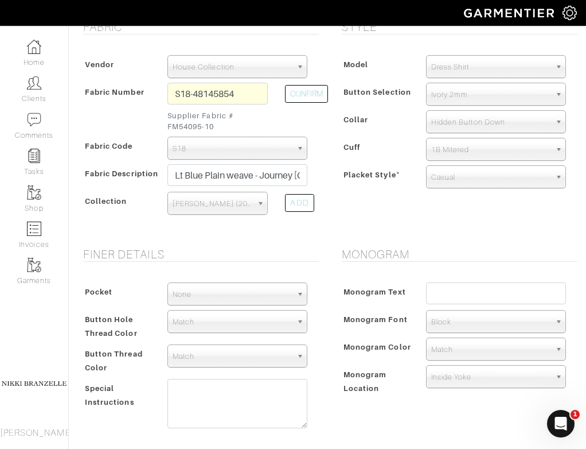
scroll to position [245, 0]
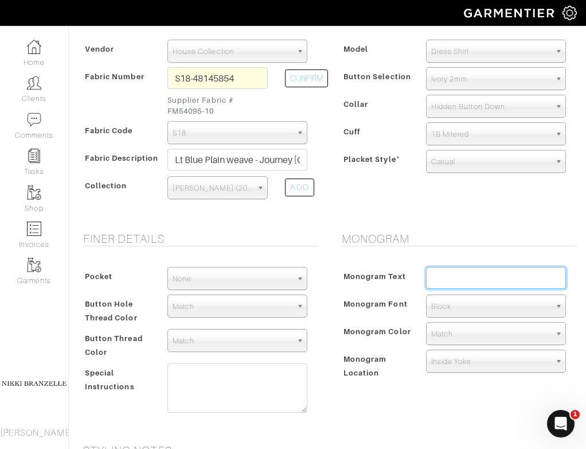
click at [462, 280] on input "text" at bounding box center [496, 278] width 140 height 22
type input "RD"
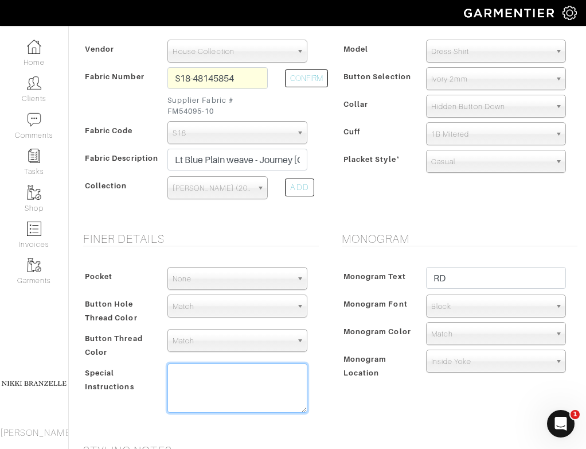
click at [276, 392] on textarea at bounding box center [237, 387] width 140 height 49
type textarea "Make collar point width"
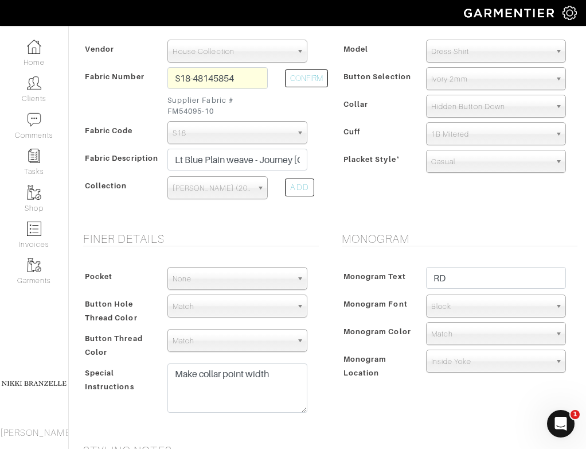
click at [340, 399] on div "Monogram Monogram Text RD Monogram Font N/A Script Calligraphy Times Roman Bloc…" at bounding box center [456, 331] width 259 height 198
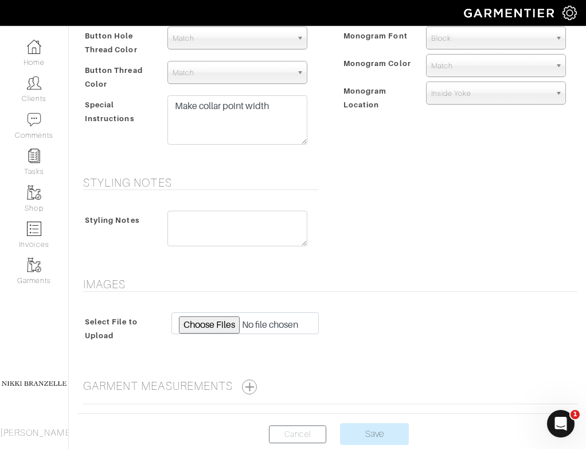
scroll to position [531, 0]
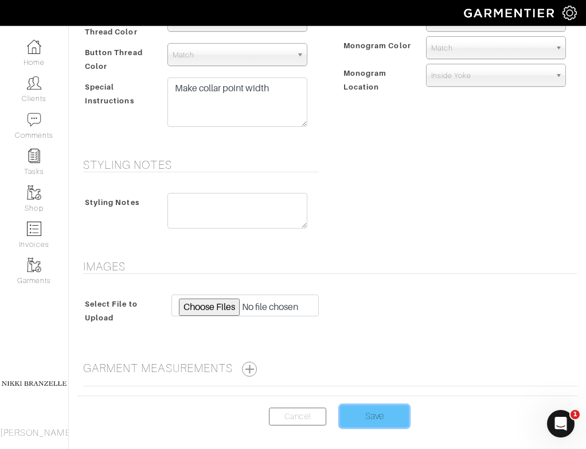
click at [381, 415] on input "Save" at bounding box center [374, 416] width 69 height 22
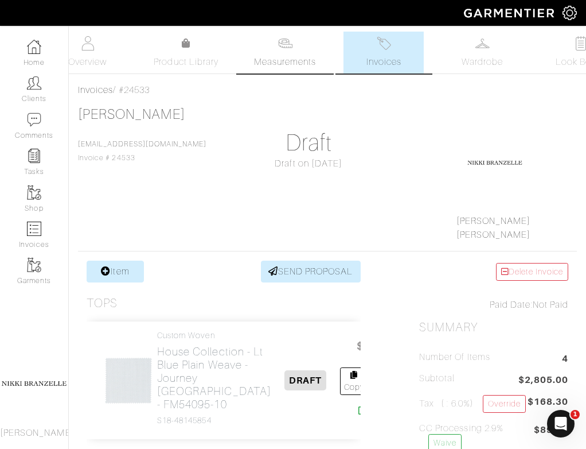
click at [263, 57] on span "Measurements" at bounding box center [285, 62] width 63 height 14
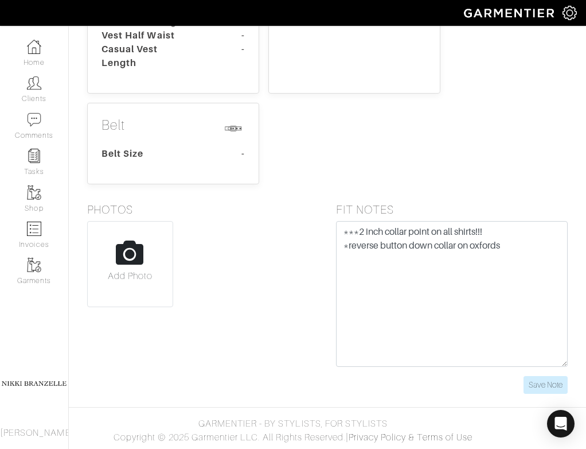
scroll to position [815, 0]
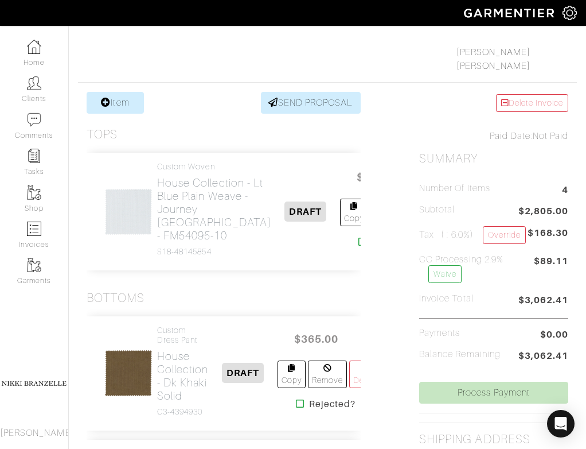
scroll to position [197, 0]
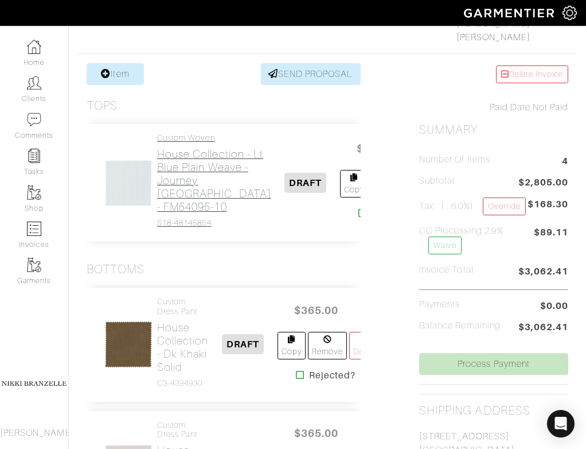
click at [176, 213] on h2 "House Collection - Lt Blue Plain weave - Journey Oxford - FM54095-10" at bounding box center [214, 180] width 114 height 66
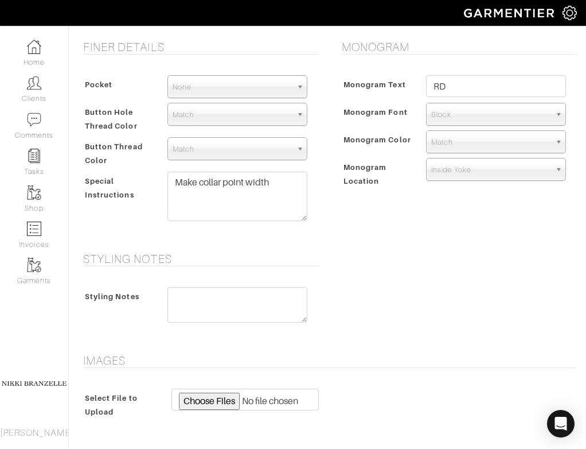
scroll to position [461, 0]
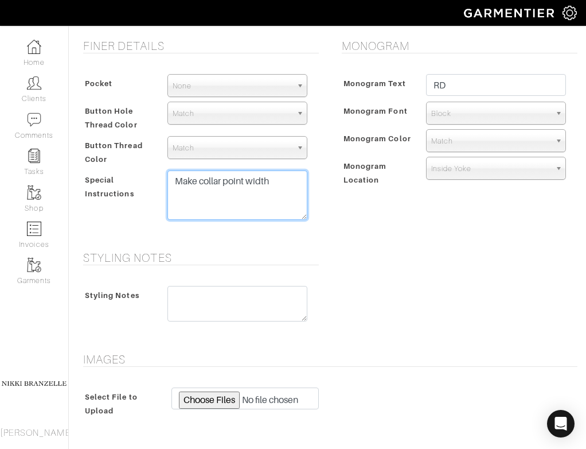
click at [288, 189] on textarea "Make collar point width" at bounding box center [237, 194] width 140 height 49
click at [198, 184] on textarea "Make collar point width" at bounding box center [237, 194] width 140 height 49
type textarea "Make collar point width 2""
click at [344, 249] on form "See Custom Models & Style Options Swatch & Detail Images Price $ 475.00 Fabric …" at bounding box center [327, 74] width 500 height 917
click at [337, 202] on div "Monogram Text RD Monogram Font N/A Script Calligraphy Times Roman Block Block M…" at bounding box center [456, 133] width 241 height 140
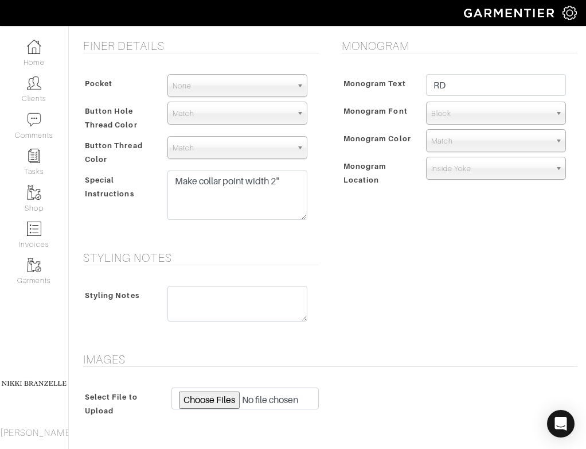
click at [333, 198] on div "Monogram Monogram Text RD Monogram Font N/A Script Calligraphy Times Roman Bloc…" at bounding box center [456, 138] width 259 height 198
click at [330, 210] on div "Monogram Monogram Text RD Monogram Font N/A Script Calligraphy Times Roman Bloc…" at bounding box center [456, 138] width 259 height 198
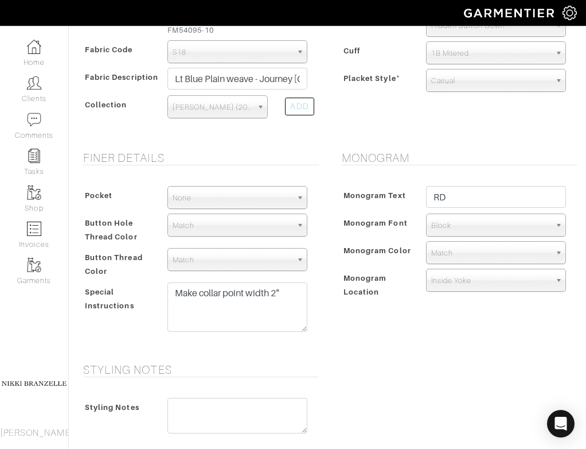
scroll to position [350, 0]
click at [326, 209] on div "Finer Details Pocket None V-Hem Left V-Hem Right None Button Hole Thread Color …" at bounding box center [198, 249] width 259 height 198
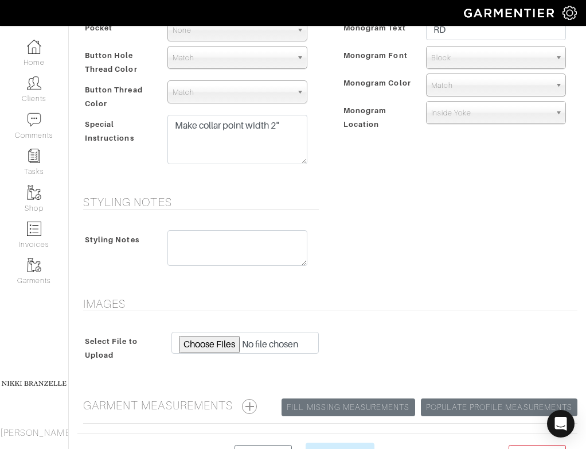
scroll to position [603, 0]
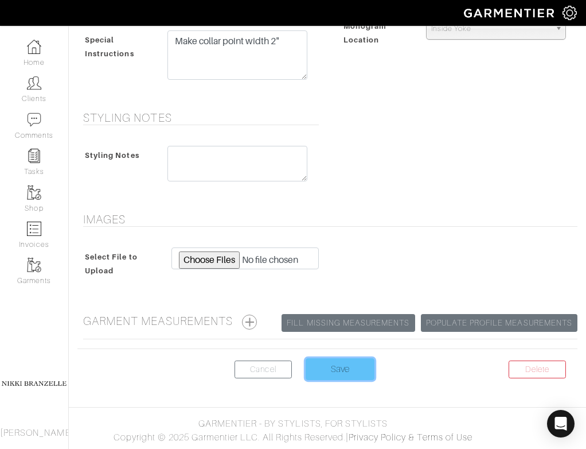
click at [333, 371] on input "Save" at bounding box center [340, 369] width 69 height 22
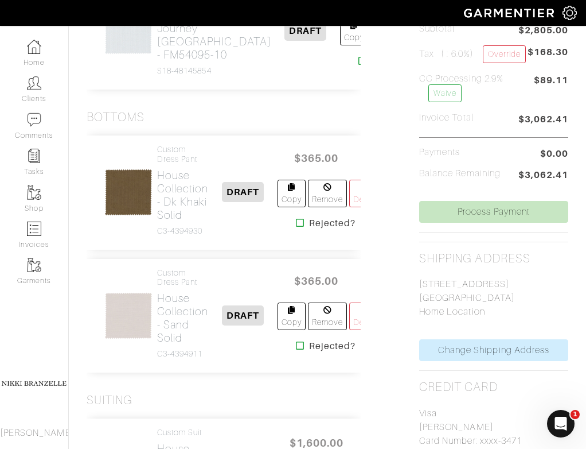
scroll to position [350, 0]
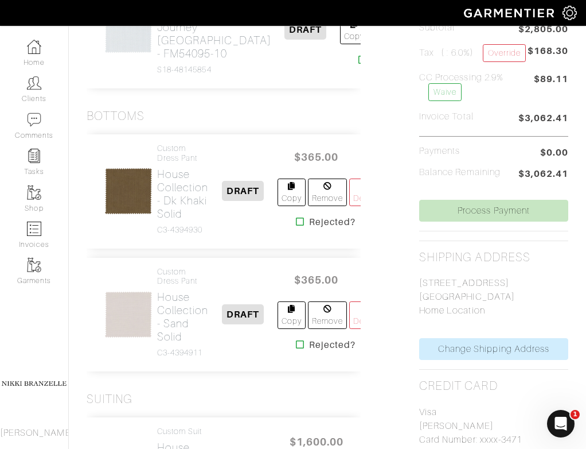
click at [380, 284] on div "Item SEND PROPOSAL Tops Custom Woven House Collection - Lt Blue Plain weave - J…" at bounding box center [327, 357] width 499 height 895
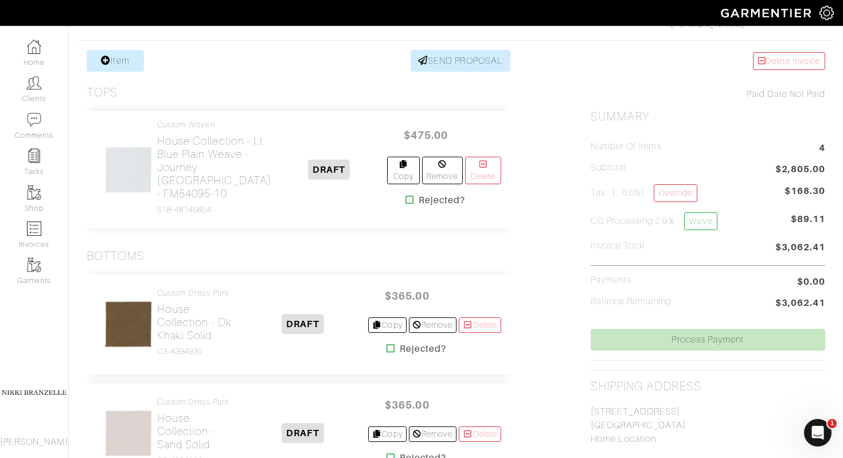
scroll to position [200, 0]
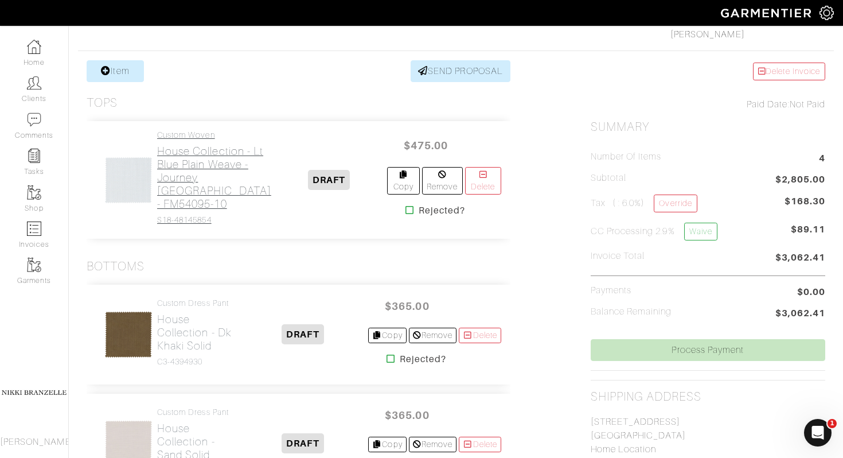
click at [177, 210] on h2 "House Collection - Lt Blue Plain weave - Journey [GEOGRAPHIC_DATA] - FM54095-10" at bounding box center [214, 178] width 114 height 66
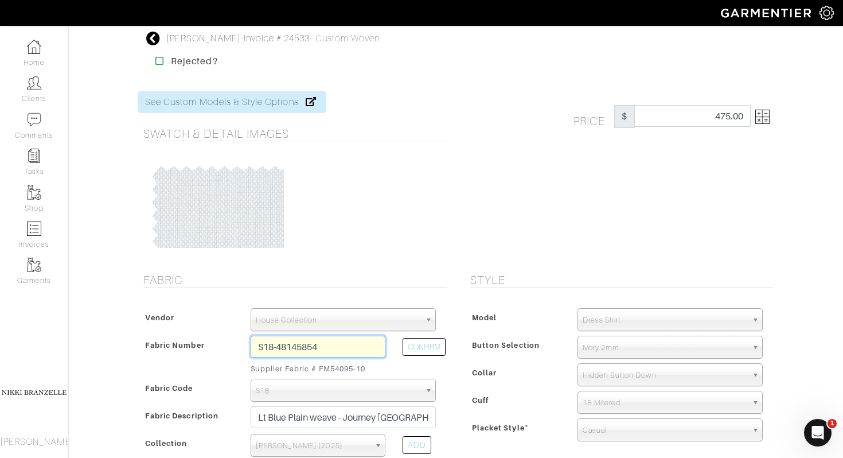
click at [272, 344] on input "S18-48145854" at bounding box center [318, 347] width 135 height 22
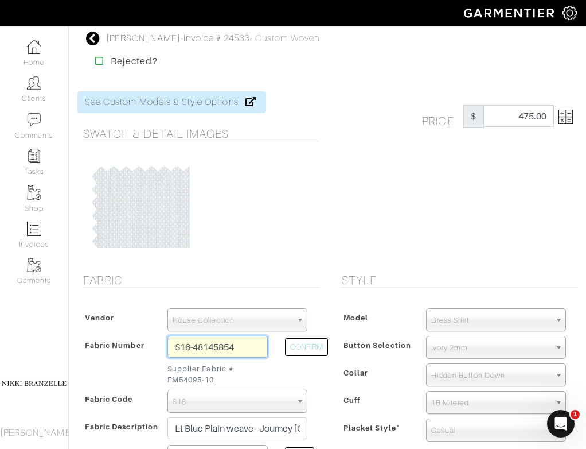
drag, startPoint x: 216, startPoint y: 342, endPoint x: 363, endPoint y: 361, distance: 148.0
click at [363, 361] on div "Fabric Vendor Scabal [PERSON_NAME] [PERSON_NAME] Dormeuil House Collection [GEO…" at bounding box center [327, 379] width 517 height 213
type input "S16-48145749"
click at [298, 341] on button "CONFIRM" at bounding box center [306, 347] width 43 height 18
select select "1185"
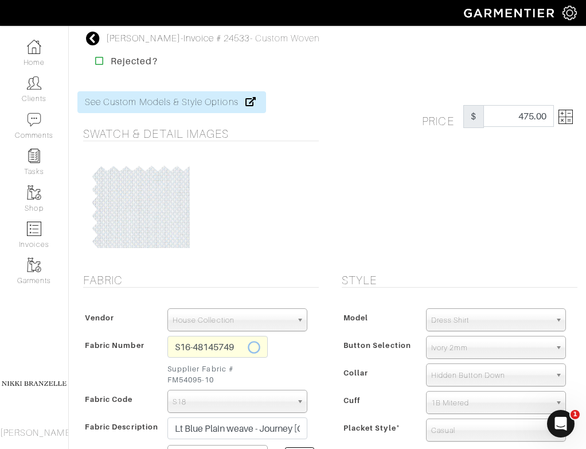
type input "Blue Plain weave - [GEOGRAPHIC_DATA] 75 - FM36072-12"
select select
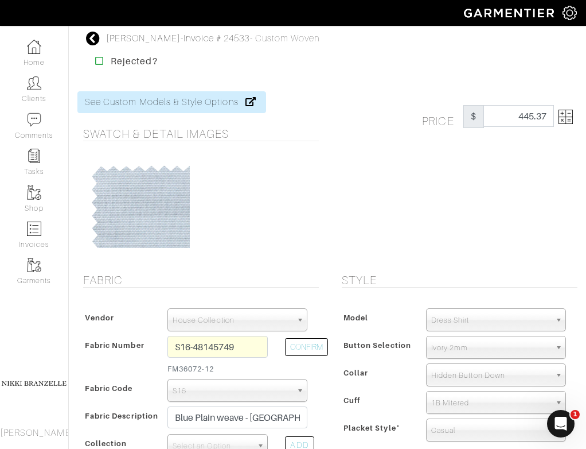
click at [574, 116] on div "Price $ 445.37" at bounding box center [500, 116] width 173 height 23
click at [566, 115] on img at bounding box center [566, 117] width 14 height 14
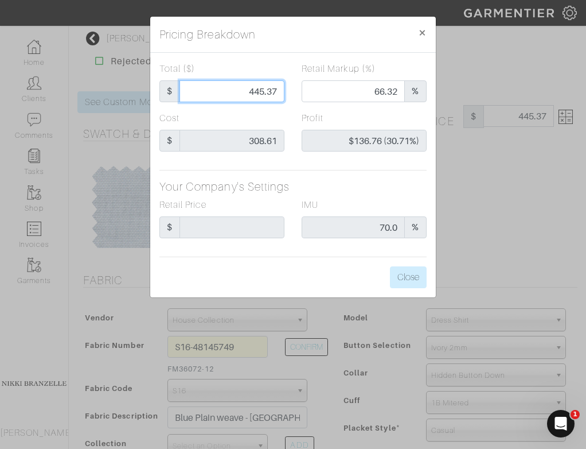
drag, startPoint x: 255, startPoint y: 89, endPoint x: 387, endPoint y: 98, distance: 132.2
click at [387, 98] on div "Total ($) $ 445.37 Retail Markup (%) 66.32 %" at bounding box center [293, 86] width 284 height 49
type input "47"
type input "0.00"
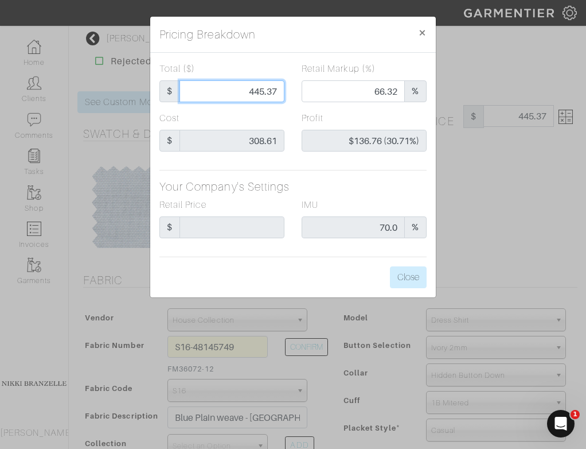
type input "-$261.61 (-556.62%)"
type input "475"
type input "68.42"
type input "$166.39 (35.03%)"
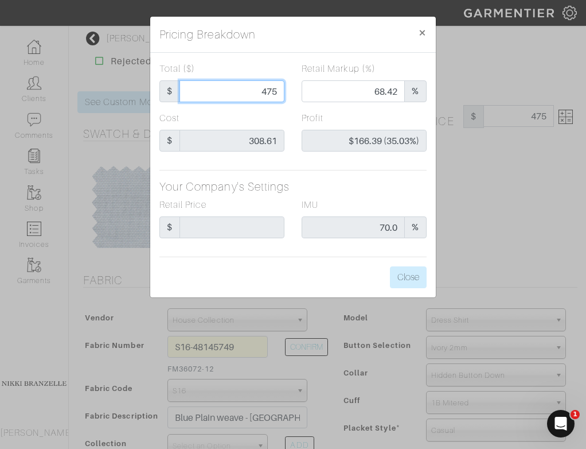
type input "475"
type input "475.00"
click at [370, 207] on div "IMU 70.0 %" at bounding box center [364, 218] width 125 height 40
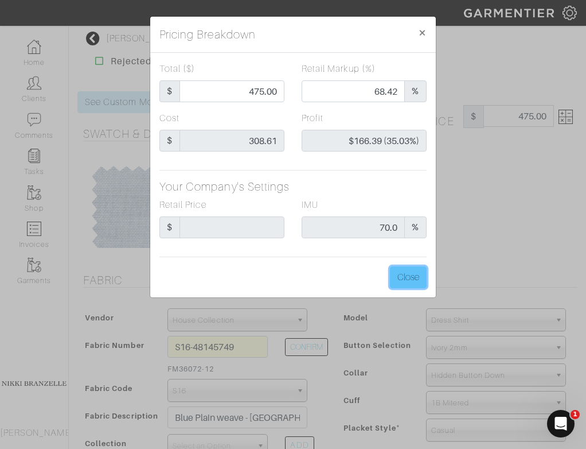
click at [403, 284] on button "Close" at bounding box center [408, 277] width 37 height 22
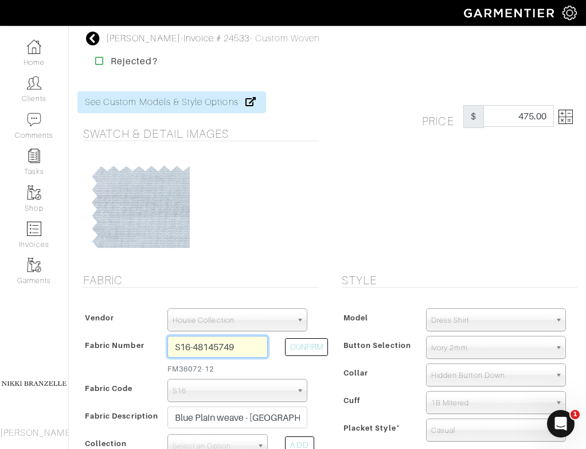
click at [244, 346] on input "S16-48145749" at bounding box center [217, 347] width 101 height 22
click at [187, 345] on input "S16-48145749" at bounding box center [217, 347] width 101 height 22
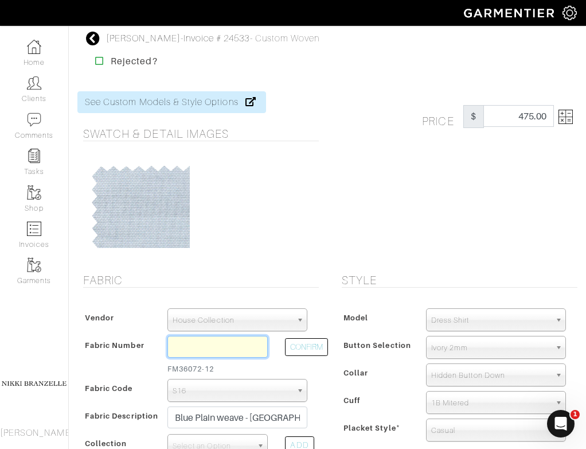
type input "2"
click at [304, 353] on button "CONFIRM" at bounding box center [306, 347] width 43 height 18
type input "S24-48145967"
select select "1189"
type input "Blue Plain weave - Gold Oxford - FM45868-15"
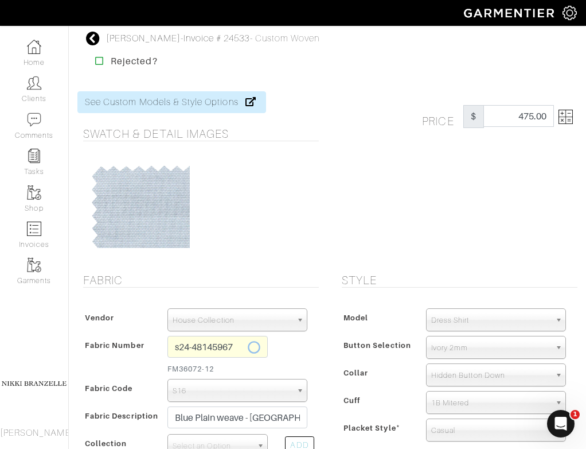
select select
type input "601.65"
click at [569, 112] on img at bounding box center [566, 117] width 14 height 14
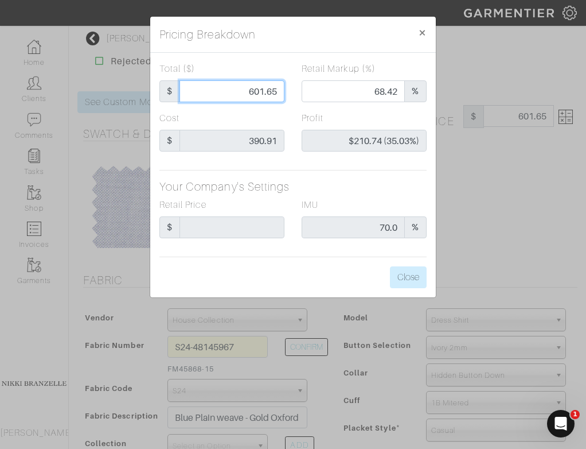
click at [268, 91] on input "601.65" at bounding box center [232, 91] width 105 height 22
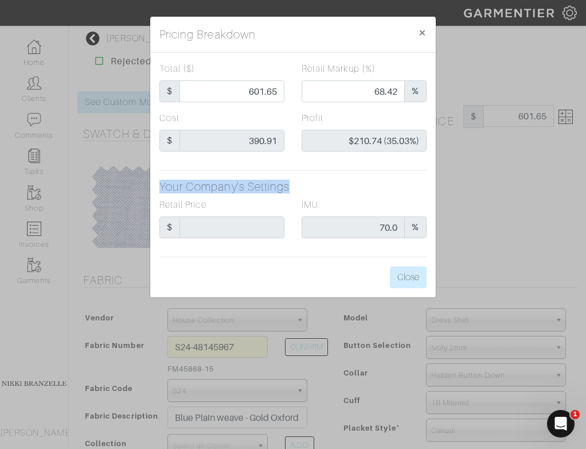
drag, startPoint x: 101, startPoint y: 193, endPoint x: 89, endPoint y: 188, distance: 12.8
click at [90, 188] on div "Pricing Breakdown × Total ($) $ 601.65 Retail Markup (%) 68.42 % Cost $ 390.91 …" at bounding box center [293, 224] width 586 height 449
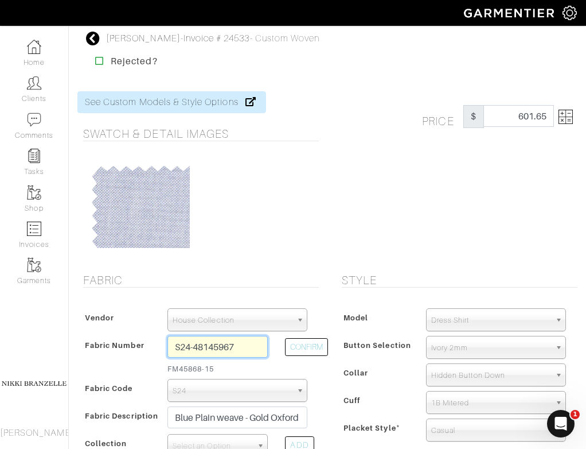
click at [255, 344] on input "S24-48145967" at bounding box center [217, 347] width 101 height 22
paste input "16-48145749"
type input "S16-48145749"
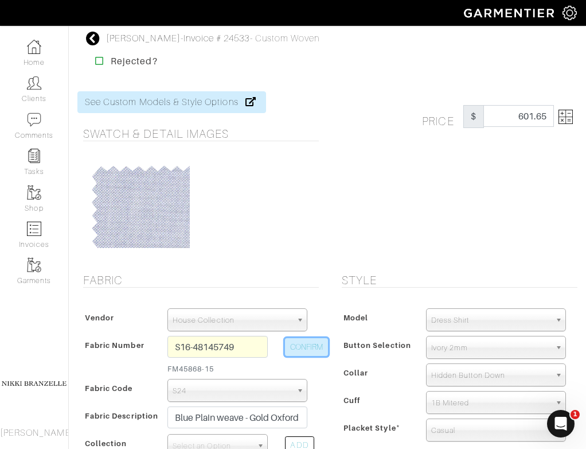
click at [295, 345] on button "CONFIRM" at bounding box center [306, 347] width 43 height 18
select select "1185"
type input "Blue Plain weave - [GEOGRAPHIC_DATA] 75 - FM36072-12"
select select
click at [564, 123] on img at bounding box center [566, 117] width 14 height 14
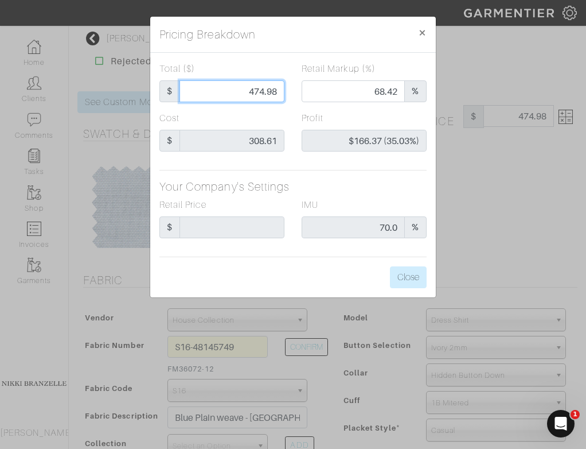
drag, startPoint x: 236, startPoint y: 92, endPoint x: 276, endPoint y: 92, distance: 40.7
click at [277, 92] on input "474.98" at bounding box center [232, 91] width 105 height 22
click at [276, 92] on input "474.98" at bounding box center [232, 91] width 105 height 22
drag, startPoint x: 259, startPoint y: 92, endPoint x: 357, endPoint y: 92, distance: 97.5
click at [357, 92] on div "Total ($) $ 474.98 Retail Markup (%) 68.42 %" at bounding box center [293, 86] width 284 height 49
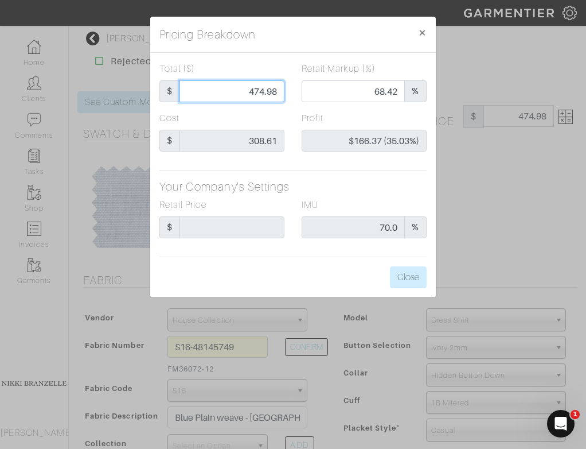
type input "475"
type input "$166.39 (35.03%)"
type input "475"
type input "475.00"
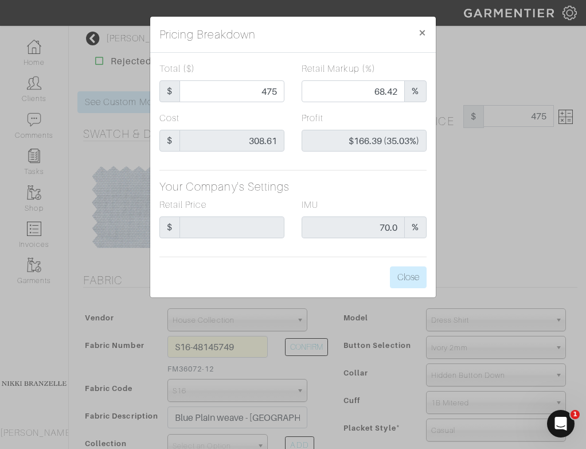
type input "475.00"
click at [368, 170] on hr at bounding box center [292, 170] width 267 height 1
click at [416, 279] on button "Close" at bounding box center [408, 277] width 37 height 22
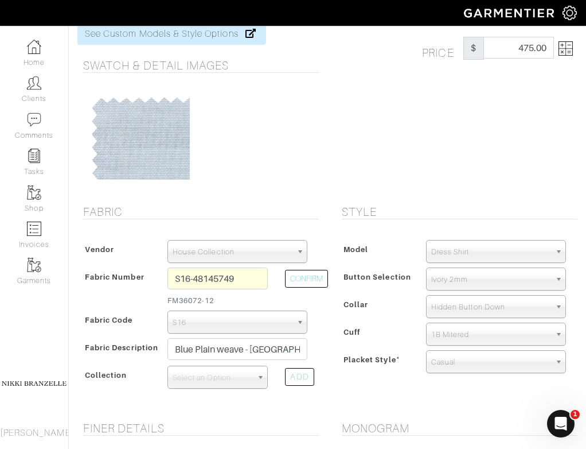
scroll to position [69, 0]
click at [253, 375] on link "Select an Option" at bounding box center [217, 376] width 101 height 23
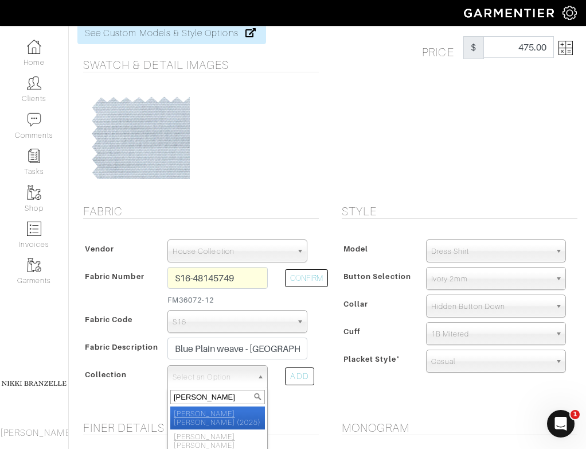
type input "[PERSON_NAME]"
click at [249, 419] on li "[PERSON_NAME] (2025)" at bounding box center [217, 417] width 95 height 23
select select "1074"
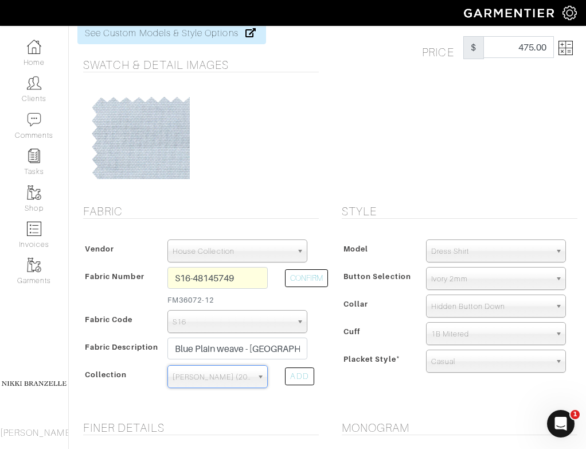
click at [342, 395] on div "Style Model Dress Shirt Casual Shirt Short Sleeve Tuxedo - Plain Front Tuxedo -…" at bounding box center [456, 305] width 259 height 202
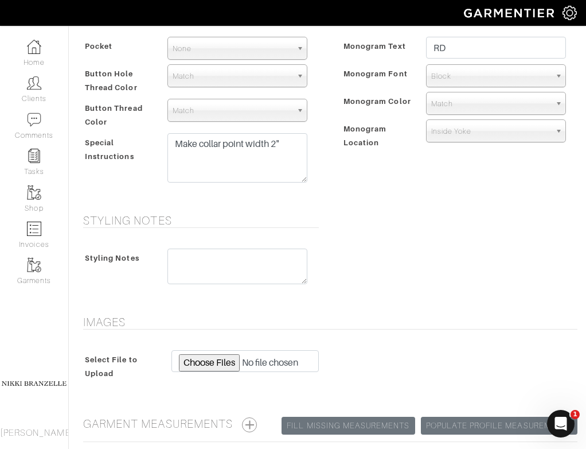
scroll to position [592, 0]
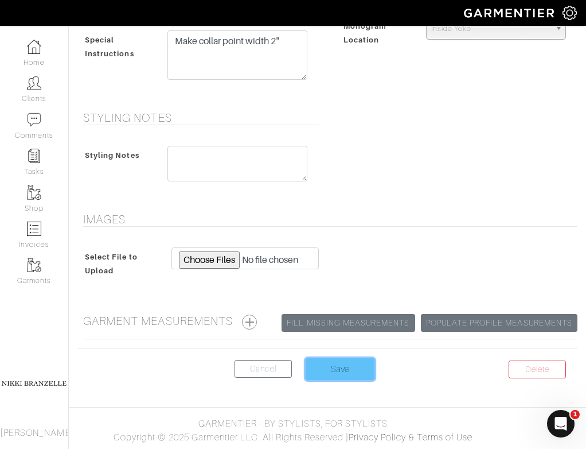
click at [356, 375] on input "Save" at bounding box center [340, 369] width 69 height 22
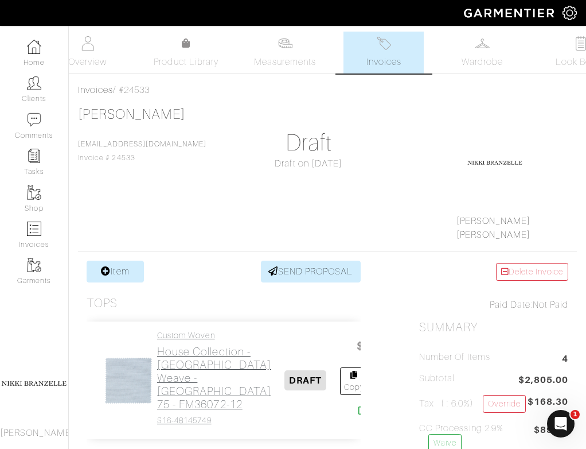
click at [190, 392] on h2 "House Collection - [GEOGRAPHIC_DATA] weave - [GEOGRAPHIC_DATA] 75 - FM36072-12" at bounding box center [214, 378] width 114 height 66
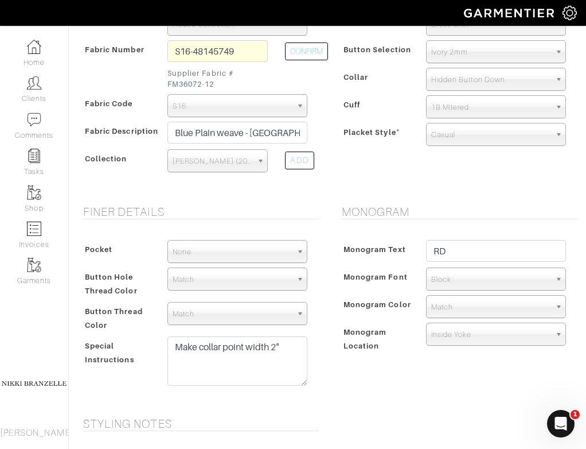
scroll to position [497, 0]
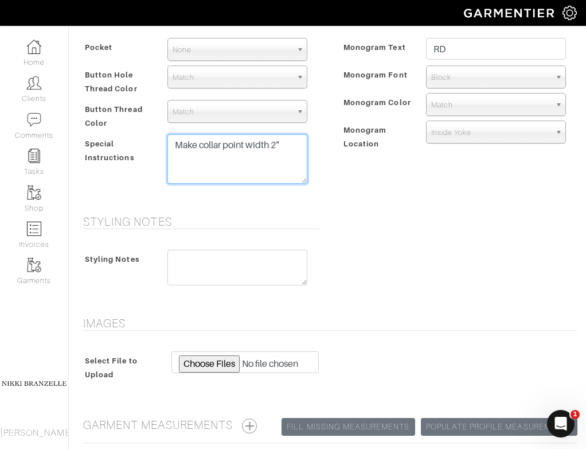
click at [277, 146] on textarea "Make collar point width 2"" at bounding box center [237, 158] width 140 height 49
type textarea "Make collar point width 2.25""
click at [388, 192] on div "Monogram Monogram Text RD Monogram Font N/A Script Calligraphy Times Roman Bloc…" at bounding box center [456, 102] width 259 height 198
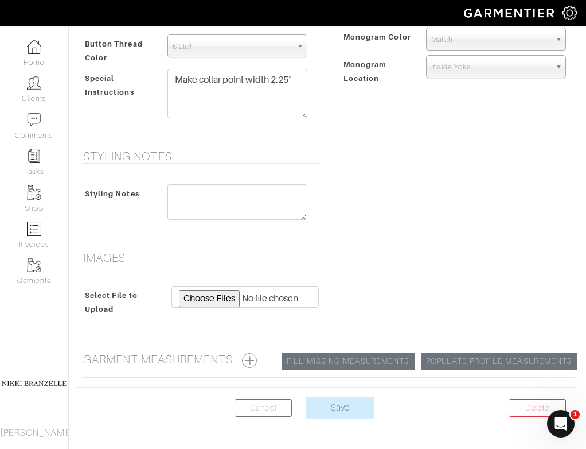
scroll to position [603, 0]
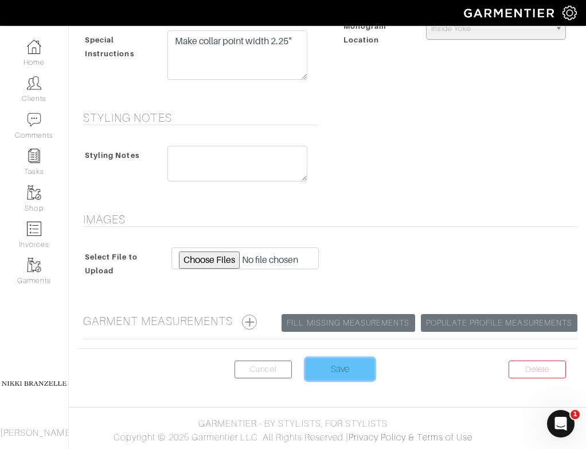
click at [350, 365] on input "Save" at bounding box center [340, 369] width 69 height 22
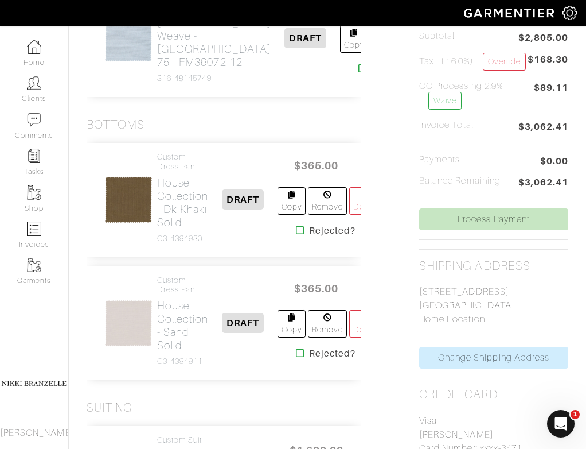
scroll to position [344, 0]
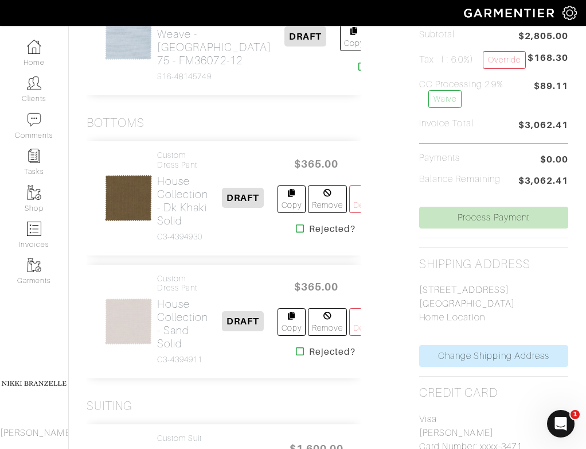
click at [346, 222] on div "Custom Dress Pant House Collection - Dk Khaki Solid C3-4394930 DRAFT $365.00 Co…" at bounding box center [224, 198] width 274 height 114
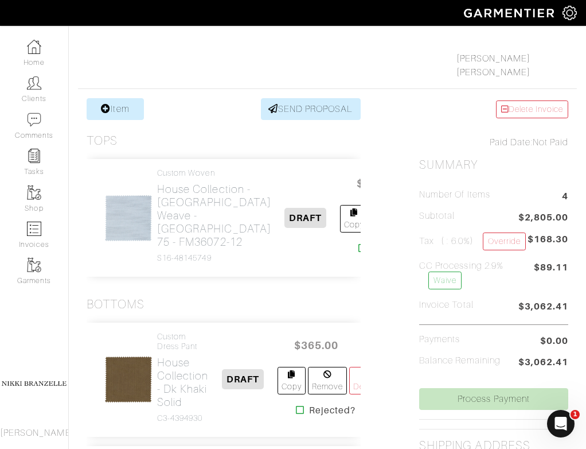
scroll to position [0, 0]
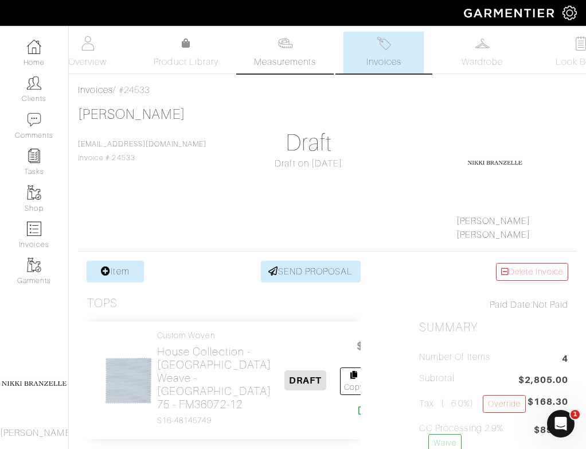
click at [305, 47] on link "Measurements" at bounding box center [285, 53] width 81 height 42
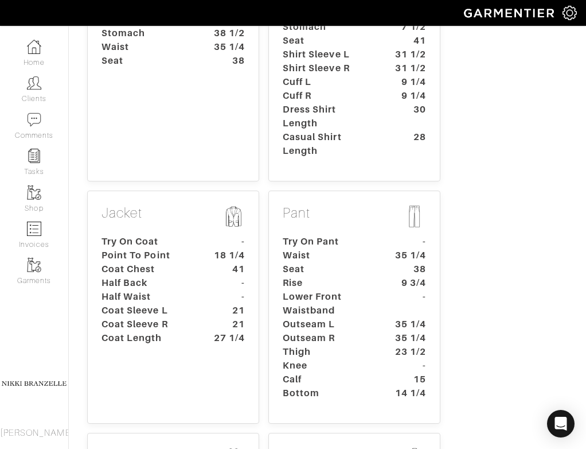
scroll to position [289, 0]
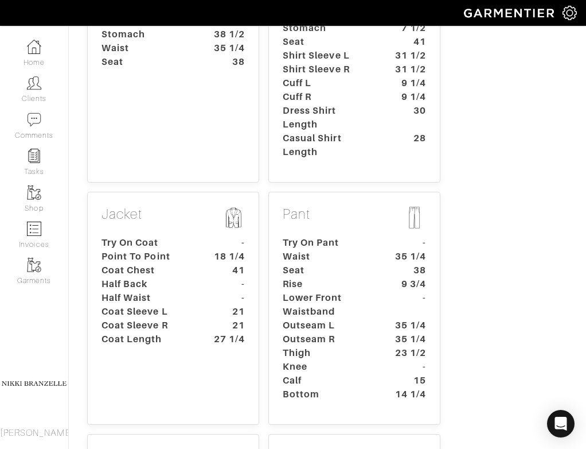
click at [333, 291] on dt "Rise" at bounding box center [327, 284] width 107 height 14
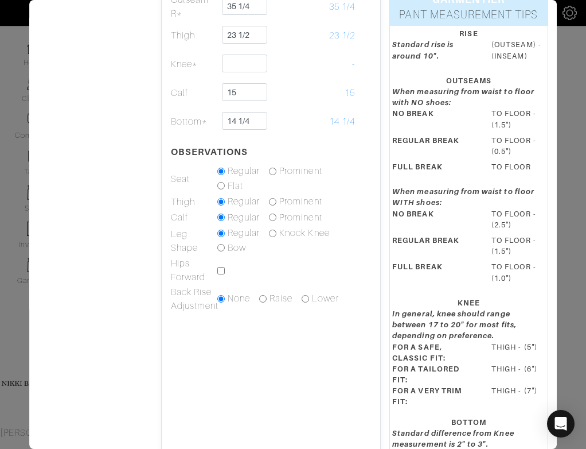
scroll to position [282, 0]
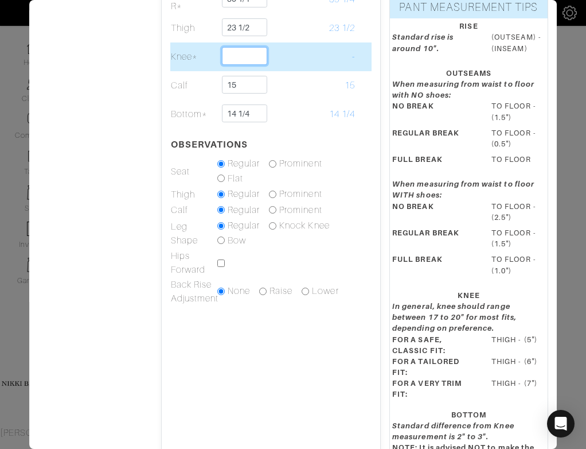
click at [251, 57] on input "text" at bounding box center [244, 56] width 45 height 18
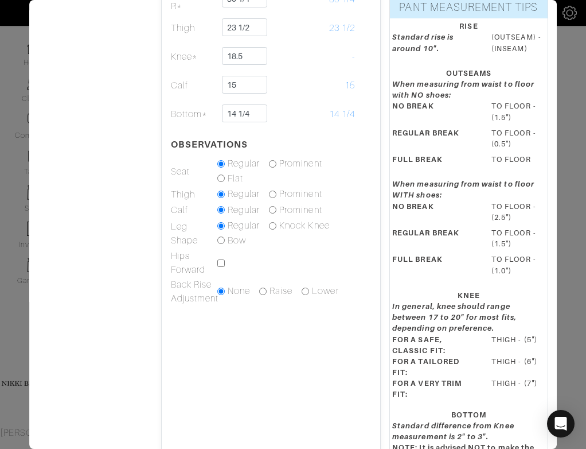
type input "18 1/2"
click at [136, 114] on div "Height 5'7 Weight 162 Overarm 50 1/2 Chest 41 Bicep 14 1/4 Stomach 38 1/2 Waist…" at bounding box center [95, 124] width 132 height 726
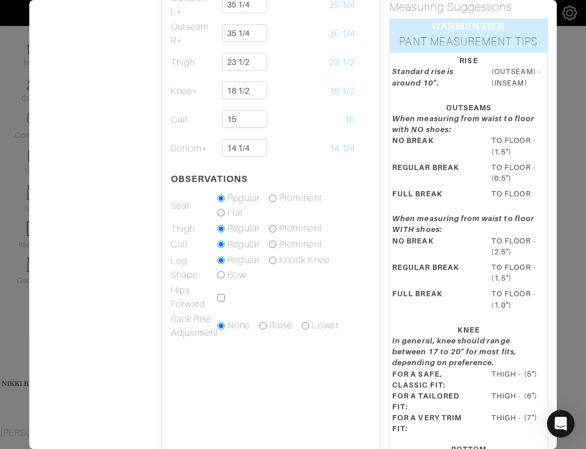
scroll to position [239, 0]
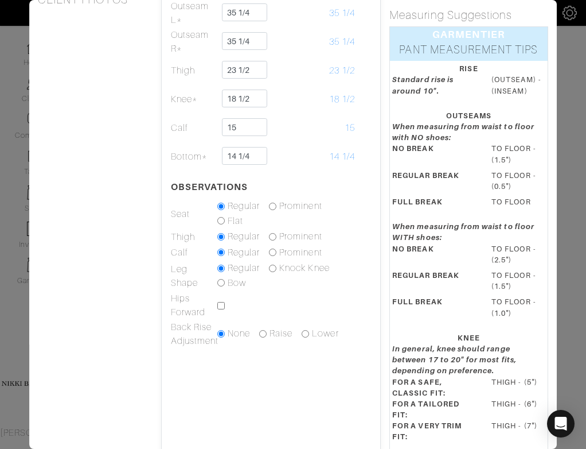
click at [89, 147] on div "Height 5'7 Weight 162 Overarm 50 1/2 Chest 41 Bicep 14 1/4 Stomach 38 1/2 Waist…" at bounding box center [95, 166] width 132 height 726
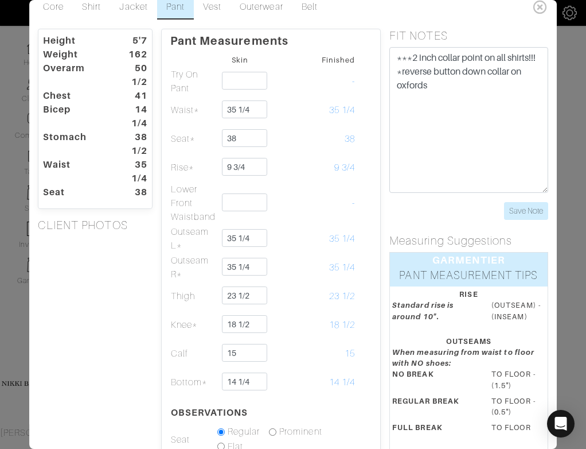
scroll to position [12, 0]
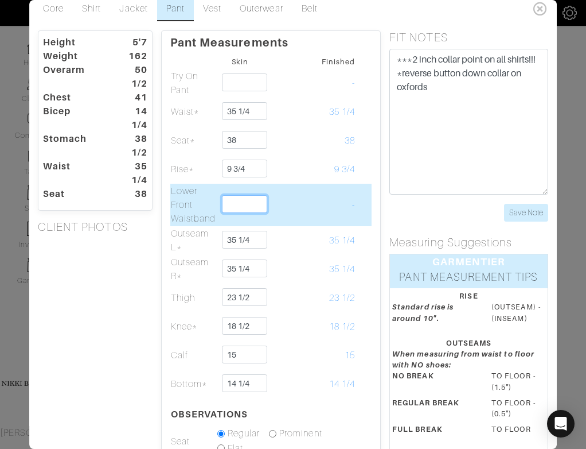
click at [244, 210] on input "text" at bounding box center [244, 204] width 45 height 18
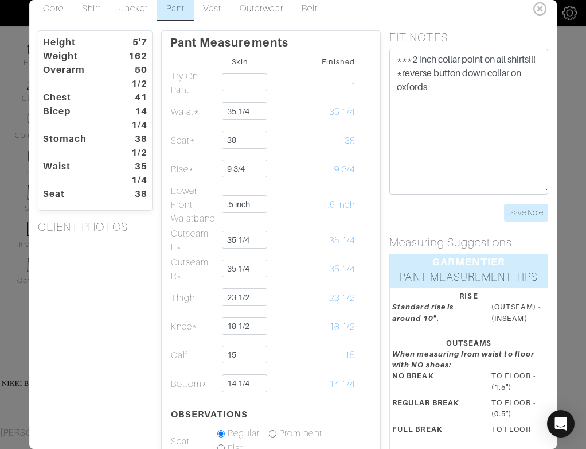
click at [125, 272] on div "Height 5'7 Weight 162 Overarm 50 1/2 Chest 41 Bicep 14 1/4 Stomach 38 1/2 Waist…" at bounding box center [95, 393] width 132 height 726
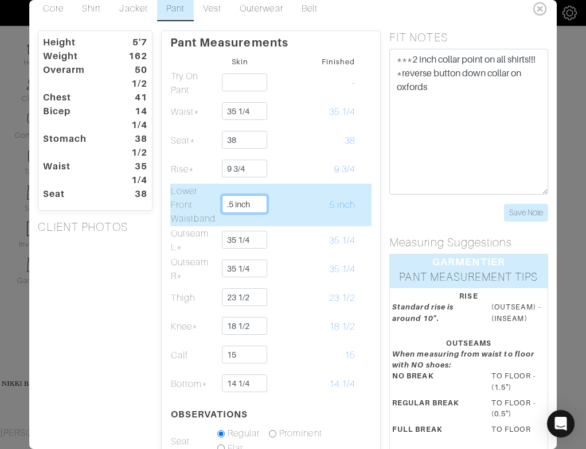
drag, startPoint x: 233, startPoint y: 207, endPoint x: 222, endPoint y: 207, distance: 11.5
click at [222, 207] on input ".5 inch" at bounding box center [244, 204] width 45 height 18
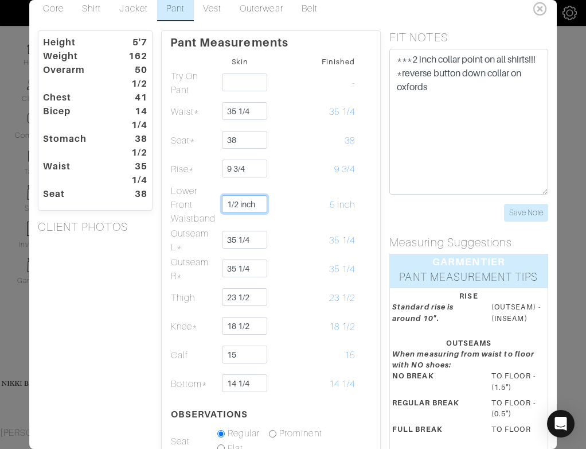
type input "1/2 inch"
click at [106, 313] on div "Height 5'7 Weight 162 Overarm 50 1/2 Chest 41 Bicep 14 1/4 Stomach 38 1/2 Waist…" at bounding box center [95, 393] width 132 height 726
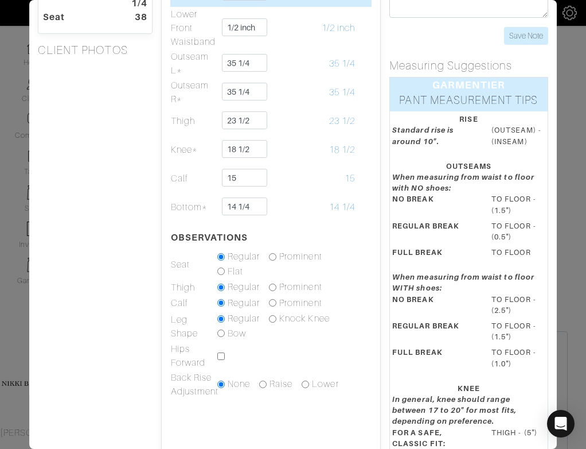
scroll to position [0, 0]
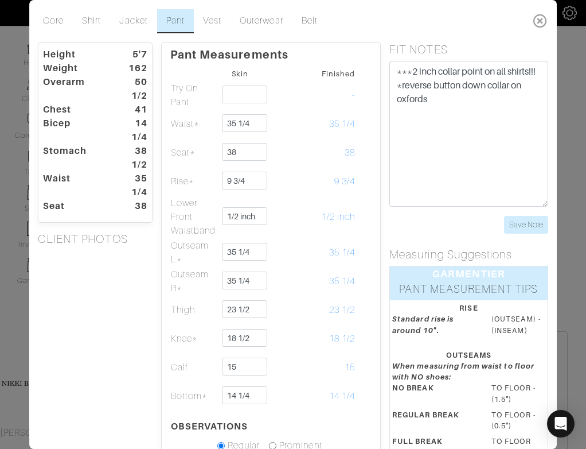
click at [537, 15] on icon at bounding box center [541, 20] width 24 height 23
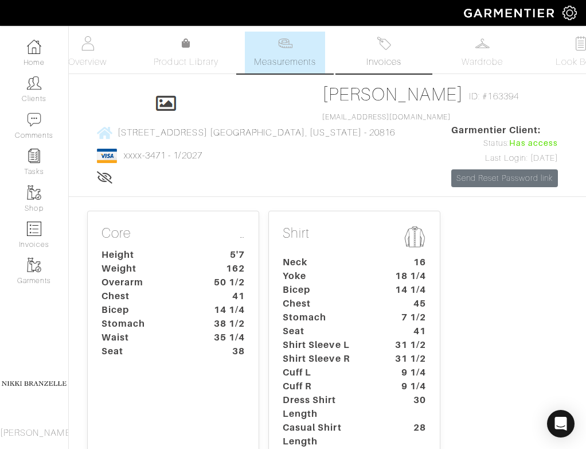
click at [388, 52] on link "Invoices" at bounding box center [384, 53] width 80 height 42
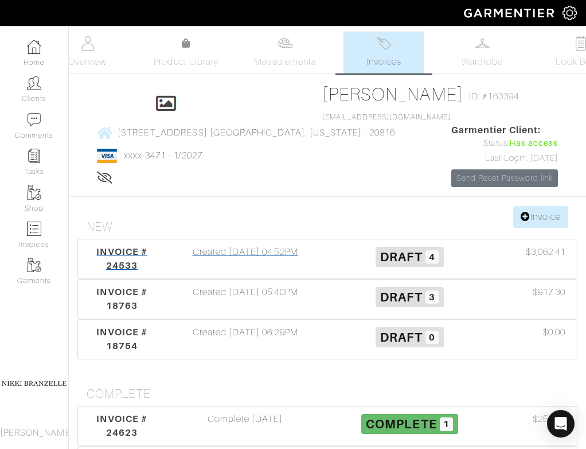
click at [123, 270] on span "INVOICE # 24533" at bounding box center [121, 258] width 50 height 25
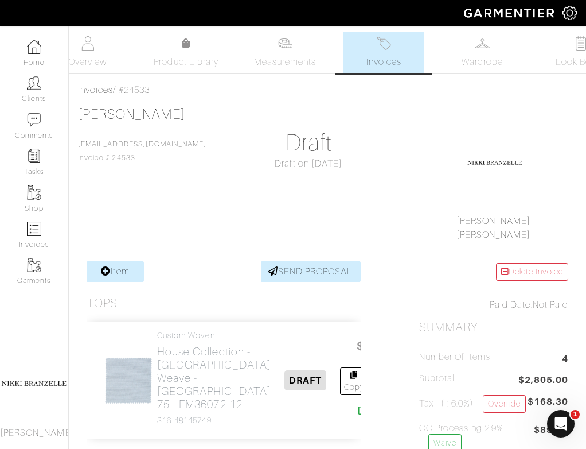
click at [402, 65] on link "Invoices" at bounding box center [384, 53] width 80 height 42
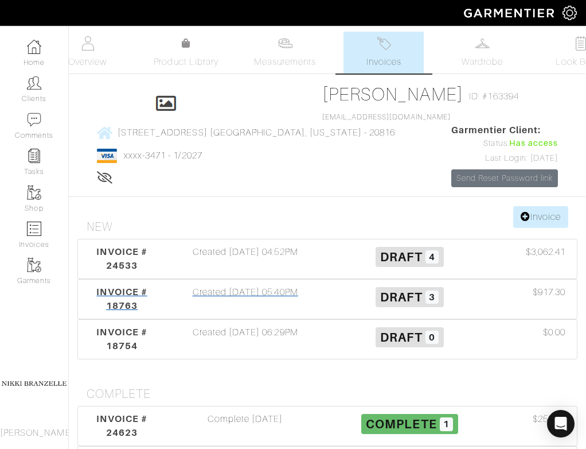
click at [211, 313] on div "Created [DATE] 05:40PM" at bounding box center [245, 299] width 165 height 28
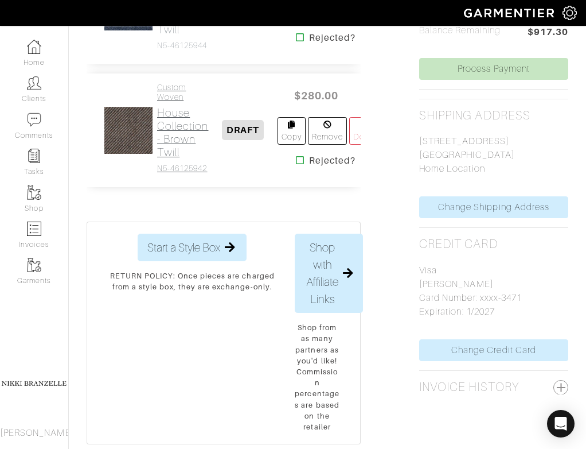
scroll to position [336, 0]
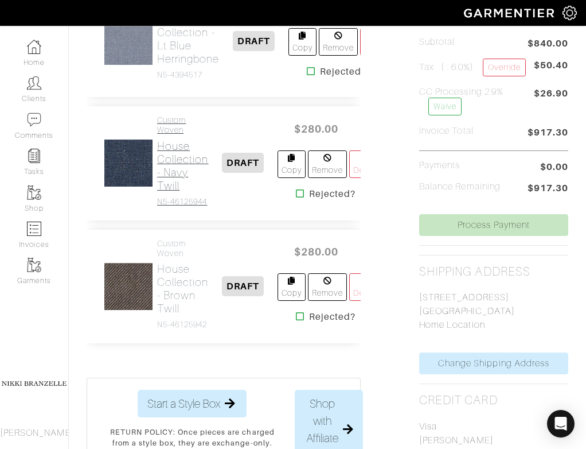
click at [170, 175] on h2 "House Collection - Navy Twill" at bounding box center [183, 165] width 52 height 53
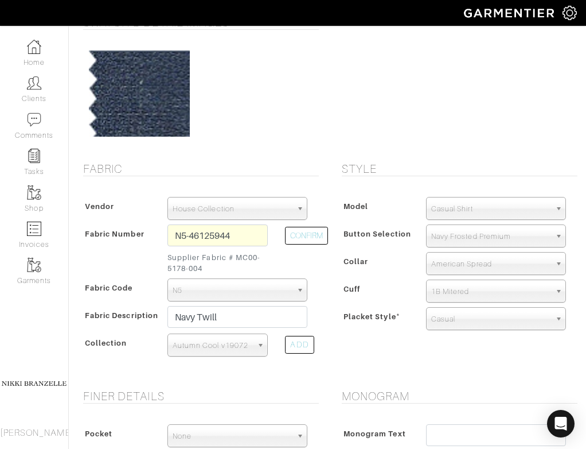
scroll to position [114, 0]
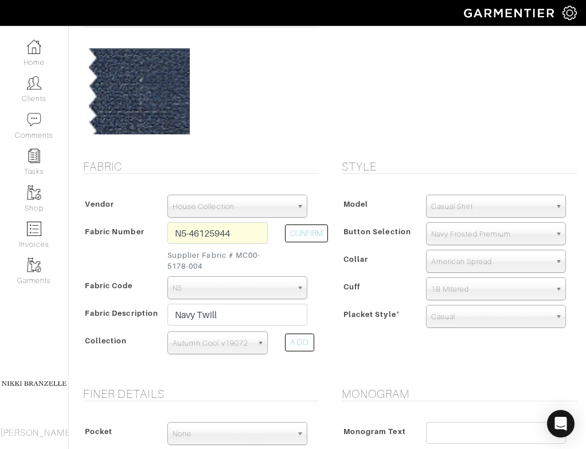
scroll to position [336, 0]
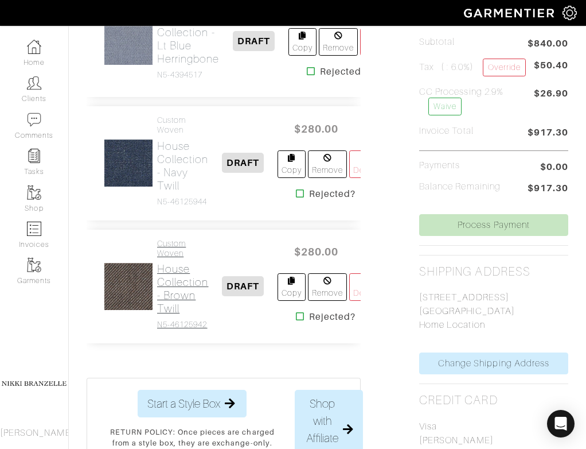
click at [187, 290] on h2 "House Collection - Brown Twill" at bounding box center [183, 288] width 52 height 53
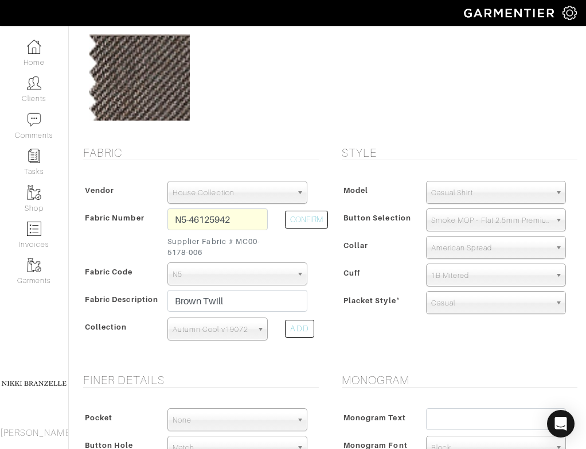
scroll to position [128, 0]
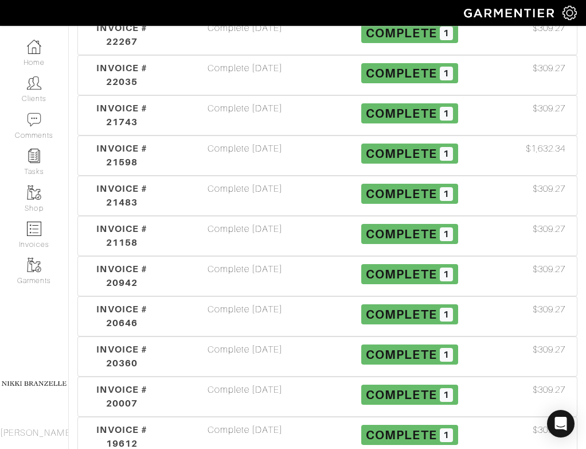
scroll to position [431, 0]
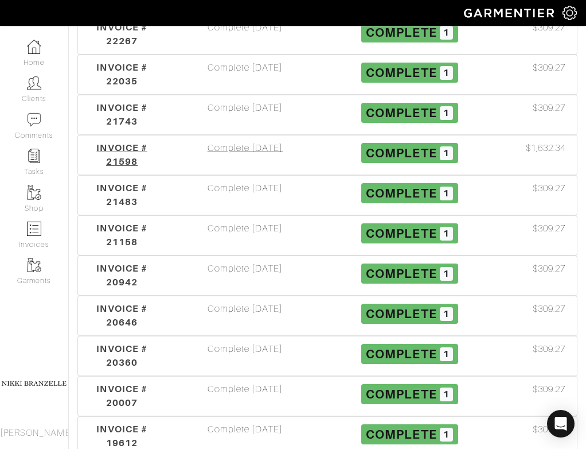
click at [228, 167] on div "Complete [DATE]" at bounding box center [245, 155] width 165 height 28
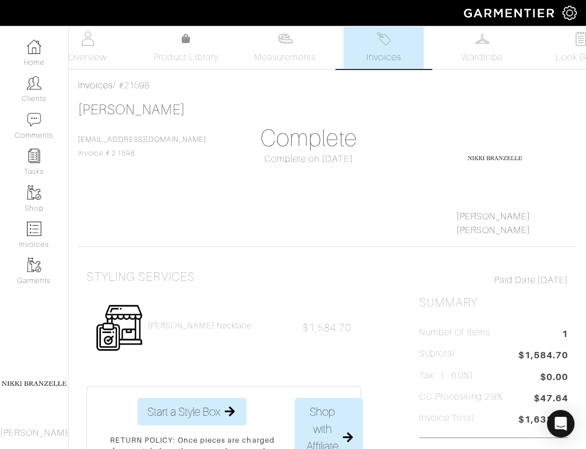
scroll to position [5, 0]
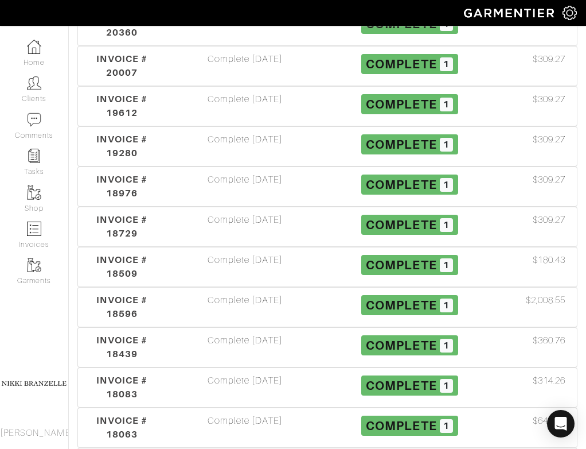
scroll to position [765, 0]
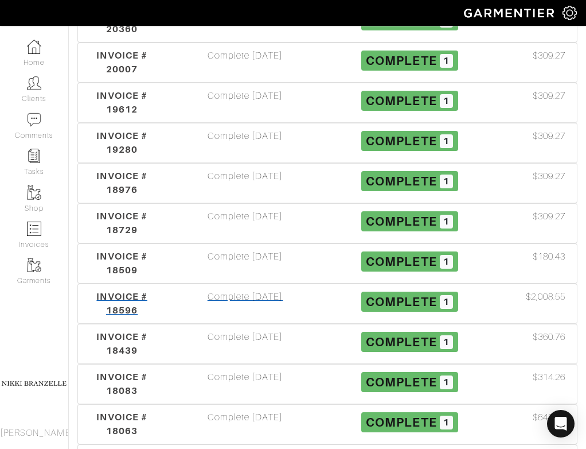
click at [256, 317] on div "Complete [DATE]" at bounding box center [245, 304] width 165 height 28
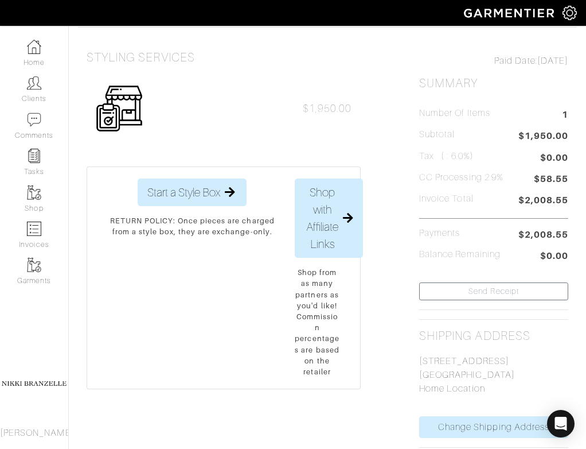
scroll to position [282, 0]
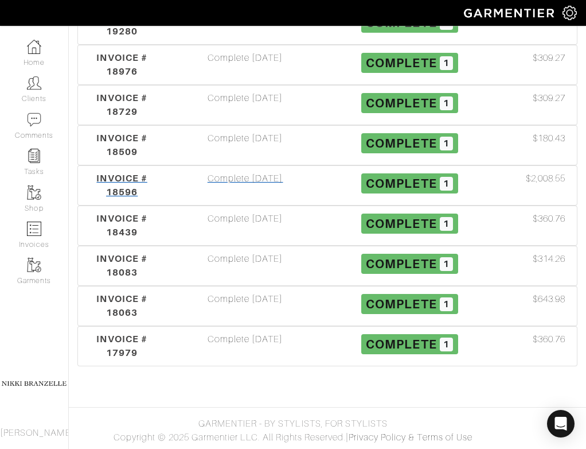
scroll to position [903, 0]
click at [259, 298] on div "Complete [DATE]" at bounding box center [245, 306] width 165 height 28
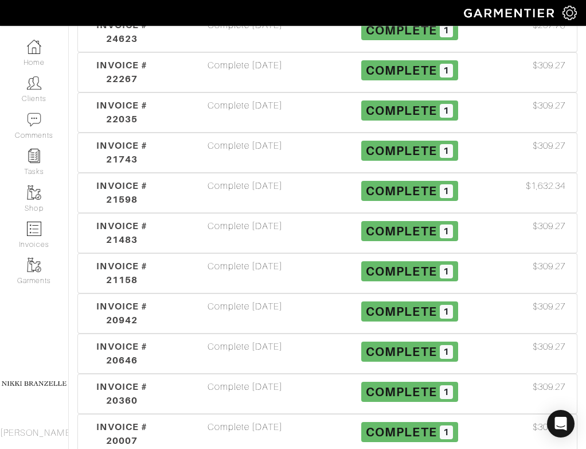
scroll to position [397, 0]
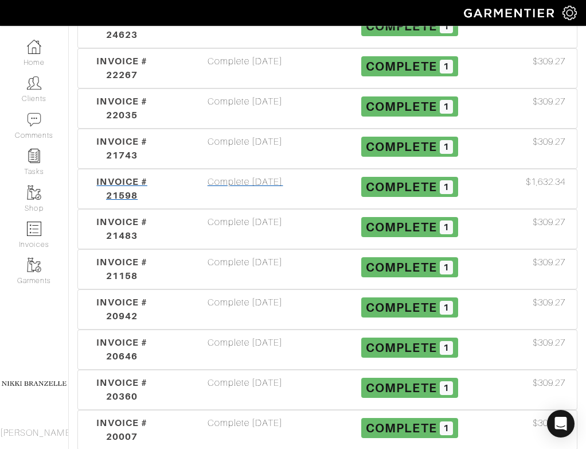
click at [264, 199] on div "Complete [DATE]" at bounding box center [245, 189] width 165 height 28
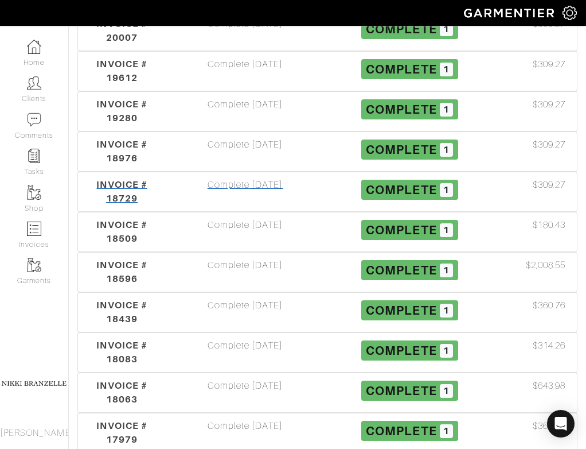
scroll to position [903, 0]
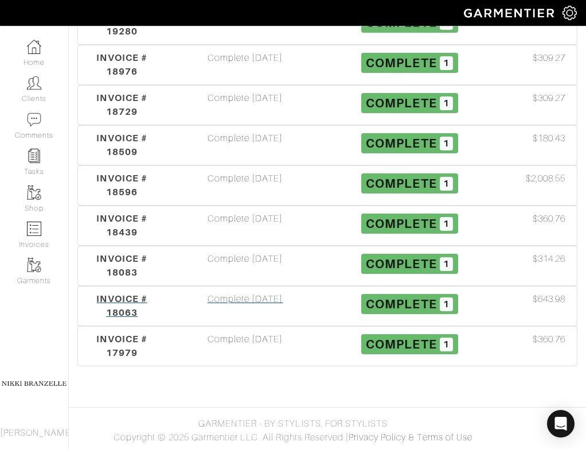
click at [270, 300] on div "Complete [DATE]" at bounding box center [245, 306] width 165 height 28
click at [246, 220] on div "Complete [DATE]" at bounding box center [245, 226] width 165 height 28
click at [220, 174] on div "Complete [DATE]" at bounding box center [245, 185] width 165 height 28
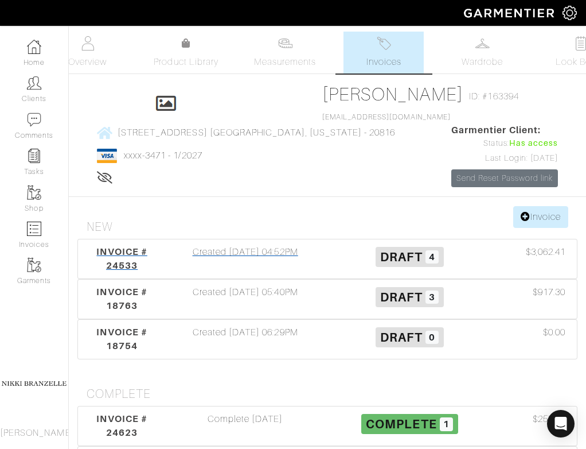
click at [262, 267] on div "Created [DATE] 04:52PM" at bounding box center [245, 259] width 165 height 28
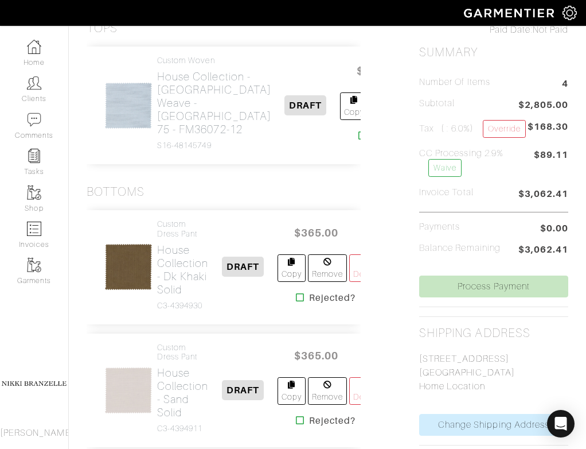
scroll to position [58, 0]
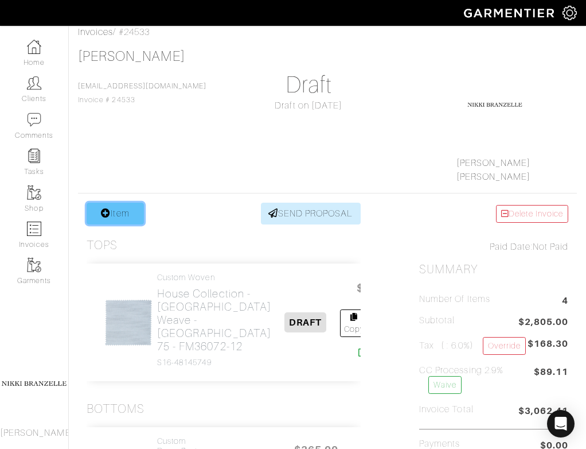
click at [120, 202] on link "Item" at bounding box center [115, 213] width 57 height 22
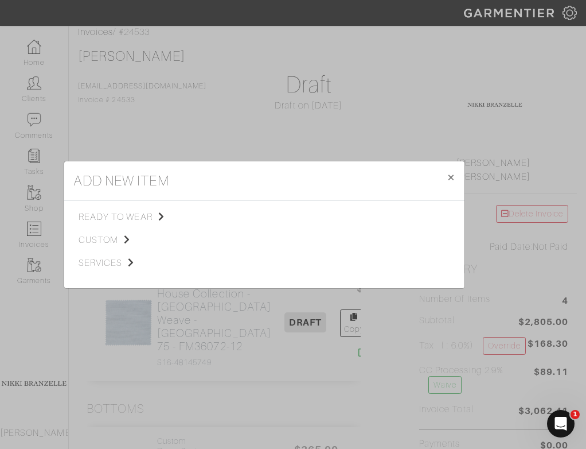
scroll to position [0, 0]
click at [112, 240] on span "custom" at bounding box center [136, 240] width 115 height 14
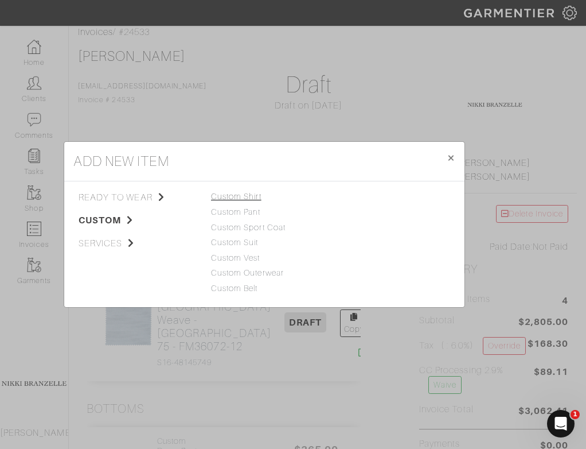
click at [235, 197] on link "Custom Shirt" at bounding box center [236, 196] width 50 height 9
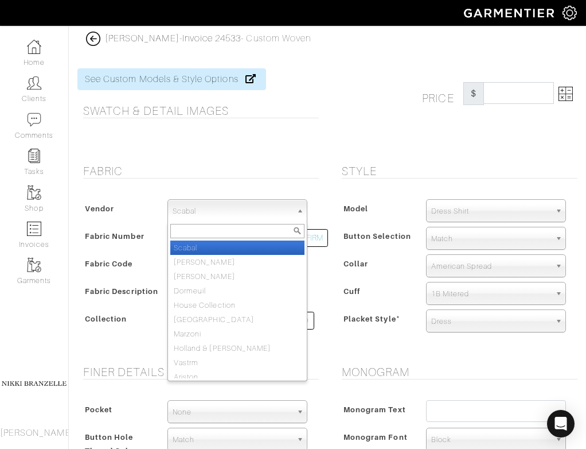
click at [241, 212] on span "Scabal" at bounding box center [232, 211] width 119 height 23
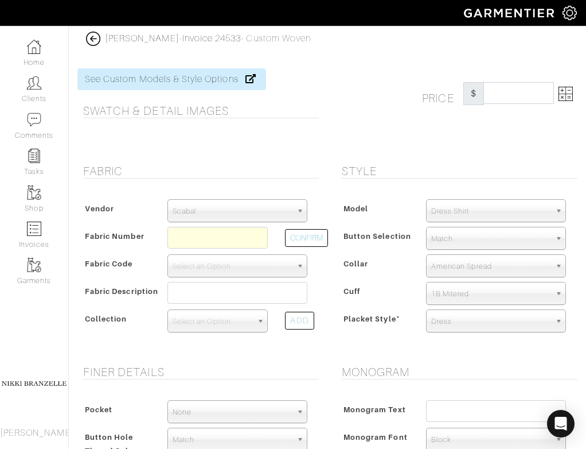
click at [490, 213] on span "Dress Shirt" at bounding box center [490, 211] width 119 height 23
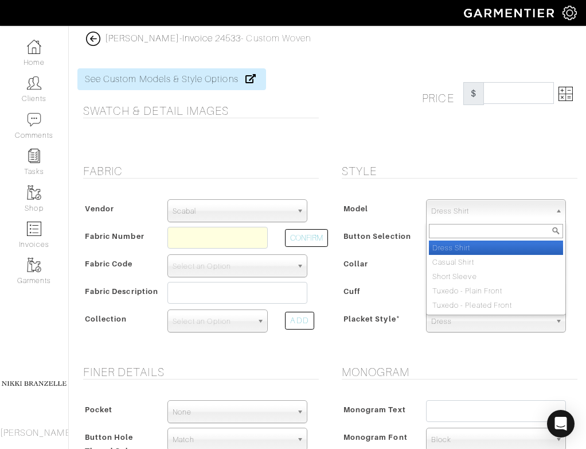
click at [461, 212] on span "Dress Shirt" at bounding box center [490, 211] width 119 height 23
click at [469, 249] on li "Dress Shirt" at bounding box center [496, 247] width 134 height 14
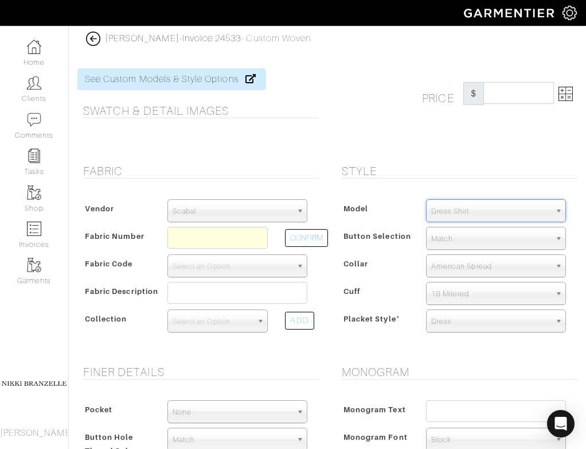
click at [498, 260] on span "American Spread" at bounding box center [490, 266] width 119 height 23
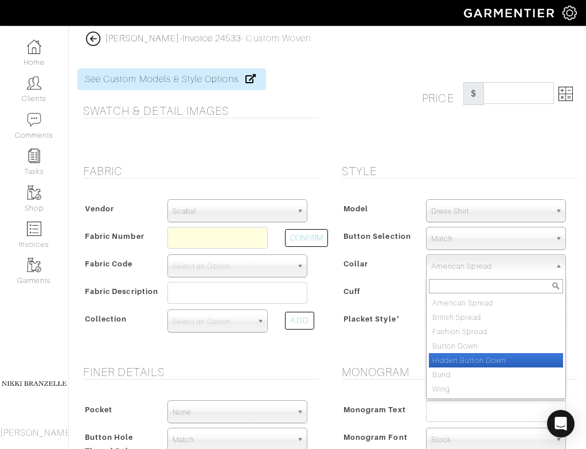
click at [493, 356] on li "Hidden Button Down" at bounding box center [496, 360] width 134 height 14
select select "Hidden Button Down"
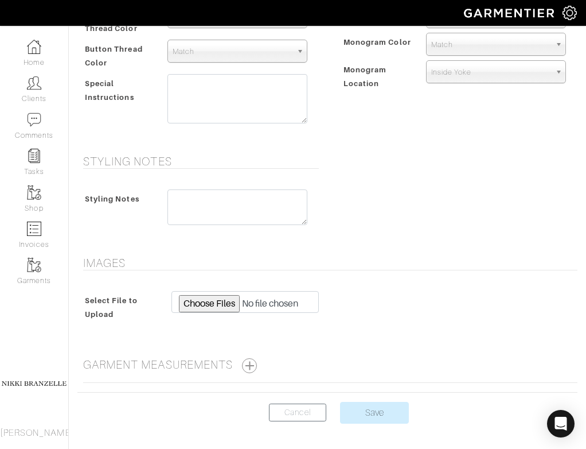
scroll to position [435, 0]
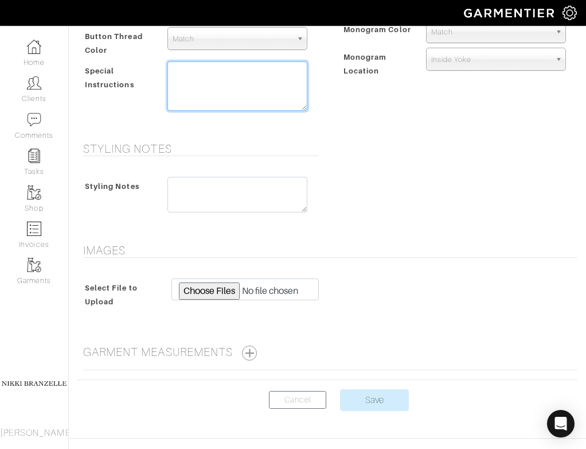
click at [217, 74] on textarea at bounding box center [237, 85] width 140 height 49
type textarea "2 1/4 collar point length"
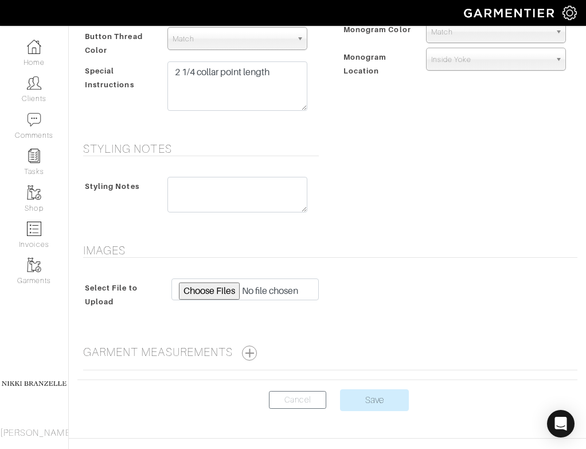
click at [368, 123] on div "Monogram Monogram Text Monogram Font N/A Script Calligraphy Times Roman Block B…" at bounding box center [456, 29] width 259 height 198
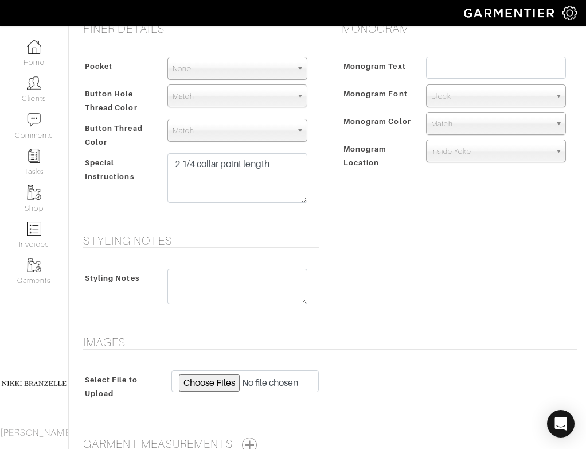
scroll to position [323, 0]
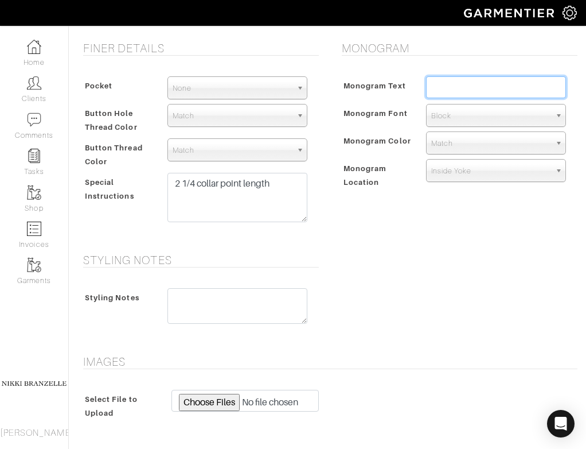
click at [466, 88] on input "text" at bounding box center [496, 87] width 140 height 22
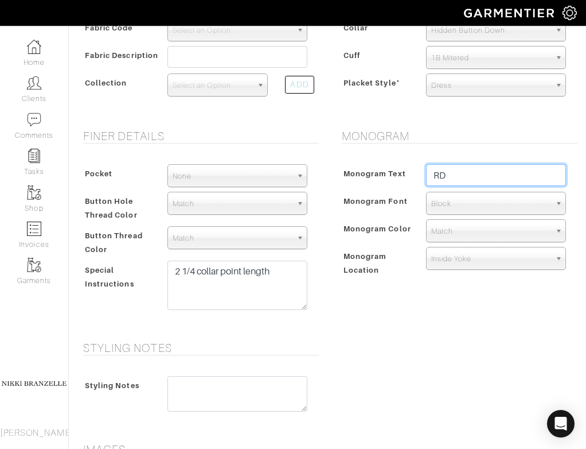
scroll to position [227, 0]
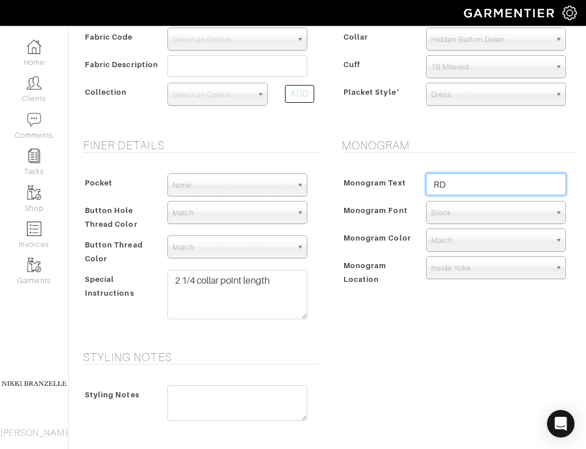
type input "RD"
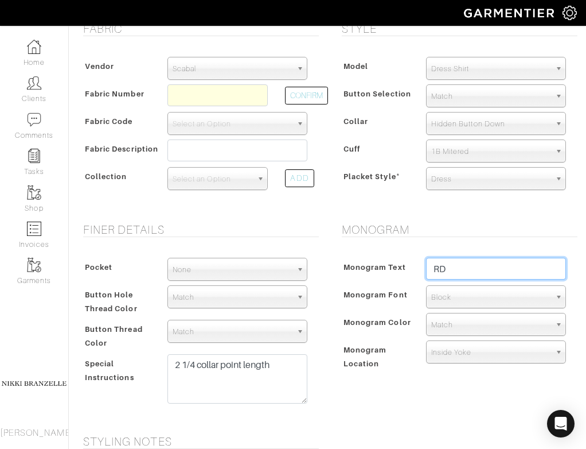
scroll to position [120, 0]
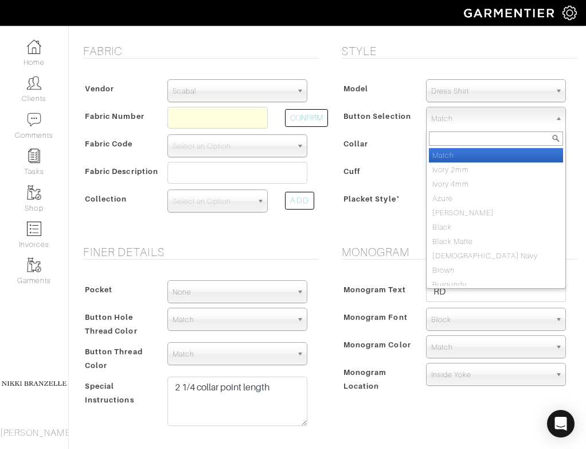
click at [509, 114] on span "Match" at bounding box center [490, 118] width 119 height 23
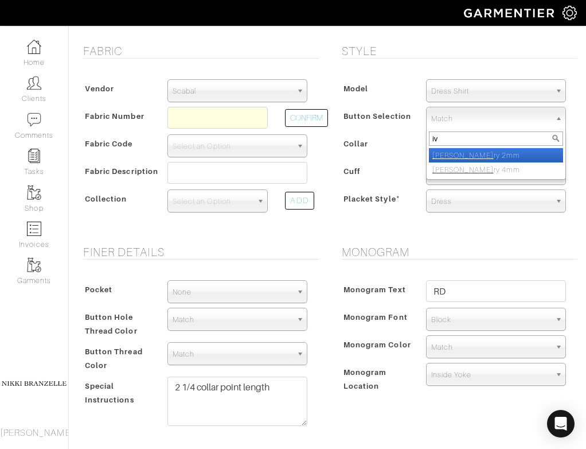
type input "i"
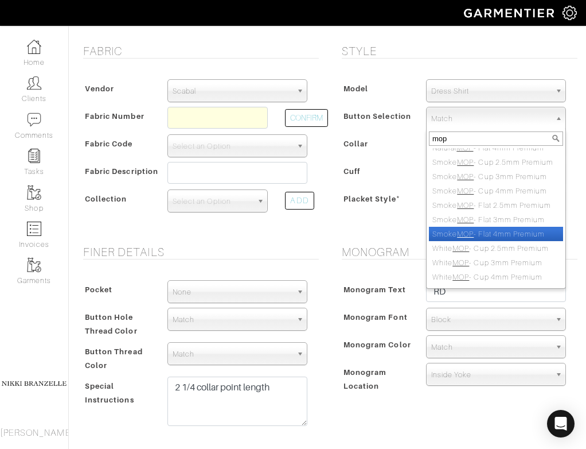
scroll to position [206, 0]
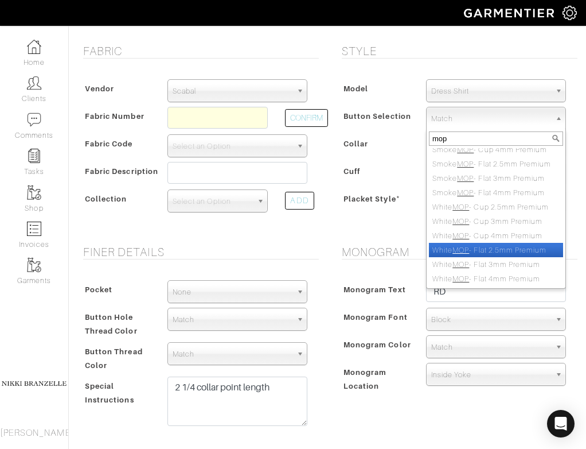
type input "mop"
drag, startPoint x: 521, startPoint y: 248, endPoint x: 493, endPoint y: 244, distance: 29.0
click at [493, 245] on li "White MOP - Flat 2.5mm Premium" at bounding box center [496, 250] width 134 height 14
select select "211"
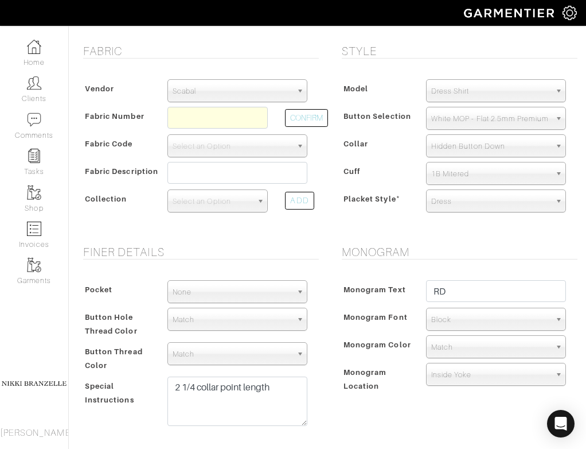
click at [493, 244] on form "See Custom Models & Style Options Swatch & Detail Images Price $ Fabric Vendor …" at bounding box center [327, 337] width 500 height 805
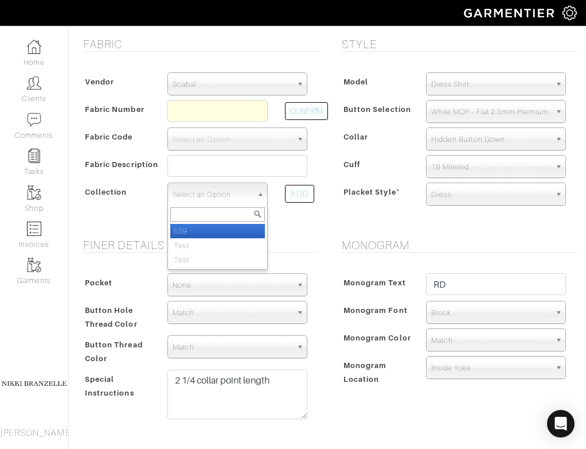
click at [198, 198] on span "Select an Option" at bounding box center [213, 194] width 80 height 23
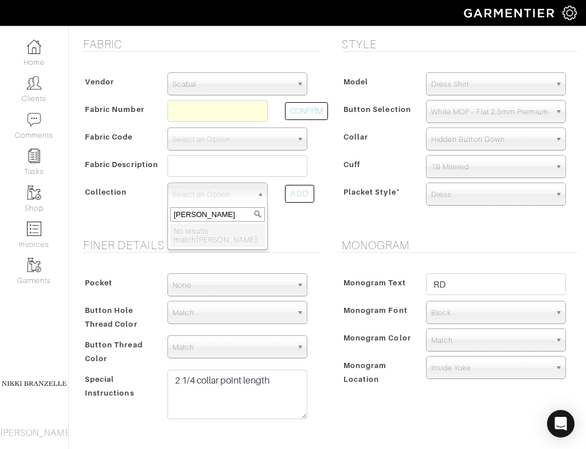
type input "[PERSON_NAME]"
click at [227, 83] on span "Scabal" at bounding box center [232, 84] width 119 height 23
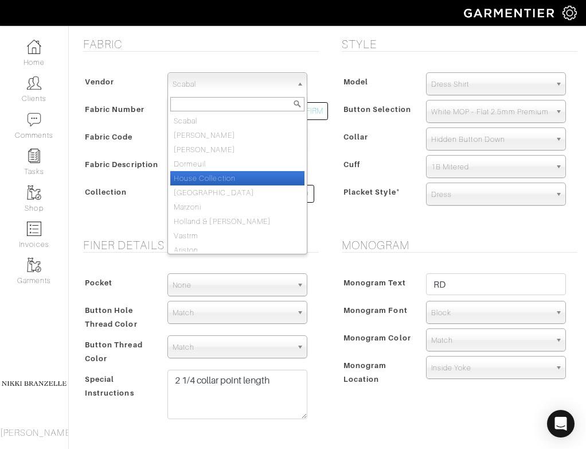
click at [224, 180] on li "House Collection" at bounding box center [237, 178] width 134 height 14
select select "75"
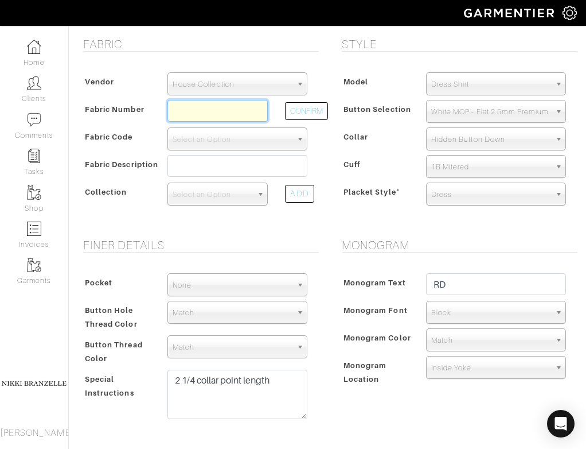
click at [198, 112] on input "text" at bounding box center [217, 111] width 101 height 22
click at [186, 115] on input "z2-621" at bounding box center [217, 111] width 101 height 22
click at [215, 107] on input "z2-621" at bounding box center [217, 111] width 101 height 22
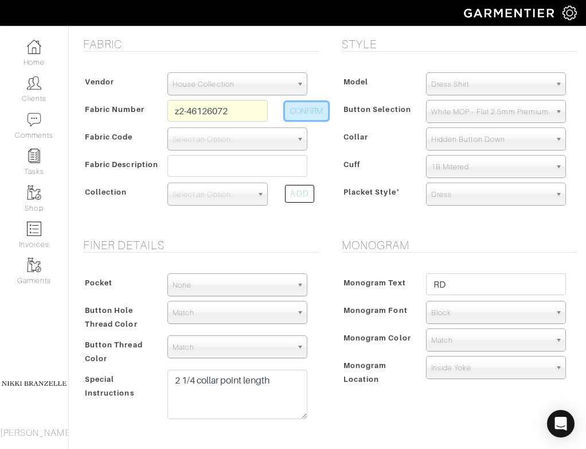
click at [309, 114] on button "CONFIRM" at bounding box center [306, 111] width 43 height 18
type input "Z2-46126072"
select select "5611"
type input "Taupe Solid"
select select
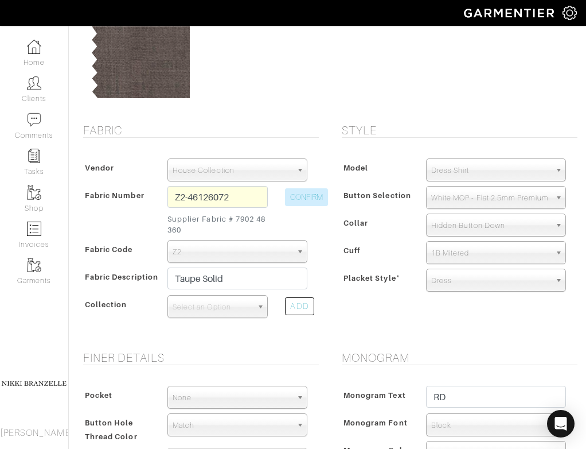
scroll to position [0, 0]
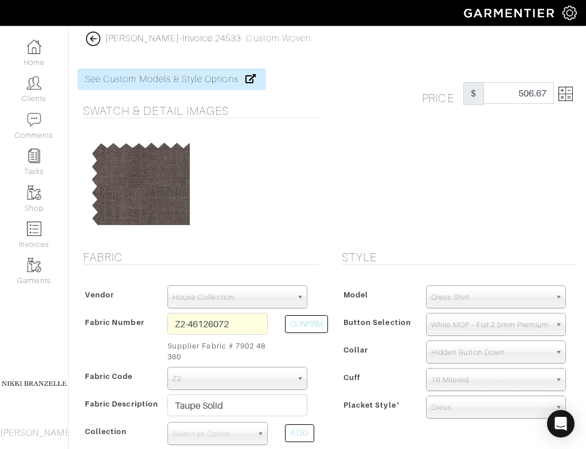
click at [565, 94] on img at bounding box center [566, 94] width 14 height 14
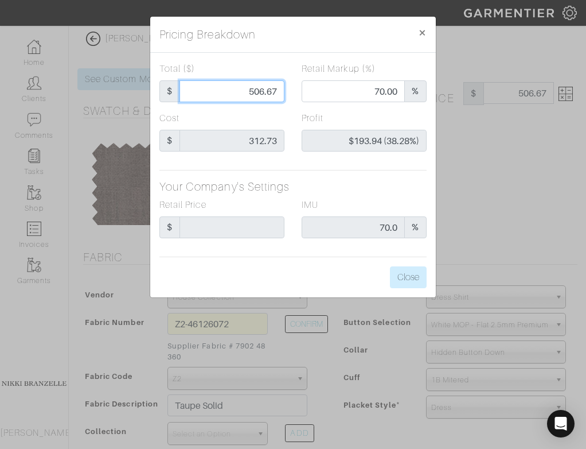
drag, startPoint x: 241, startPoint y: 92, endPoint x: 382, endPoint y: 95, distance: 141.1
click at [382, 95] on div "Total ($) $ 506.67 Retail Markup (%) 70.00 %" at bounding box center [293, 86] width 284 height 49
type input "4"
type input "0.00"
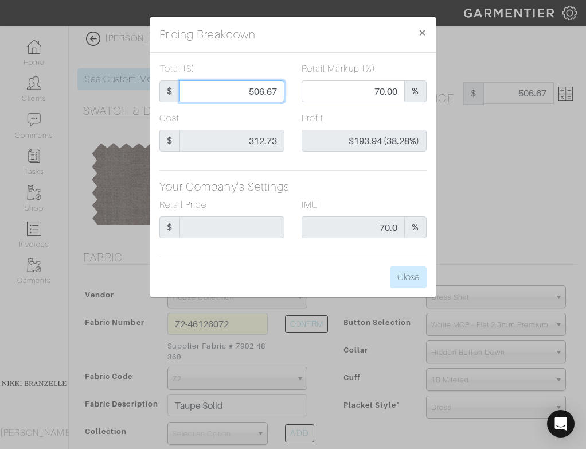
type input "-$308.73 (-7718.25%)"
type input "42"
type input "-$270.73 (-644.60%)"
type input "425"
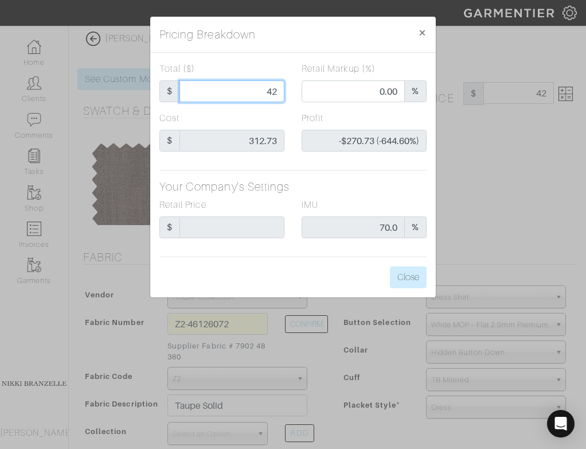
type input "425"
type input "64.24"
type input "$112.27 (26.42%)"
type input "425"
type input "425.00"
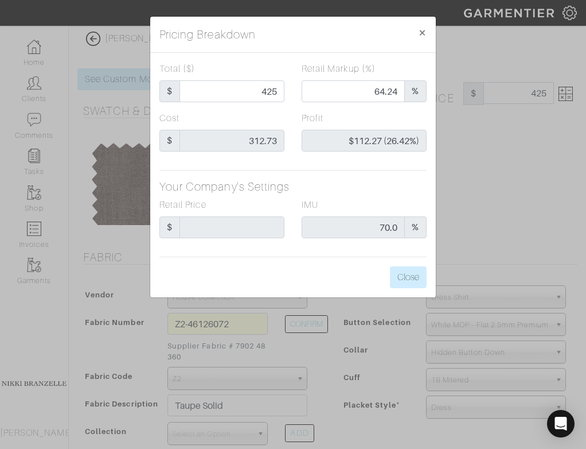
type input "425.00"
click at [381, 177] on div "Total ($) $ 425.00 Retail Markup (%) 64.24 % Cost $ 312.73 Profit $112.27 (26.4…" at bounding box center [293, 175] width 286 height 244
click at [407, 271] on button "Close" at bounding box center [408, 277] width 37 height 22
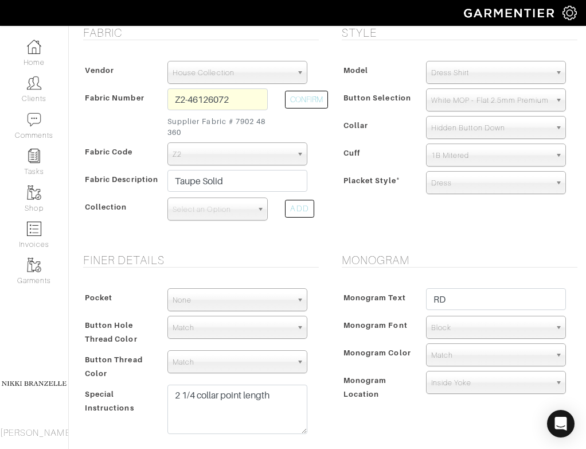
scroll to position [263, 0]
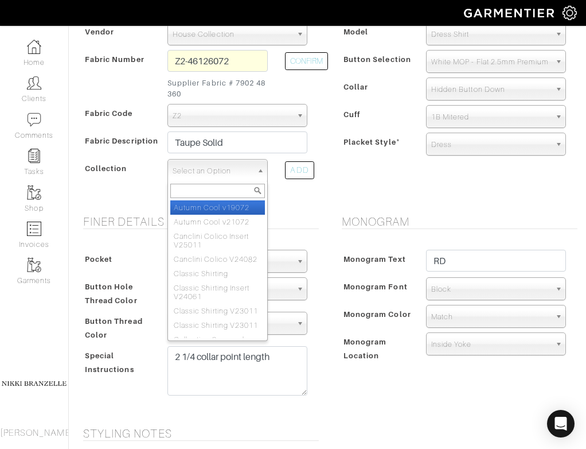
click at [221, 170] on span "Select an Option" at bounding box center [213, 170] width 80 height 23
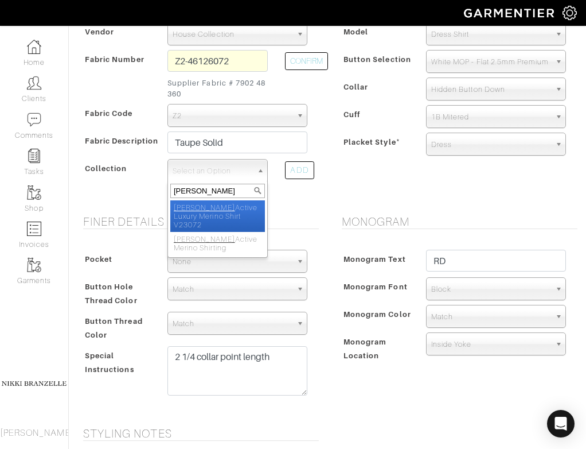
type input "[PERSON_NAME]"
click at [237, 214] on li "[PERSON_NAME] Active Luxury Merino Shirt V23072" at bounding box center [217, 216] width 95 height 32
select select "879"
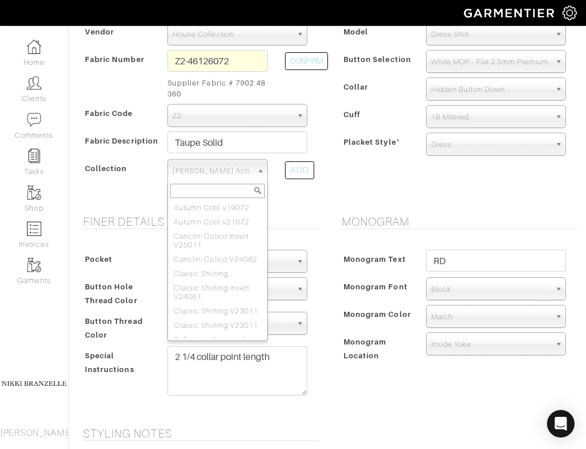
scroll to position [1121, 0]
click at [229, 167] on span "[PERSON_NAME] Active Luxury Merino Shirt V23072" at bounding box center [213, 170] width 80 height 23
click at [240, 361] on li "[PERSON_NAME] Active Merino Shirting" at bounding box center [217, 372] width 95 height 23
select select "809"
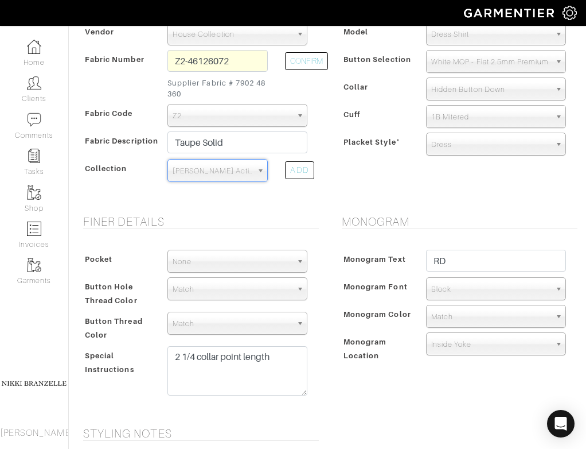
click at [376, 192] on div "Style Model Dress Shirt Casual Shirt Short Sleeve Tuxedo - Plain Front Tuxedo -…" at bounding box center [456, 93] width 259 height 213
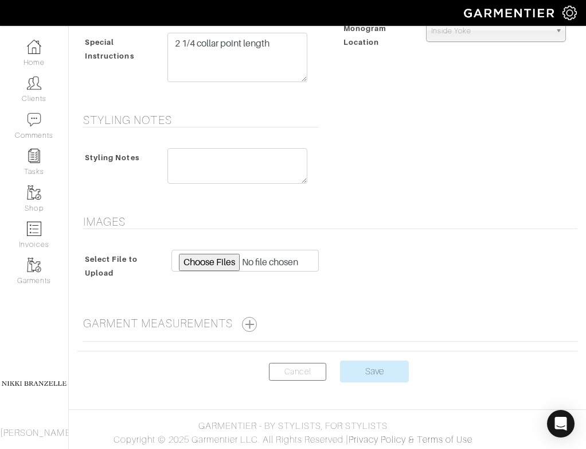
scroll to position [580, 0]
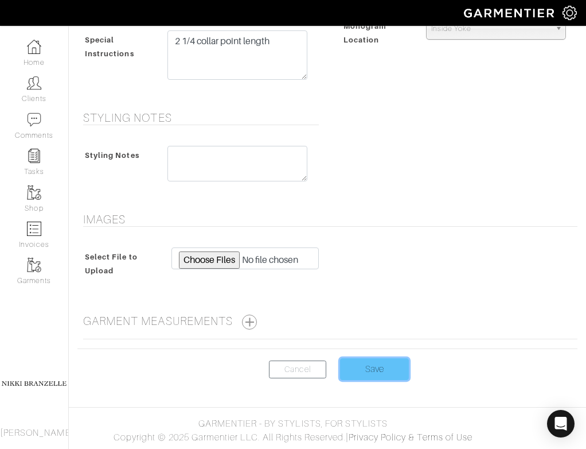
click at [376, 374] on input "Save" at bounding box center [374, 369] width 69 height 22
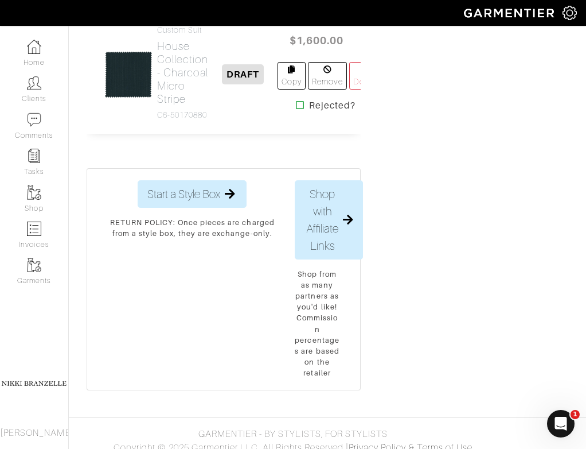
scroll to position [875, 0]
click at [171, 105] on h2 "House Collection - Charcoal Micro Stripe" at bounding box center [183, 72] width 52 height 66
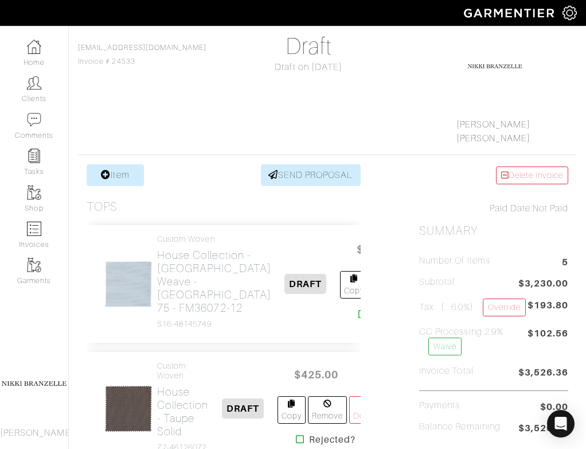
scroll to position [96, 0]
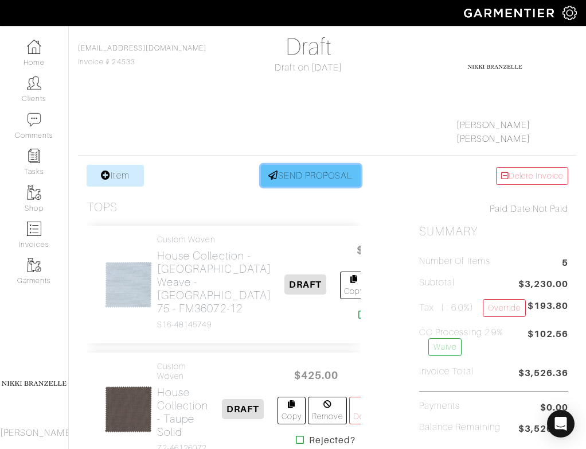
click at [345, 185] on link "SEND PROPOSAL" at bounding box center [311, 176] width 100 height 22
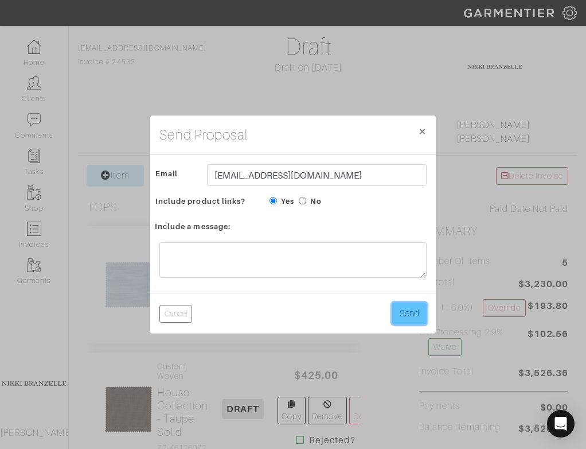
click at [416, 318] on button "Send" at bounding box center [409, 313] width 34 height 22
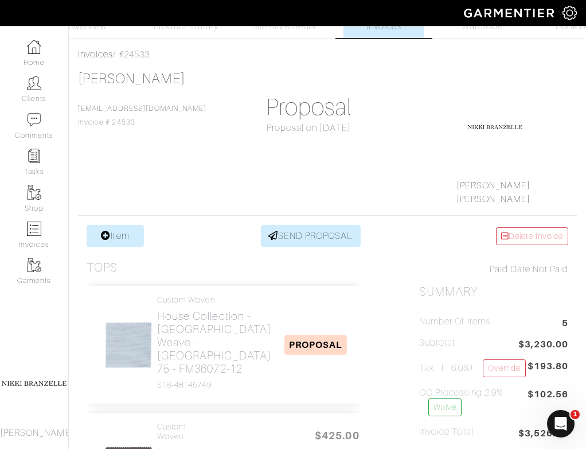
scroll to position [46, 0]
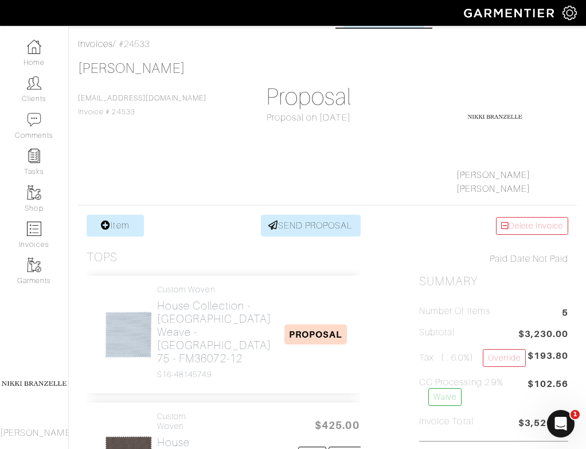
click at [243, 257] on div "Tops" at bounding box center [224, 257] width 274 height 14
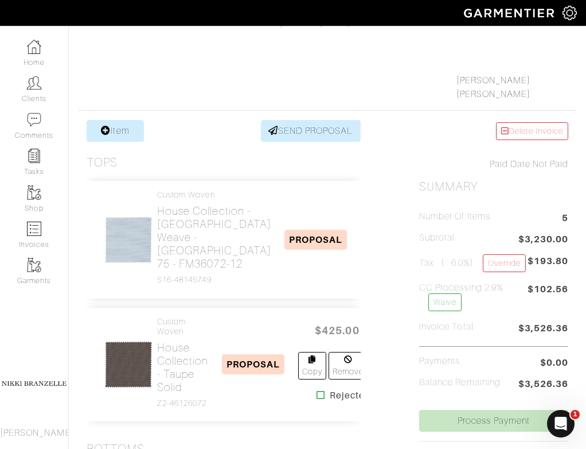
scroll to position [151, 0]
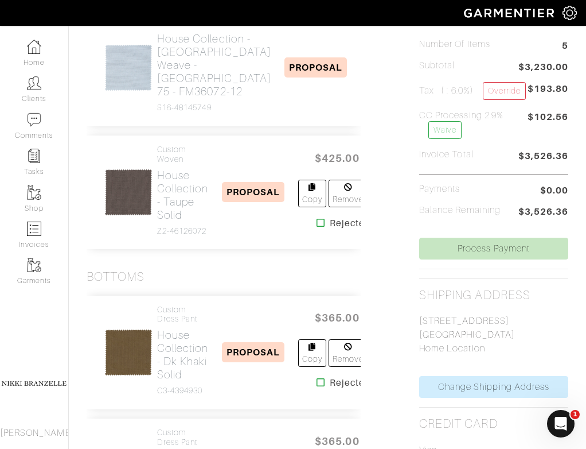
scroll to position [0, 0]
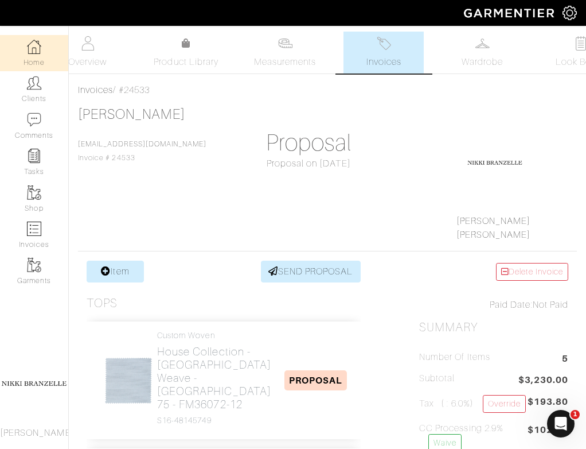
click at [25, 64] on link "Home" at bounding box center [34, 53] width 68 height 36
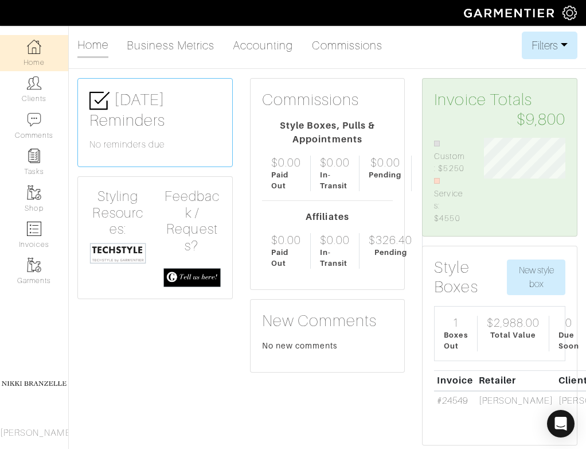
scroll to position [87, 99]
click at [42, 93] on link "Clients" at bounding box center [34, 89] width 68 height 36
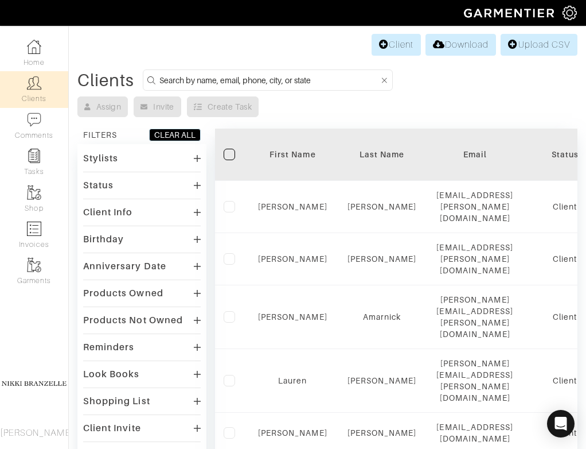
scroll to position [6, 0]
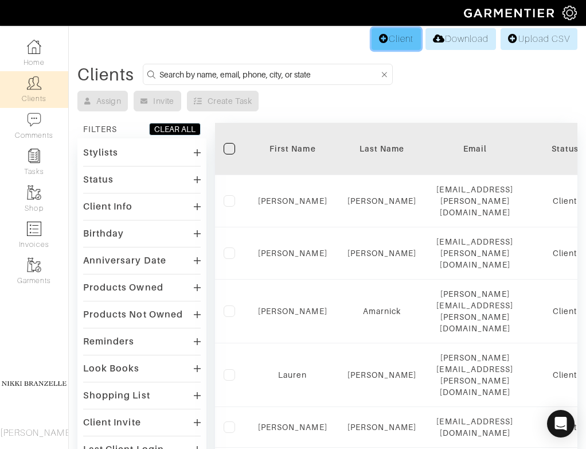
click at [397, 47] on link "Client" at bounding box center [396, 39] width 49 height 22
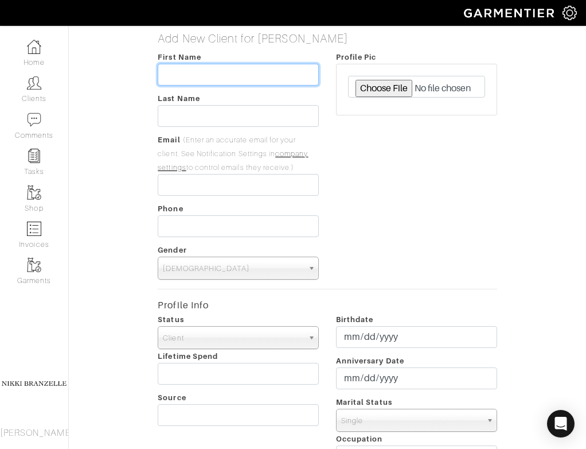
click at [187, 76] on input "text" at bounding box center [238, 75] width 161 height 22
type input "[PERSON_NAME]"
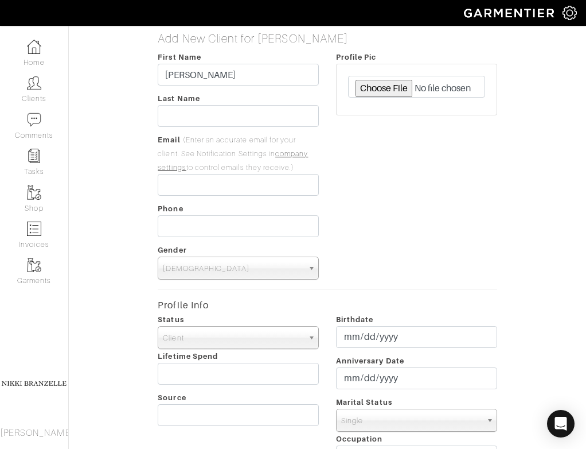
click at [107, 107] on div "Add New Client for [PERSON_NAME] First Name [PERSON_NAME] Last Name Email (Ente…" at bounding box center [327, 413] width 535 height 763
click at [203, 107] on input "text" at bounding box center [238, 116] width 161 height 22
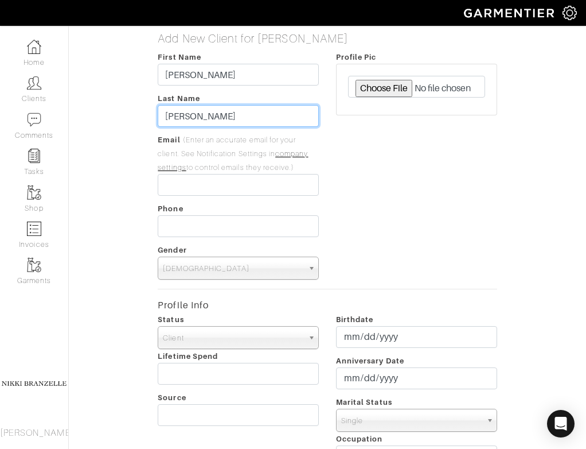
type input "[PERSON_NAME]"
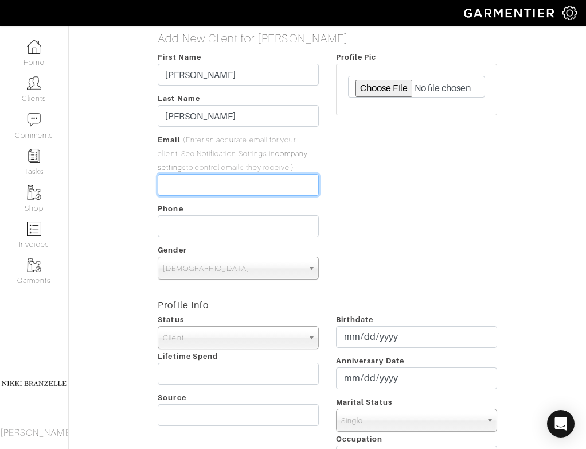
click at [207, 188] on input "email" at bounding box center [238, 185] width 161 height 22
paste input "[EMAIL_ADDRESS][DOMAIN_NAME]"
type input "[EMAIL_ADDRESS][DOMAIN_NAME]"
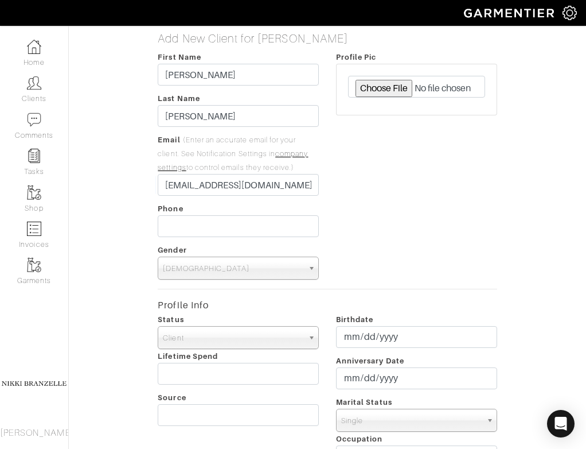
click at [421, 262] on div "Profile Pic" at bounding box center [416, 164] width 178 height 229
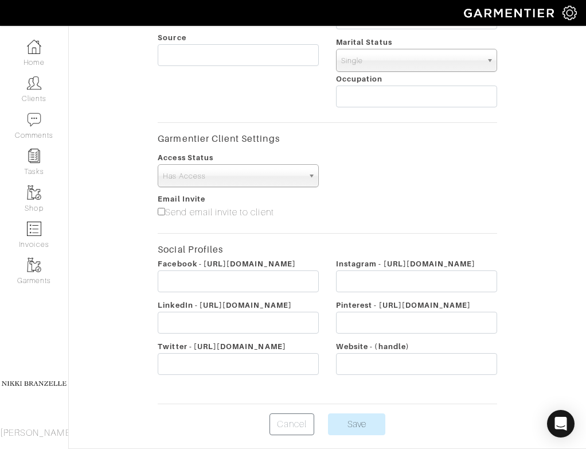
scroll to position [428, 0]
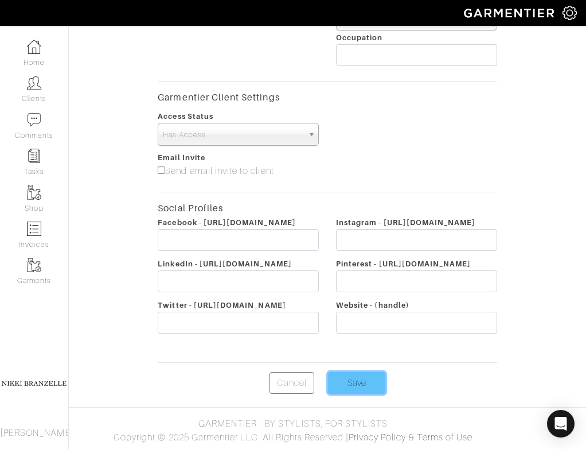
click at [366, 381] on input "Save" at bounding box center [356, 383] width 57 height 22
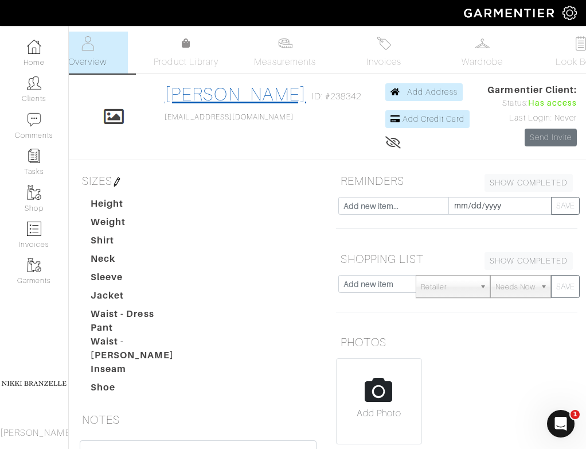
click at [216, 94] on link "[PERSON_NAME]" at bounding box center [236, 94] width 142 height 21
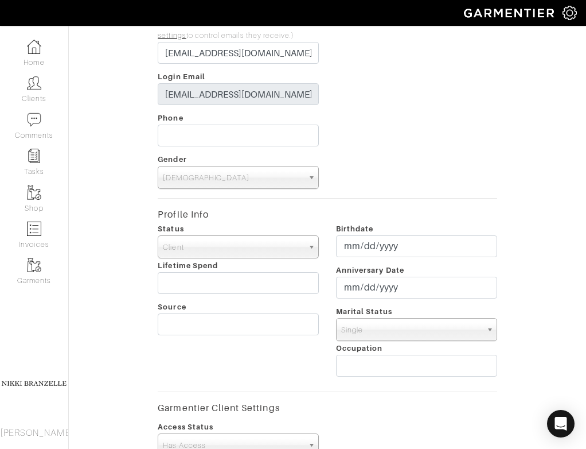
scroll to position [128, 0]
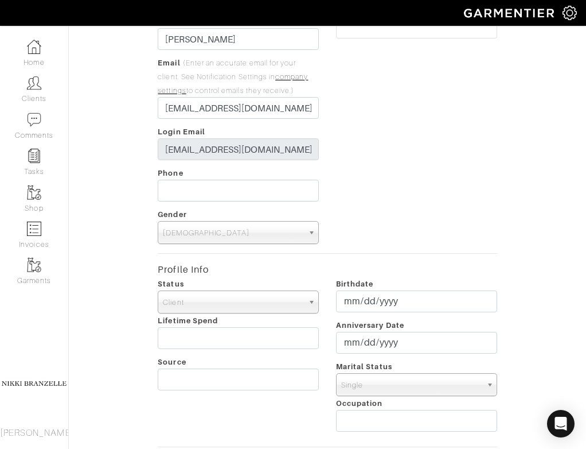
click at [279, 223] on span "[DEMOGRAPHIC_DATA]" at bounding box center [233, 232] width 141 height 23
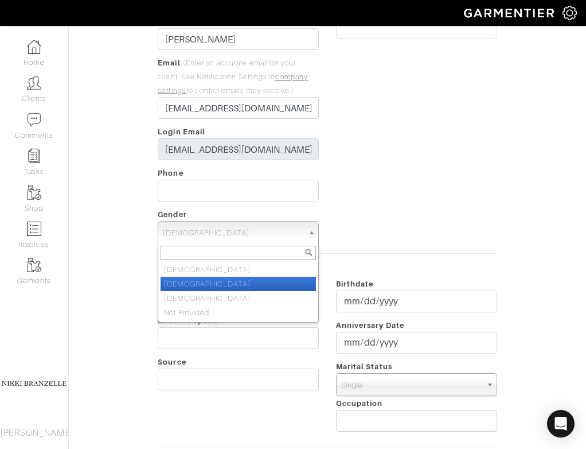
click at [279, 277] on li "[DEMOGRAPHIC_DATA]" at bounding box center [238, 283] width 155 height 14
select select "[DEMOGRAPHIC_DATA]"
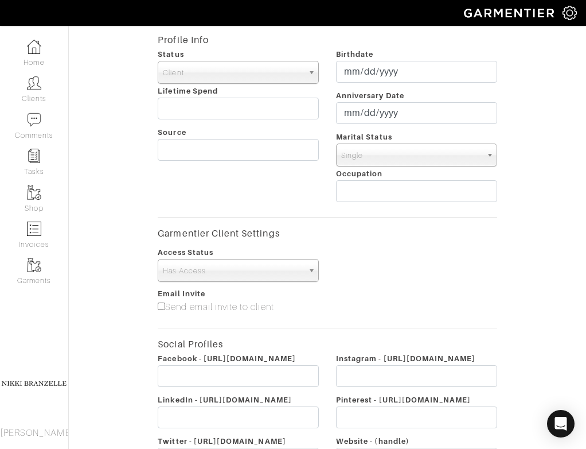
scroll to position [521, 0]
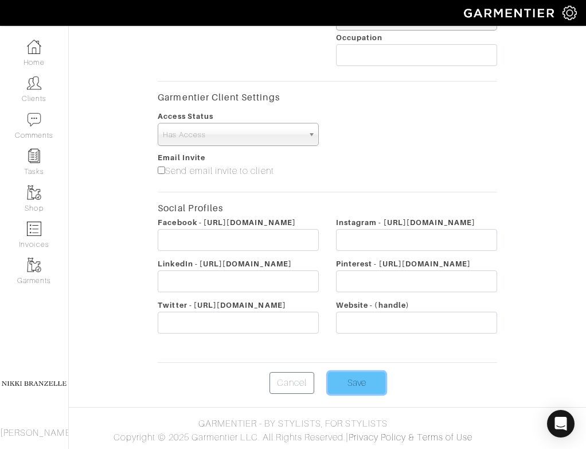
click at [350, 377] on input "Save" at bounding box center [356, 383] width 57 height 22
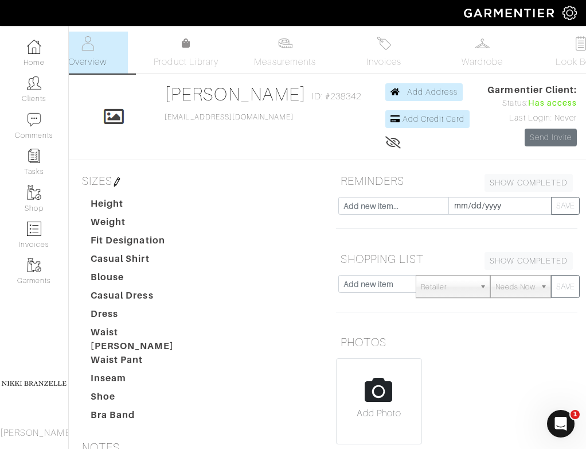
click at [308, 149] on div "[PERSON_NAME] ID: #238342 [EMAIL_ADDRESS][DOMAIN_NAME]" at bounding box center [266, 116] width 202 height 67
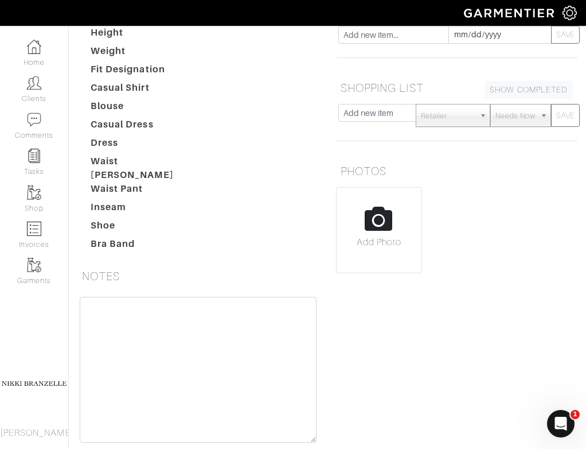
scroll to position [171, 0]
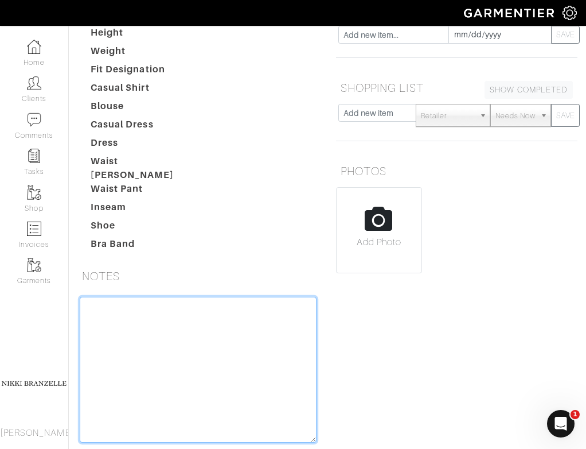
click at [215, 327] on textarea at bounding box center [198, 370] width 237 height 146
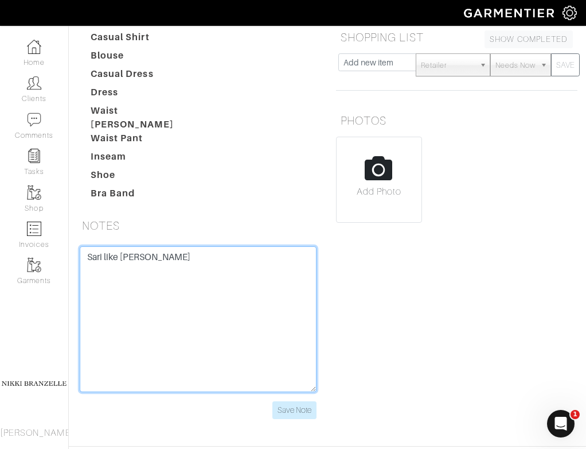
scroll to position [232, 0]
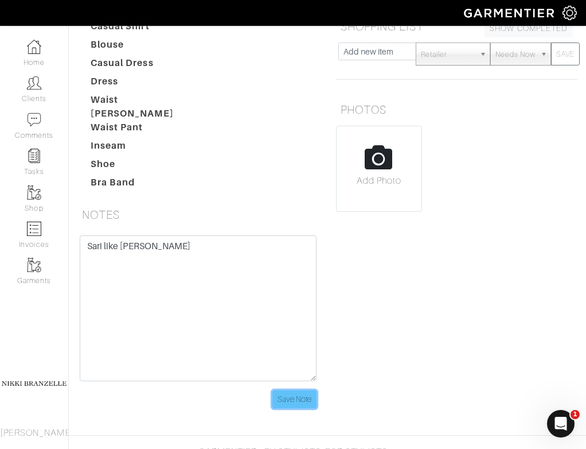
click at [303, 390] on input "Save Note" at bounding box center [294, 399] width 44 height 18
click at [303, 394] on input "Save Note" at bounding box center [294, 399] width 44 height 18
click at [286, 390] on input "Save Note" at bounding box center [294, 399] width 44 height 18
click at [322, 219] on div "NOTES" at bounding box center [198, 217] width 259 height 28
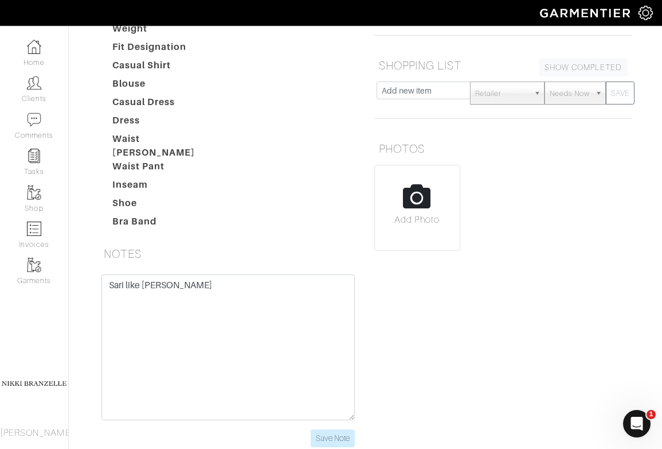
scroll to position [251, 0]
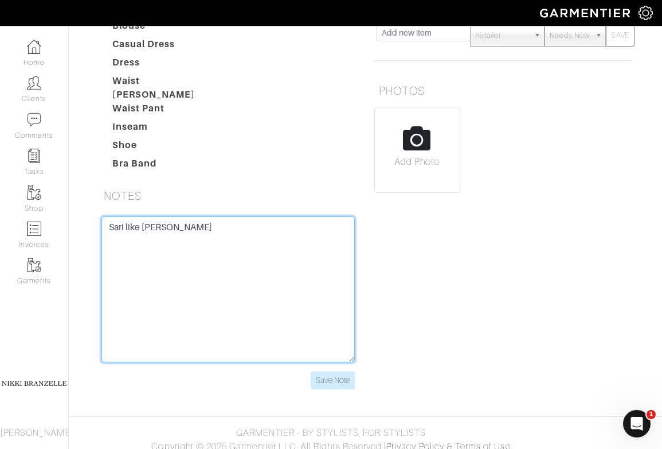
click at [306, 301] on textarea "Sari like [PERSON_NAME]" at bounding box center [229, 289] width 254 height 146
click at [169, 246] on textarea "Sari like [PERSON_NAME] [PERSON_NAME]" at bounding box center [229, 289] width 254 height 146
click at [206, 248] on textarea "Sari like [PERSON_NAME] [PERSON_NAME]" at bounding box center [229, 289] width 254 height 146
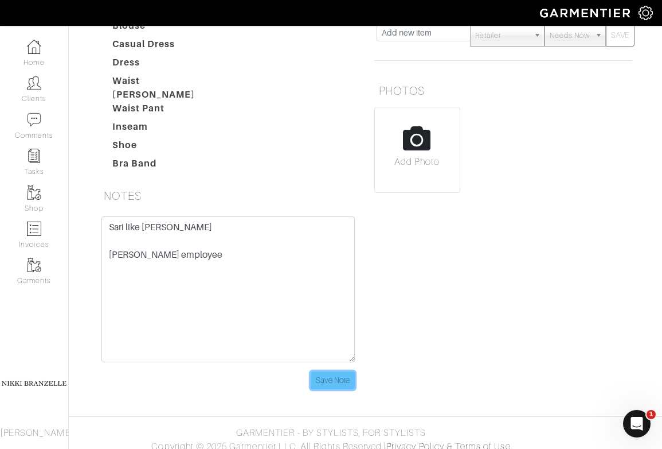
click at [335, 371] on input "Save Note" at bounding box center [333, 380] width 44 height 18
click at [332, 371] on input "Save Note" at bounding box center [333, 380] width 44 height 18
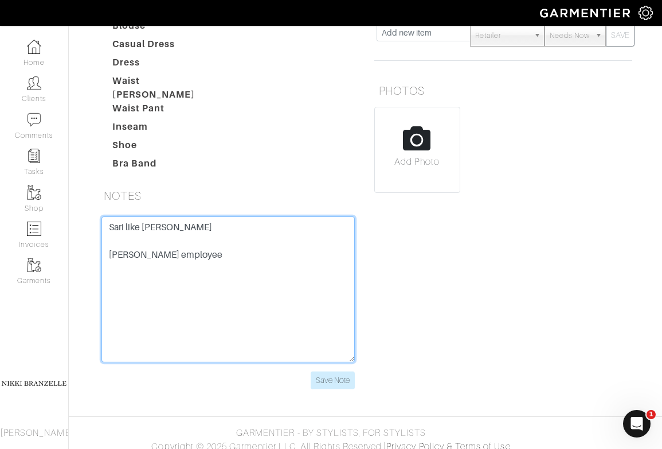
click at [308, 284] on textarea "Sari like [PERSON_NAME] [PERSON_NAME] employee" at bounding box center [229, 289] width 254 height 146
type textarea "Sari like [PERSON_NAME] [PERSON_NAME] employee"
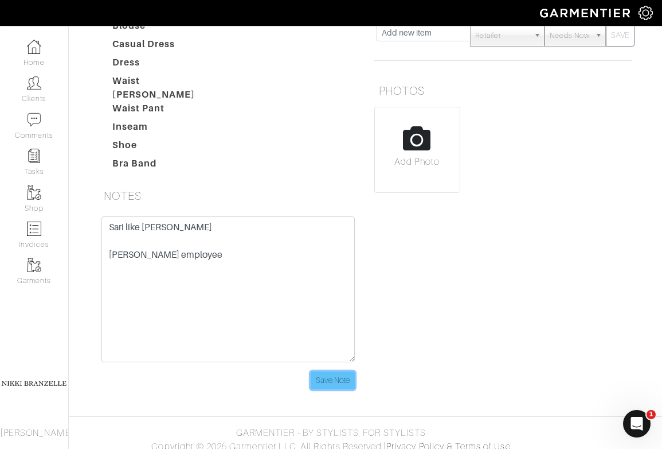
click at [324, 373] on input "Save Note" at bounding box center [333, 380] width 44 height 18
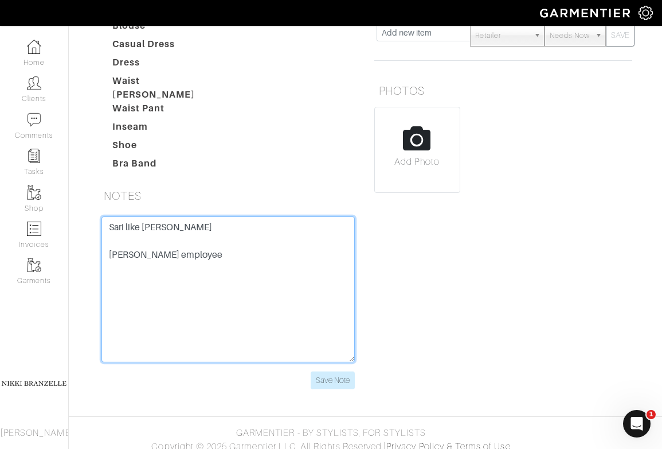
click at [334, 317] on textarea "Sari like [PERSON_NAME] [PERSON_NAME] employee" at bounding box center [229, 289] width 254 height 146
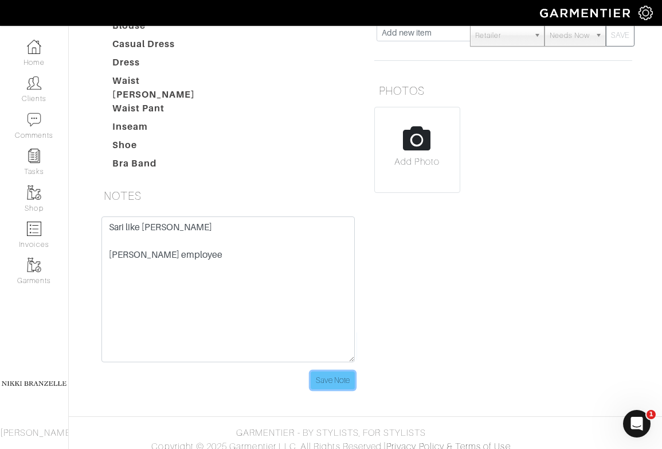
click at [337, 376] on input "Save Note" at bounding box center [333, 380] width 44 height 18
click at [336, 373] on input "Save Note" at bounding box center [333, 380] width 44 height 18
click at [335, 375] on input "Save Note" at bounding box center [333, 380] width 44 height 18
